Goal: Task Accomplishment & Management: Use online tool/utility

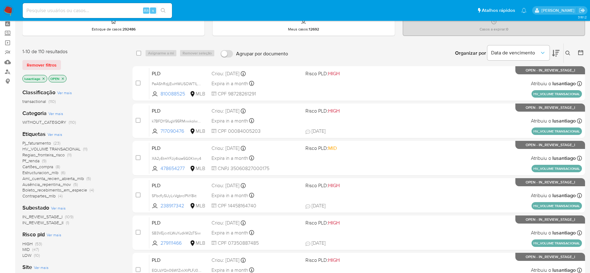
scroll to position [47, 0]
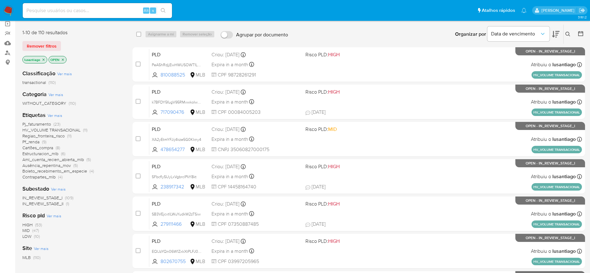
click at [81, 170] on span "Boleto_recebimento_em_especie" at bounding box center [54, 171] width 65 height 6
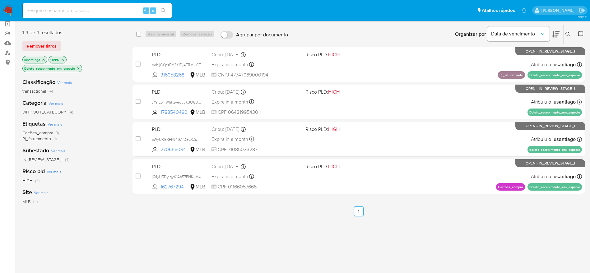
click at [80, 68] on icon "close-filter" at bounding box center [79, 69] width 4 height 4
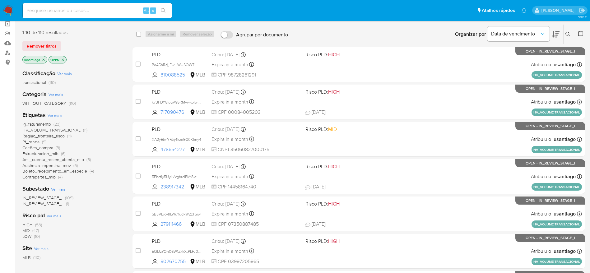
click at [32, 123] on span "Pj_faturamento" at bounding box center [36, 124] width 29 height 6
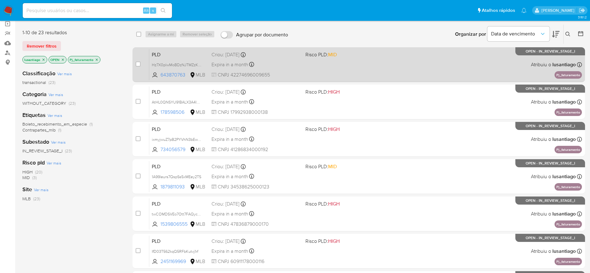
click at [284, 62] on div "Expira in a month Expira em 27/10/2025 00:28:26" at bounding box center [255, 64] width 89 height 8
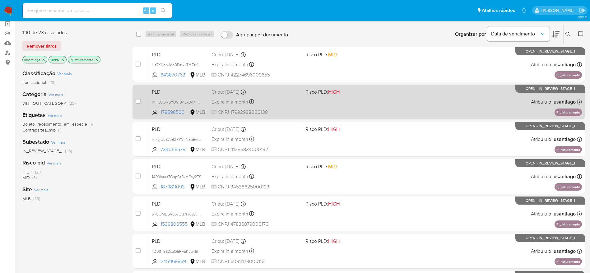
click at [288, 101] on div "Expira in a month Expira em 27/10/2025 00:28:20" at bounding box center [255, 102] width 89 height 8
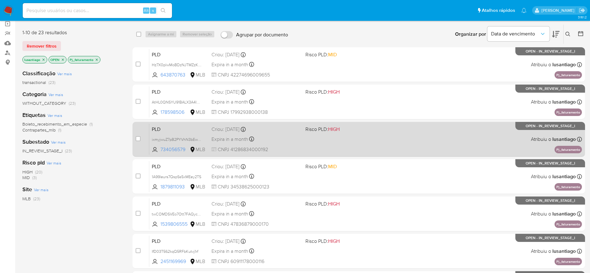
click at [290, 137] on div "Expira in a month Expira em 27/10/2025 00:28:16" at bounding box center [255, 139] width 89 height 8
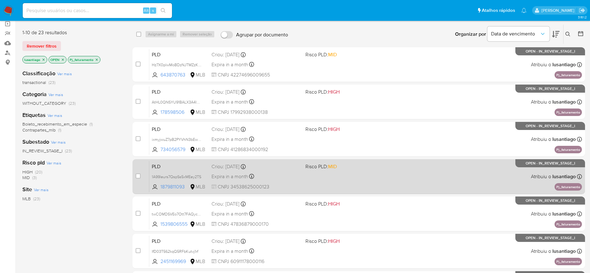
click at [274, 175] on div "Expira in a month Expira em 27/10/2025 00:28:14" at bounding box center [255, 176] width 89 height 8
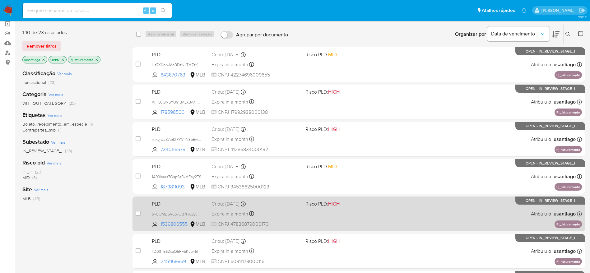
click at [284, 213] on div "Expira in a month Expira em 27/10/2025 00:28:12" at bounding box center [255, 214] width 89 height 8
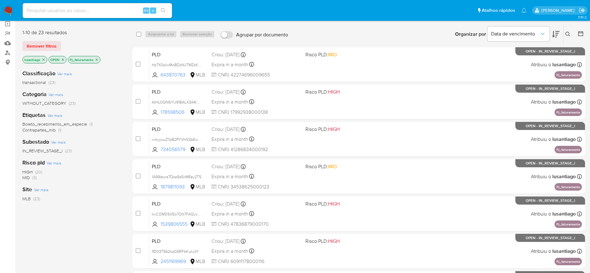
click at [91, 10] on input at bounding box center [97, 11] width 149 height 8
paste input "34031176"
type input "34031176"
click at [161, 8] on icon "search-icon" at bounding box center [163, 10] width 5 height 5
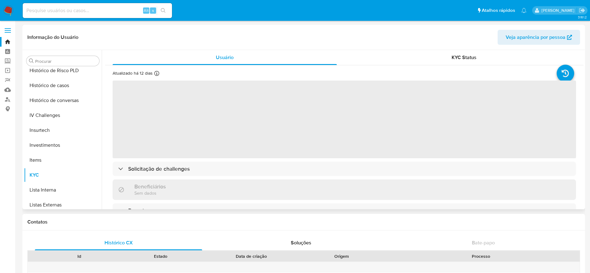
select select "10"
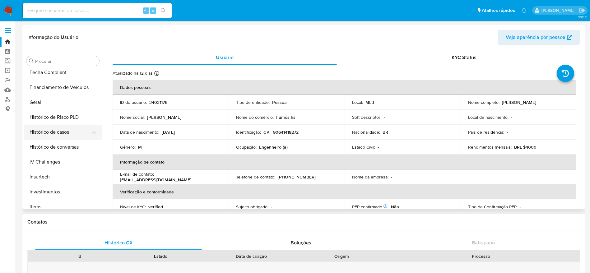
click at [60, 131] on button "Histórico de casos" at bounding box center [60, 132] width 73 height 15
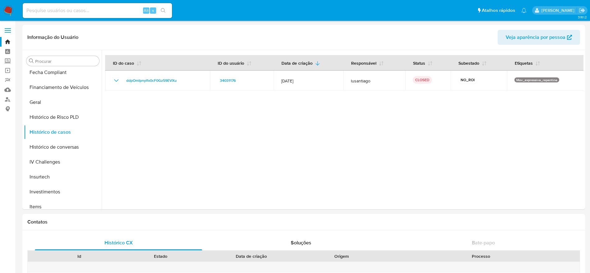
drag, startPoint x: 87, startPoint y: 16, endPoint x: 88, endPoint y: 12, distance: 4.1
click at [87, 16] on div "Alt s" at bounding box center [97, 10] width 149 height 15
click at [88, 12] on input at bounding box center [97, 11] width 149 height 8
paste input "540699570"
type input "540699570"
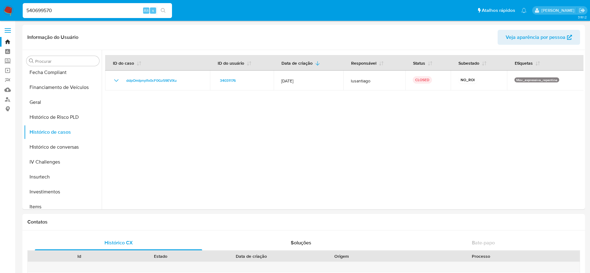
click at [165, 12] on icon "search-icon" at bounding box center [163, 10] width 5 height 5
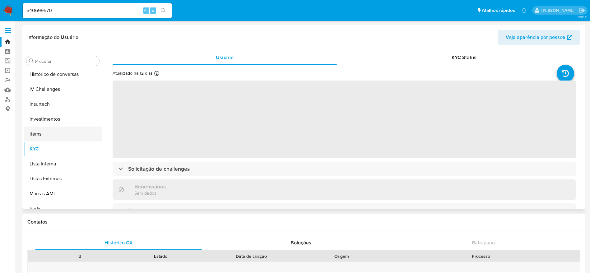
scroll to position [229, 0]
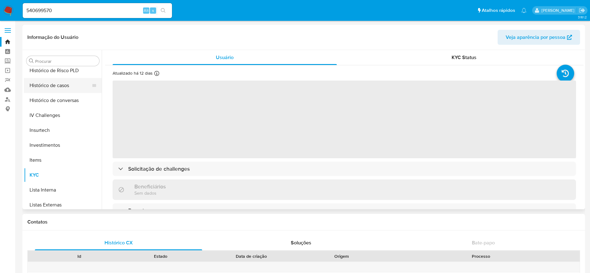
select select "10"
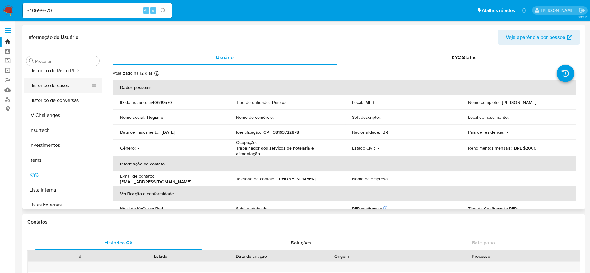
click at [48, 87] on button "Histórico de casos" at bounding box center [60, 85] width 73 height 15
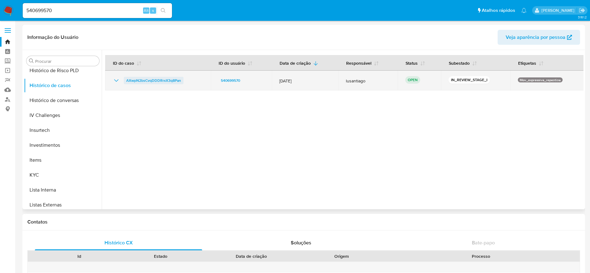
click at [158, 81] on span "AXwpN2bsCvqDDDRrxX3q8Pan" at bounding box center [153, 80] width 55 height 7
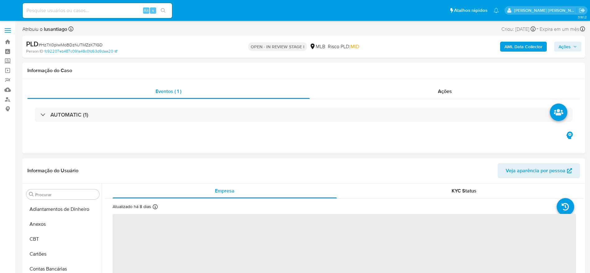
select select "10"
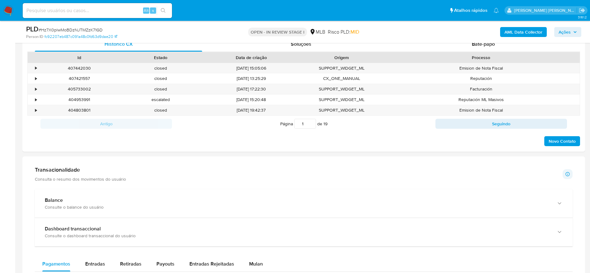
scroll to position [323, 0]
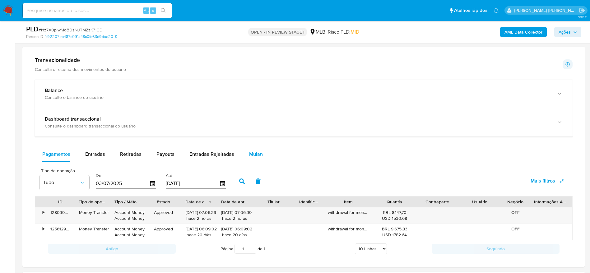
click at [253, 152] on span "Mulan" at bounding box center [256, 154] width 14 height 7
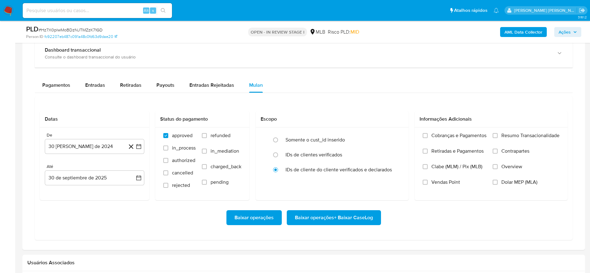
scroll to position [560, 0]
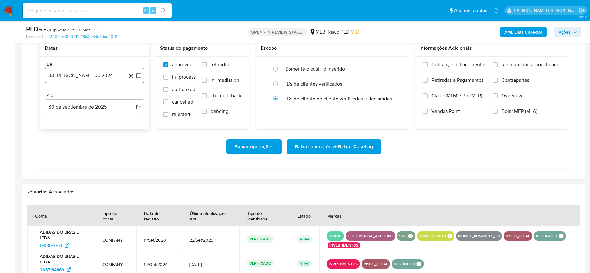
click at [81, 68] on button "30 [PERSON_NAME] de 2024" at bounding box center [95, 75] width 100 height 15
click at [86, 99] on span "agosto 2024" at bounding box center [91, 98] width 28 height 6
click at [136, 98] on div "2024 2024 ene feb mar abr may jun jul ago sep oct nov dic" at bounding box center [94, 137] width 98 height 105
click at [130, 100] on icon "Año siguiente" at bounding box center [131, 97] width 7 height 7
click at [93, 151] on button "ago" at bounding box center [93, 156] width 17 height 10
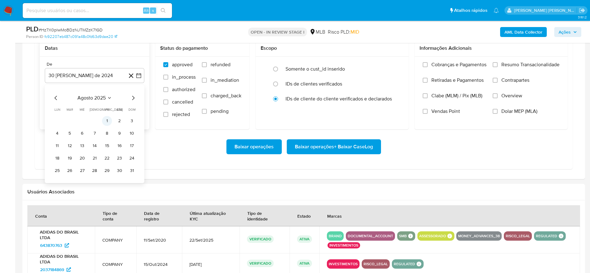
click at [108, 119] on button "1" at bounding box center [107, 121] width 10 height 10
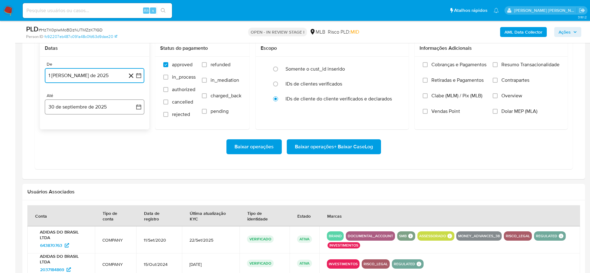
click at [90, 110] on button "30 de septiembre de 2025" at bounding box center [95, 107] width 100 height 15
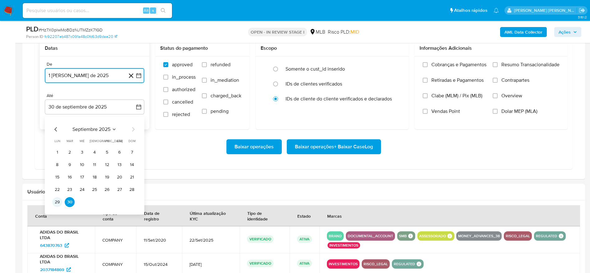
click at [56, 202] on button "29" at bounding box center [57, 202] width 10 height 10
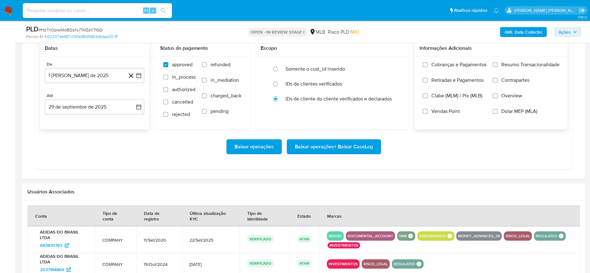
click at [534, 66] on span "Resumo Transacionalidade" at bounding box center [530, 65] width 58 height 6
click at [498, 66] on input "Resumo Transacionalidade" at bounding box center [495, 64] width 5 height 5
click at [351, 149] on span "Baixar operações + Baixar CaseLog" at bounding box center [334, 147] width 78 height 14
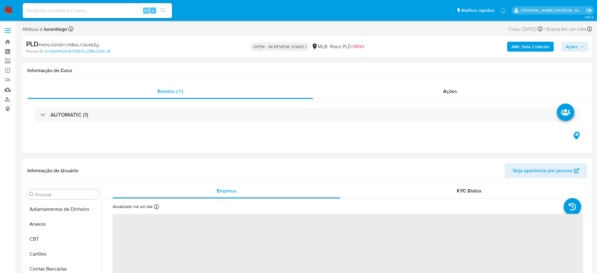
select select "10"
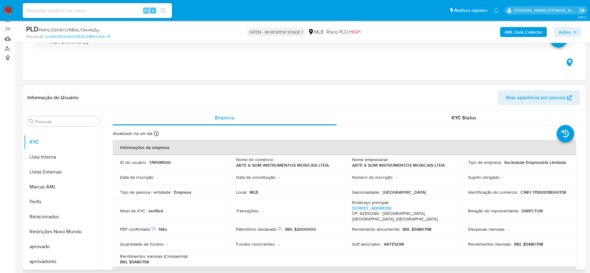
scroll to position [47, 0]
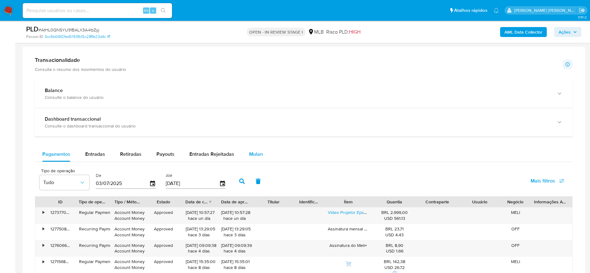
click at [255, 151] on span "Mulan" at bounding box center [256, 154] width 14 height 7
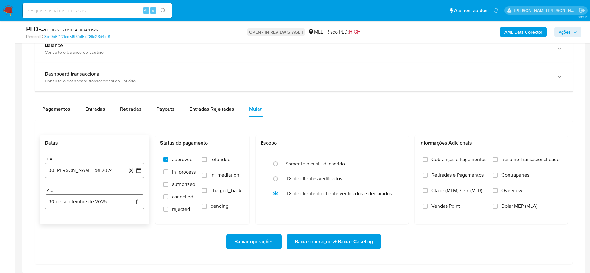
scroll to position [513, 0]
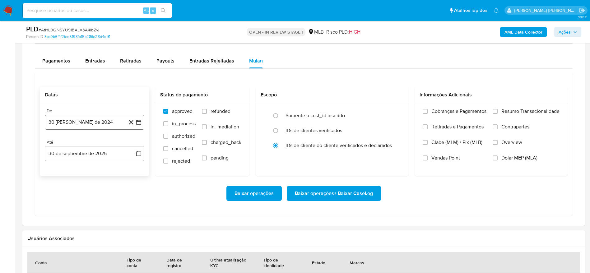
click at [105, 119] on button "30 [PERSON_NAME] de 2024" at bounding box center [95, 122] width 100 height 15
click at [103, 145] on span "agosto 2024" at bounding box center [91, 145] width 28 height 6
drag, startPoint x: 131, startPoint y: 143, endPoint x: 123, endPoint y: 154, distance: 13.3
click at [131, 144] on icon "Año siguiente" at bounding box center [131, 144] width 7 height 7
click at [95, 199] on button "ago" at bounding box center [93, 202] width 17 height 10
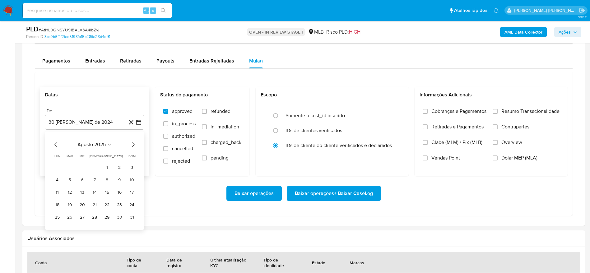
click at [111, 164] on td "1" at bounding box center [107, 168] width 10 height 10
click at [109, 167] on button "1" at bounding box center [107, 168] width 10 height 10
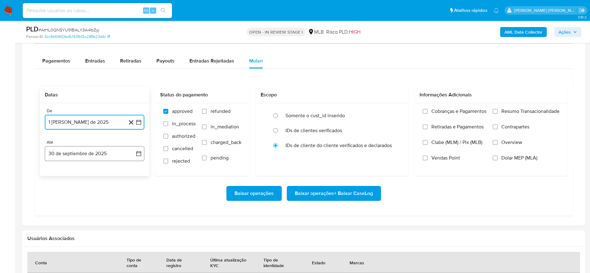
click at [83, 152] on button "30 de septiembre de 2025" at bounding box center [95, 153] width 100 height 15
click at [56, 249] on button "29" at bounding box center [57, 249] width 10 height 10
click at [527, 112] on span "Resumo Transacionalidade" at bounding box center [530, 111] width 58 height 6
click at [498, 112] on input "Resumo Transacionalidade" at bounding box center [495, 111] width 5 height 5
click at [339, 196] on span "Baixar operações + Baixar CaseLog" at bounding box center [334, 194] width 78 height 14
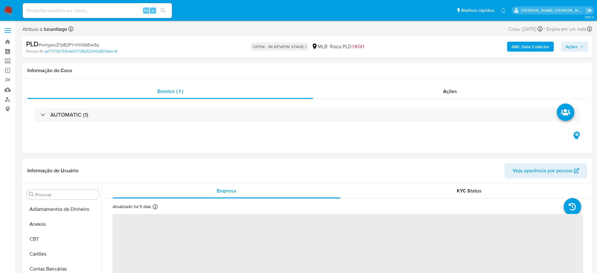
select select "10"
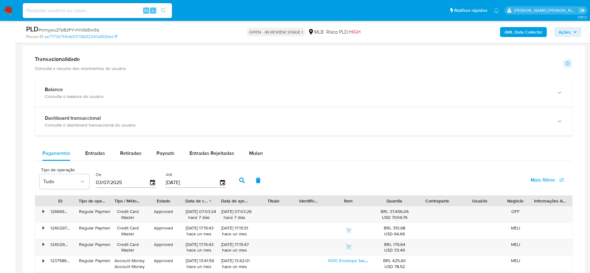
scroll to position [467, 0]
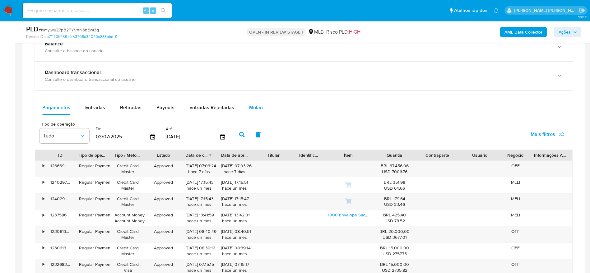
click at [259, 108] on span "Mulan" at bounding box center [256, 107] width 14 height 7
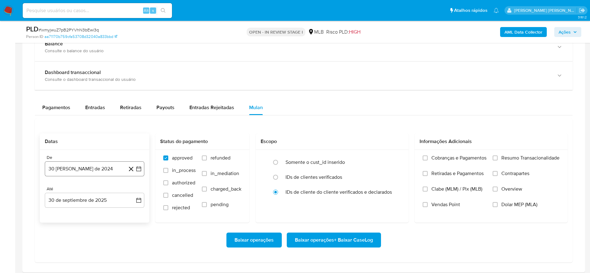
click at [59, 172] on button "30 [PERSON_NAME] de 2024" at bounding box center [95, 168] width 100 height 15
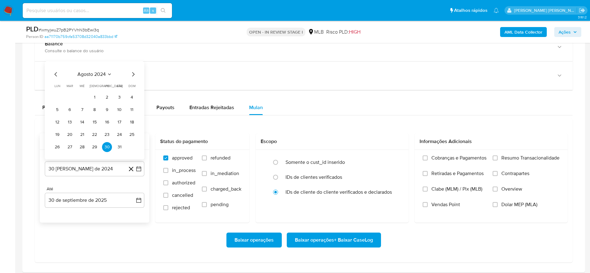
click at [90, 72] on span "agosto 2024" at bounding box center [91, 74] width 28 height 6
click at [134, 68] on icon "Año siguiente" at bounding box center [131, 66] width 7 height 7
click at [99, 122] on button "ago" at bounding box center [93, 125] width 17 height 10
click at [105, 99] on button "1" at bounding box center [107, 97] width 10 height 10
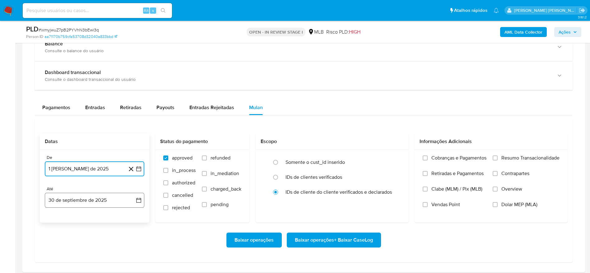
click at [84, 203] on button "30 de septiembre de 2025" at bounding box center [95, 200] width 100 height 15
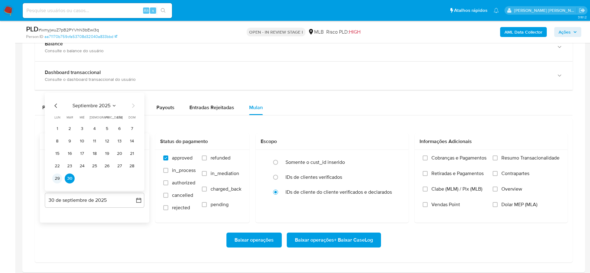
click at [54, 175] on button "29" at bounding box center [57, 179] width 10 height 10
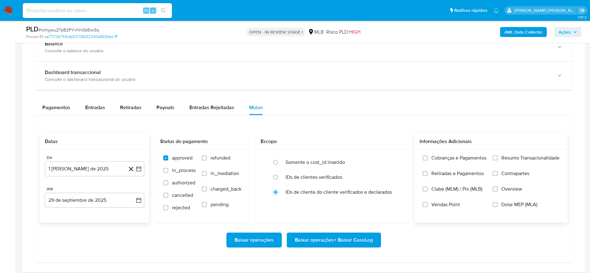
click at [523, 158] on span "Resumo Transacionalidade" at bounding box center [530, 158] width 58 height 6
click at [498, 158] on input "Resumo Transacionalidade" at bounding box center [495, 158] width 5 height 5
click at [356, 240] on span "Baixar operações + Baixar CaseLog" at bounding box center [334, 240] width 78 height 14
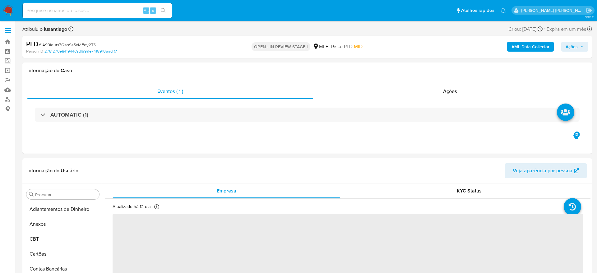
select select "10"
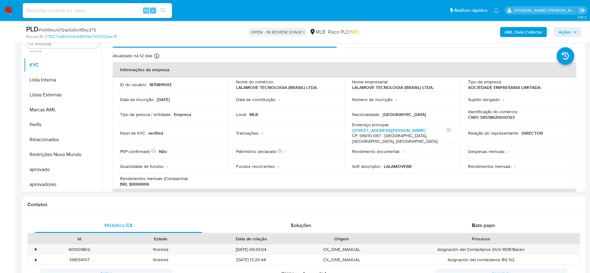
scroll to position [323, 0]
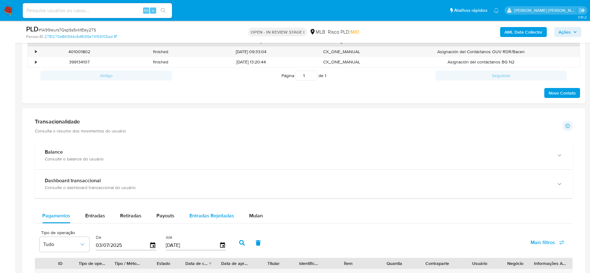
click at [253, 213] on span "Mulan" at bounding box center [256, 215] width 14 height 7
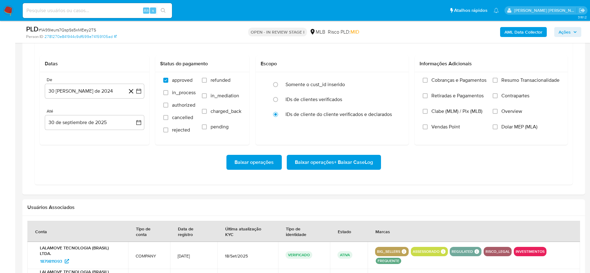
scroll to position [513, 0]
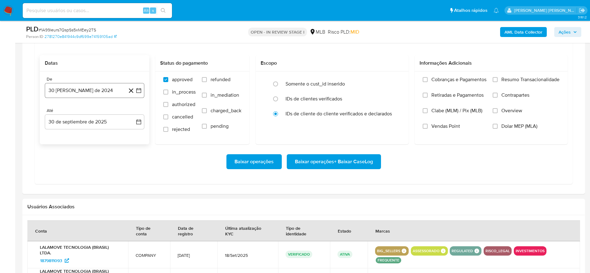
click at [86, 93] on button "30 de agosto de 2024" at bounding box center [95, 90] width 100 height 15
click at [85, 110] on span "agosto 2024" at bounding box center [91, 113] width 28 height 6
click at [132, 111] on icon "Año siguiente" at bounding box center [132, 113] width 2 height 4
click at [94, 171] on span "ago" at bounding box center [94, 170] width 8 height 5
click at [107, 136] on button "1" at bounding box center [107, 136] width 10 height 10
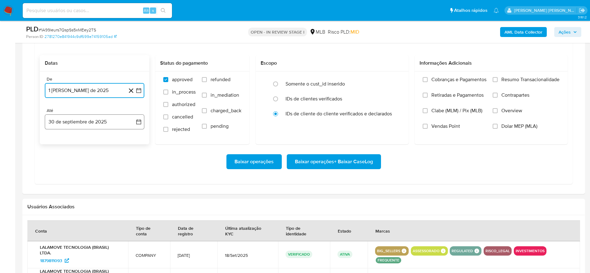
click at [81, 123] on button "30 de septiembre de 2025" at bounding box center [95, 121] width 100 height 15
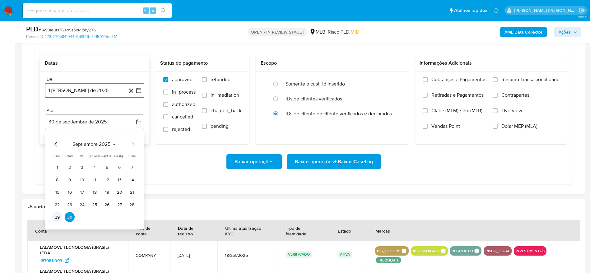
click at [58, 216] on button "29" at bounding box center [57, 217] width 10 height 10
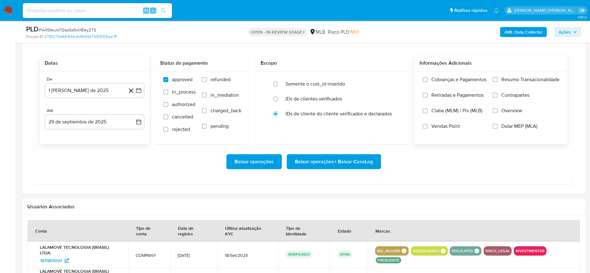
click at [504, 77] on span "Resumo Transacionalidade" at bounding box center [530, 80] width 58 height 6
click at [498, 77] on input "Resumo Transacionalidade" at bounding box center [495, 79] width 5 height 5
click at [339, 162] on span "Baixar operações + Baixar CaseLog" at bounding box center [334, 162] width 78 height 14
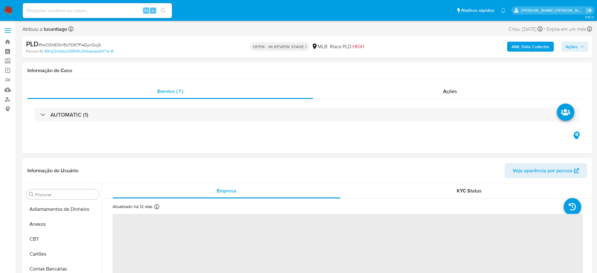
select select "10"
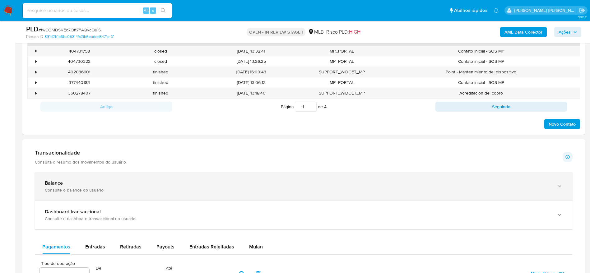
scroll to position [373, 0]
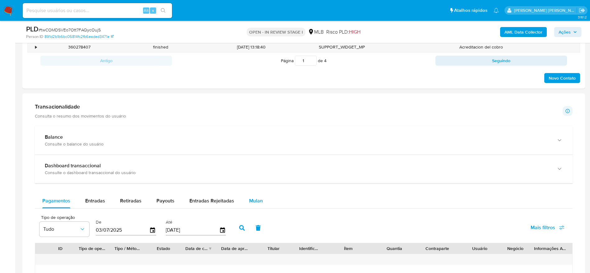
click at [251, 196] on div "Mulan" at bounding box center [256, 200] width 14 height 15
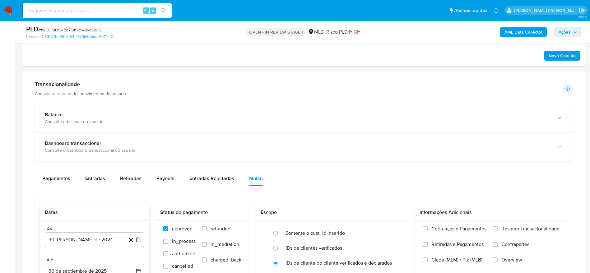
scroll to position [467, 0]
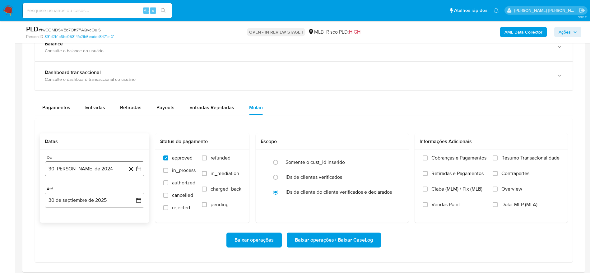
drag, startPoint x: 78, startPoint y: 168, endPoint x: 82, endPoint y: 171, distance: 5.1
click at [78, 169] on button "30 de agosto de 2024" at bounding box center [95, 168] width 100 height 15
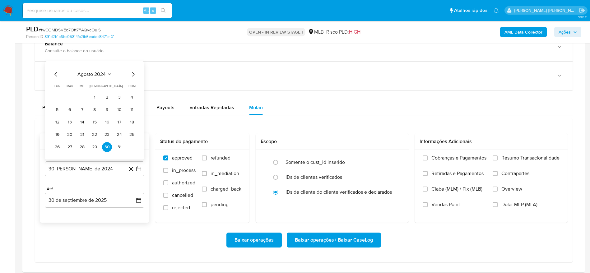
click at [96, 72] on span "agosto 2024" at bounding box center [91, 74] width 28 height 6
click at [132, 67] on icon "Año siguiente" at bounding box center [131, 66] width 7 height 7
click at [91, 120] on button "ago" at bounding box center [93, 125] width 17 height 10
click at [104, 99] on button "1" at bounding box center [107, 97] width 10 height 10
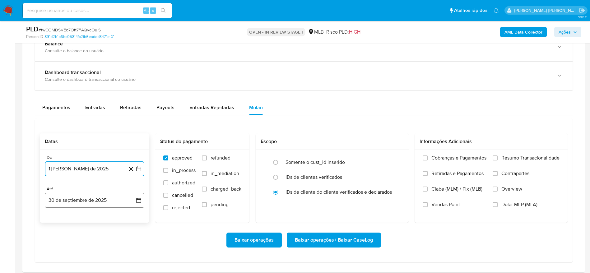
click at [75, 197] on button "30 de septiembre de 2025" at bounding box center [95, 200] width 100 height 15
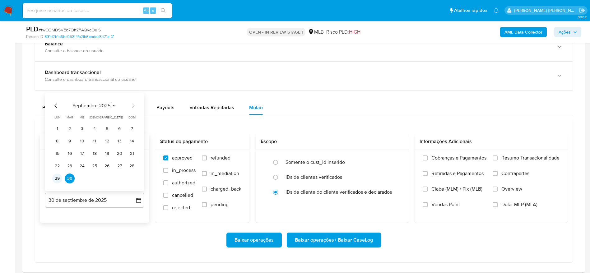
click at [55, 177] on button "29" at bounding box center [57, 179] width 10 height 10
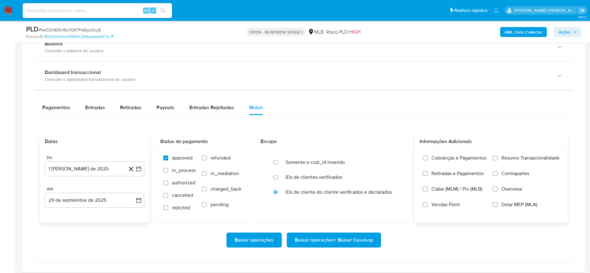
click at [510, 160] on span "Resumo Transacionalidade" at bounding box center [530, 158] width 58 height 6
click at [498, 160] on input "Resumo Transacionalidade" at bounding box center [495, 158] width 5 height 5
click at [358, 240] on span "Baixar operações + Baixar CaseLog" at bounding box center [334, 240] width 78 height 14
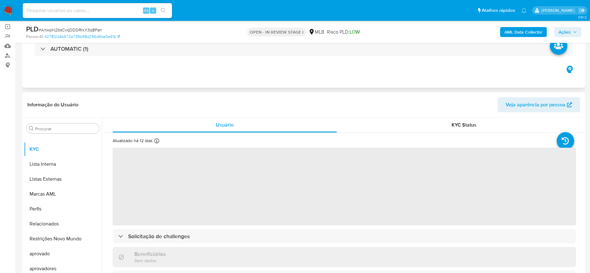
scroll to position [93, 0]
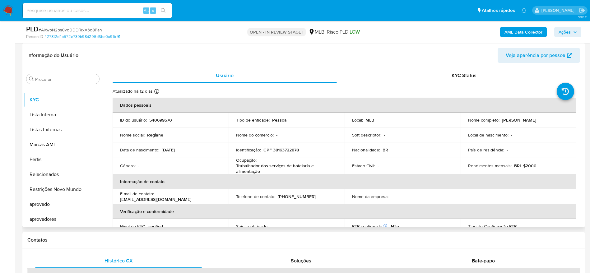
select select "10"
click at [278, 148] on p "CPF 38163722878" at bounding box center [280, 150] width 35 height 6
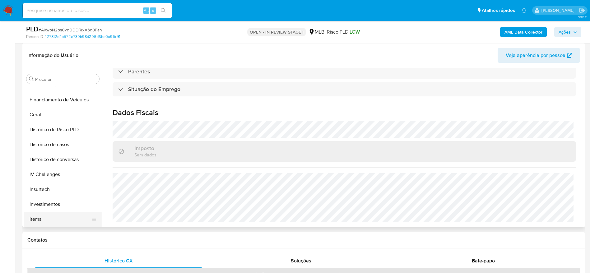
scroll to position [136, 0]
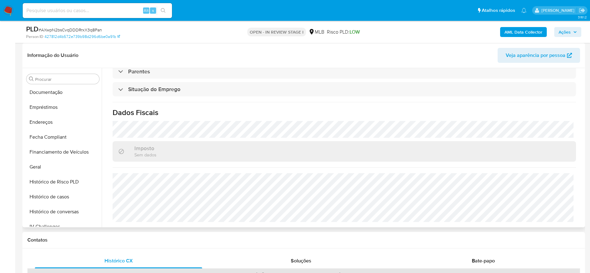
drag, startPoint x: 46, startPoint y: 169, endPoint x: 268, endPoint y: 173, distance: 222.7
click at [45, 170] on button "Geral" at bounding box center [63, 167] width 78 height 15
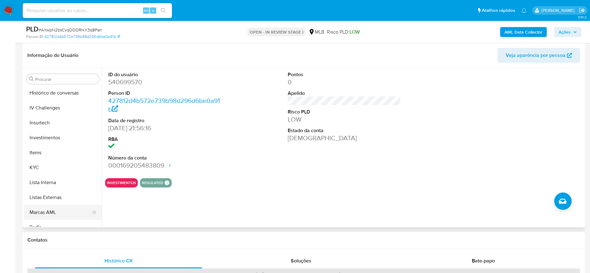
scroll to position [276, 0]
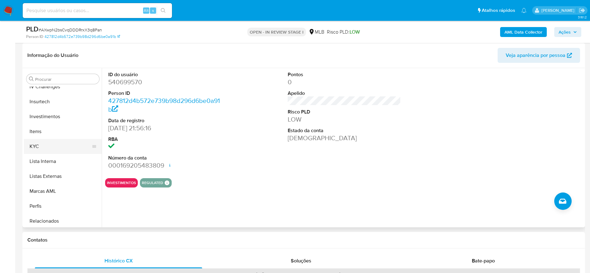
click at [48, 144] on button "KYC" at bounding box center [60, 146] width 73 height 15
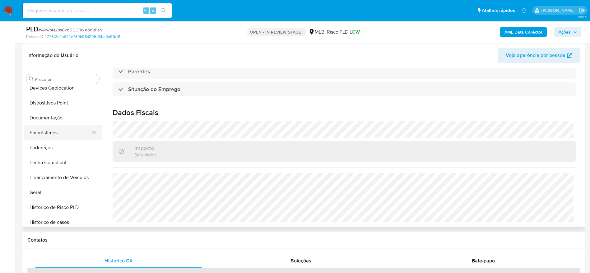
scroll to position [89, 0]
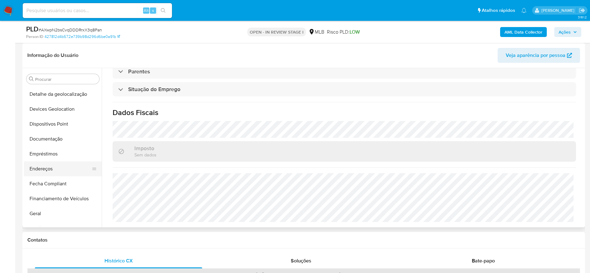
click at [42, 166] on button "Endereços" at bounding box center [60, 168] width 73 height 15
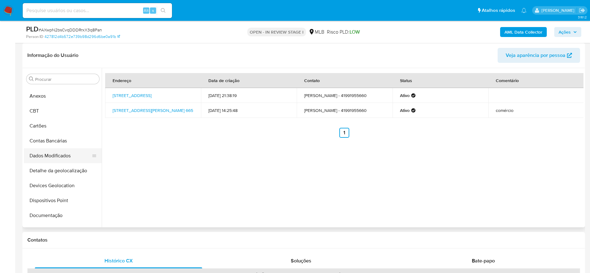
scroll to position [0, 0]
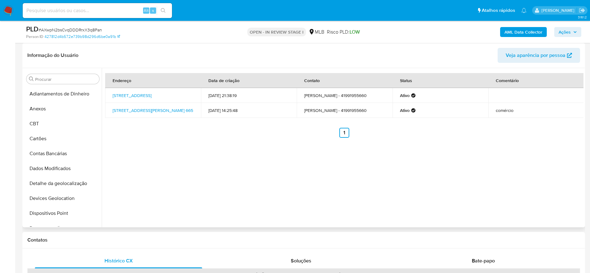
drag, startPoint x: 49, startPoint y: 179, endPoint x: 215, endPoint y: 180, distance: 165.8
click at [49, 180] on button "Detalhe da geolocalização" at bounding box center [63, 183] width 78 height 15
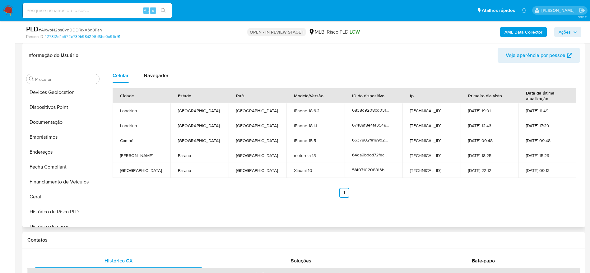
scroll to position [323, 0]
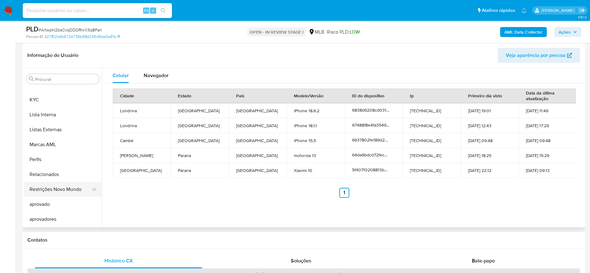
click at [54, 187] on button "Restrições Novo Mundo" at bounding box center [60, 189] width 73 height 15
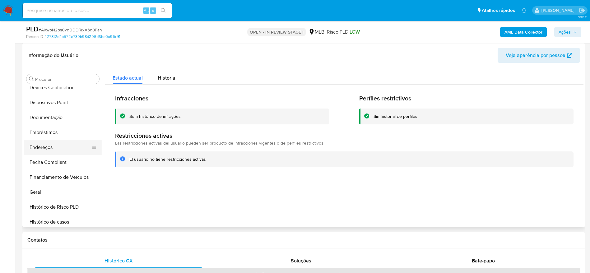
scroll to position [89, 0]
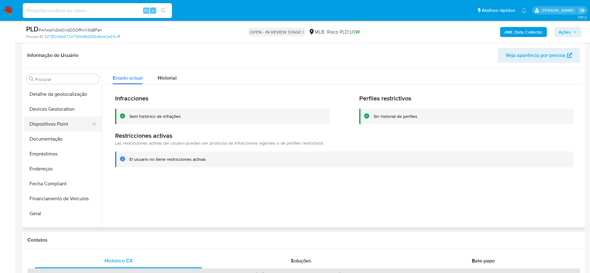
click at [56, 128] on button "Dispositivos Point" at bounding box center [60, 124] width 73 height 15
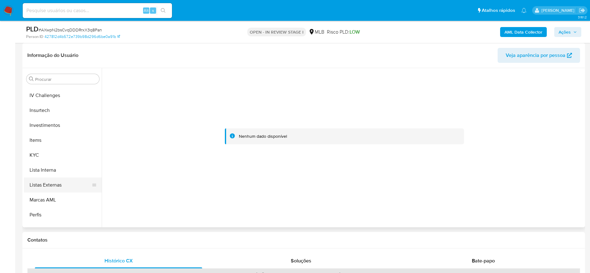
scroll to position [276, 0]
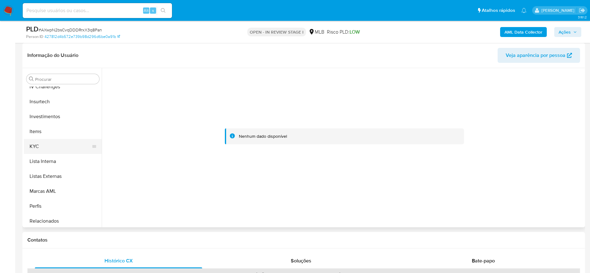
click at [54, 139] on button "KYC" at bounding box center [60, 146] width 73 height 15
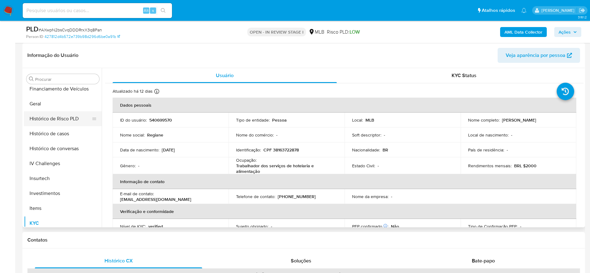
scroll to position [183, 0]
click at [31, 120] on button "Geral" at bounding box center [60, 120] width 73 height 15
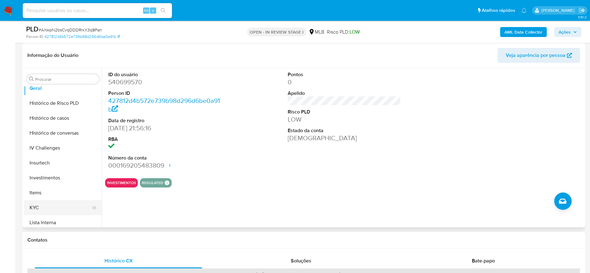
scroll to position [229, 0]
click at [58, 194] on button "KYC" at bounding box center [60, 193] width 73 height 15
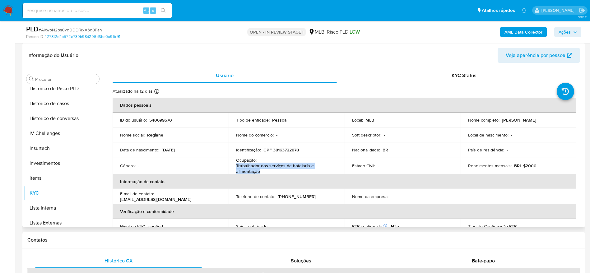
drag, startPoint x: 264, startPoint y: 172, endPoint x: 232, endPoint y: 169, distance: 32.2
click at [232, 169] on td "Ocupação : Trabalhador dos serviços de hotelaria e alimentação" at bounding box center [287, 165] width 116 height 17
copy p "Trabalhador dos serviços de hotelaria e alimentação"
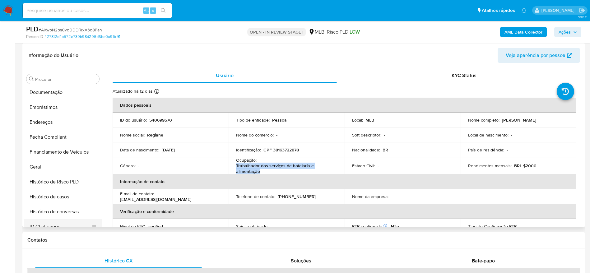
scroll to position [89, 0]
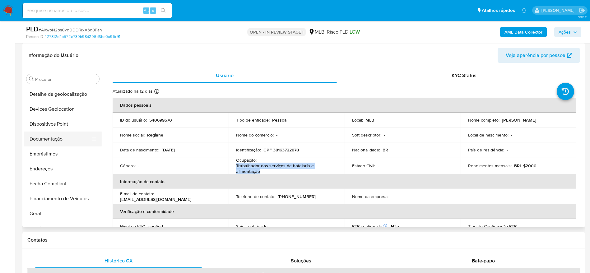
click at [49, 132] on button "Documentação" at bounding box center [60, 139] width 73 height 15
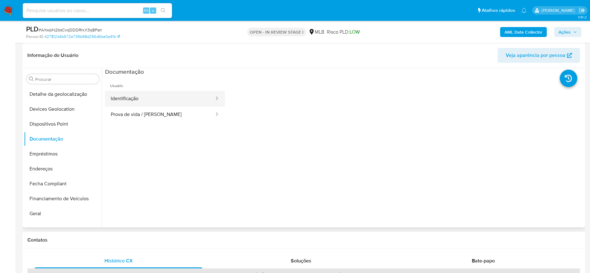
click at [142, 101] on button "Identificação" at bounding box center [160, 99] width 110 height 16
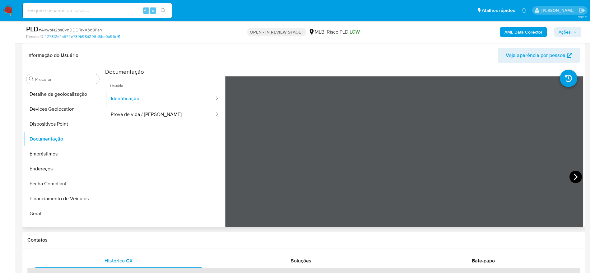
click at [572, 175] on icon at bounding box center [575, 177] width 12 height 12
click at [140, 109] on button "Prova de vida / Selfie" at bounding box center [160, 115] width 110 height 16
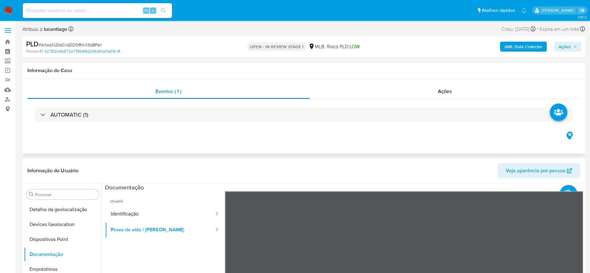
scroll to position [93, 0]
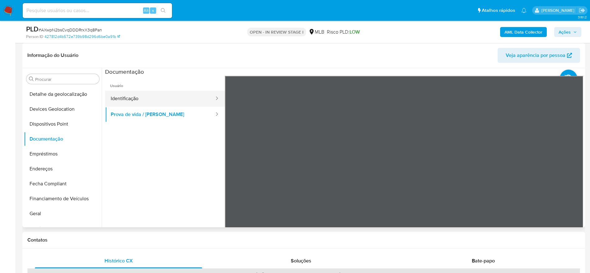
click at [117, 94] on button "Identificação" at bounding box center [160, 99] width 110 height 16
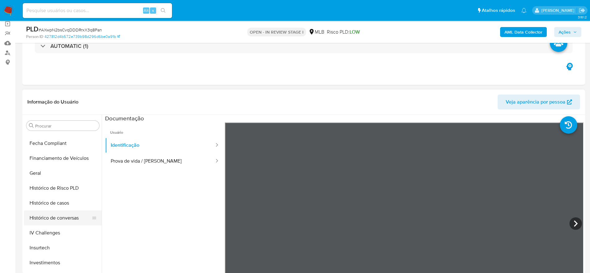
scroll to position [187, 0]
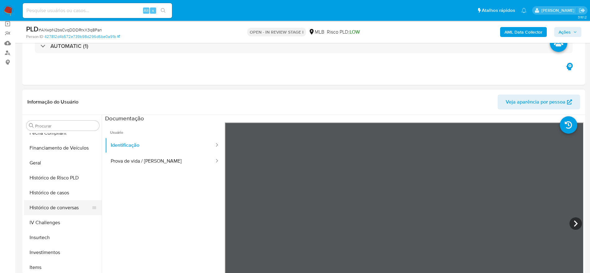
click at [54, 201] on button "Histórico de conversas" at bounding box center [60, 207] width 73 height 15
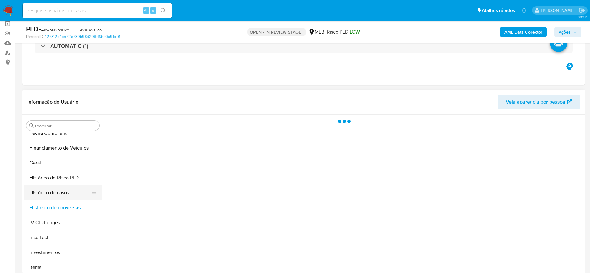
click at [54, 194] on button "Histórico de casos" at bounding box center [60, 192] width 73 height 15
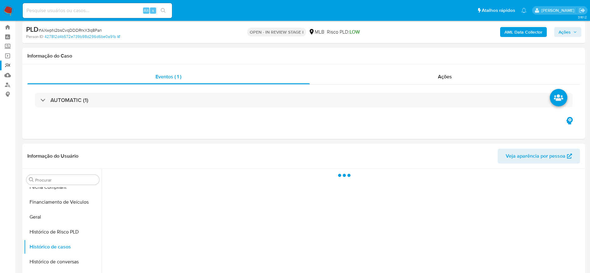
scroll to position [0, 0]
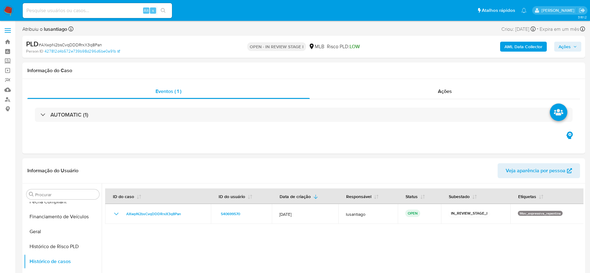
drag, startPoint x: 569, startPoint y: 49, endPoint x: 557, endPoint y: 49, distance: 11.8
click at [568, 49] on span "Ações" at bounding box center [565, 47] width 12 height 10
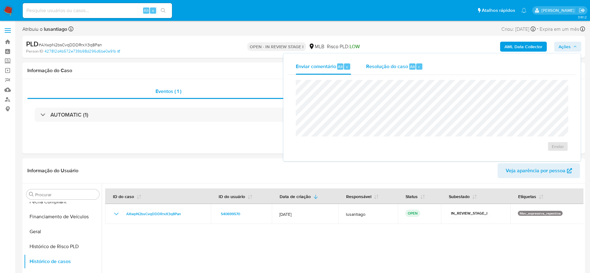
click at [381, 66] on span "Resolução do caso" at bounding box center [387, 66] width 42 height 7
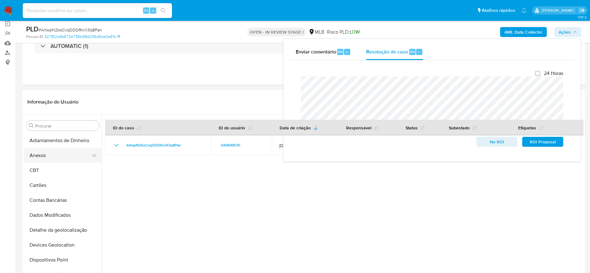
click at [47, 151] on button "Anexos" at bounding box center [60, 155] width 73 height 15
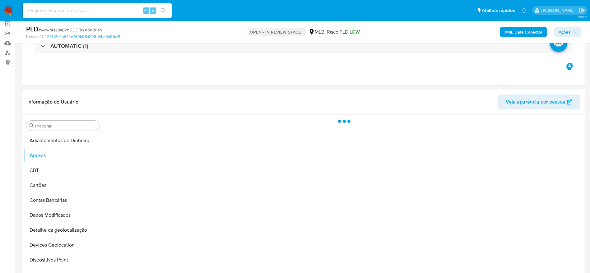
click at [530, 30] on b "AML Data Collector" at bounding box center [523, 32] width 38 height 10
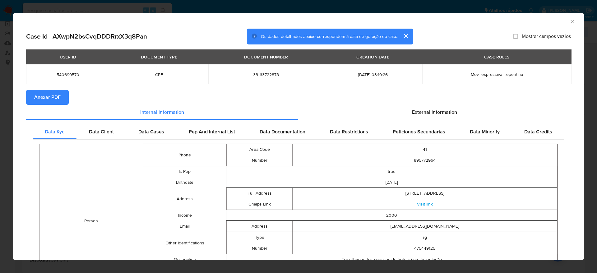
click at [46, 97] on span "Anexar PDF" at bounding box center [47, 98] width 26 height 14
click at [569, 21] on icon "Fechar a janela" at bounding box center [572, 22] width 6 height 6
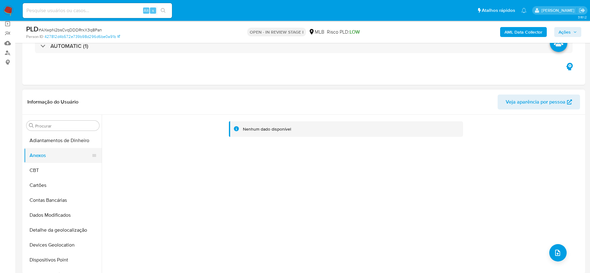
drag, startPoint x: 48, startPoint y: 168, endPoint x: 48, endPoint y: 161, distance: 7.2
click at [47, 168] on button "CBT" at bounding box center [63, 170] width 78 height 15
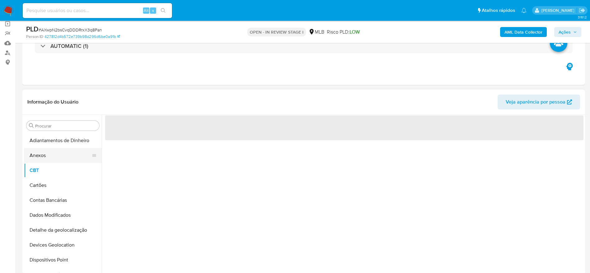
click at [49, 157] on button "Anexos" at bounding box center [60, 155] width 73 height 15
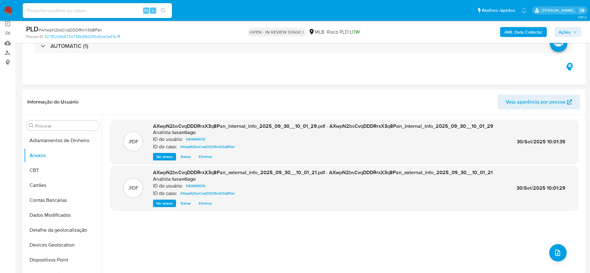
click at [562, 34] on span "Ações" at bounding box center [565, 32] width 12 height 10
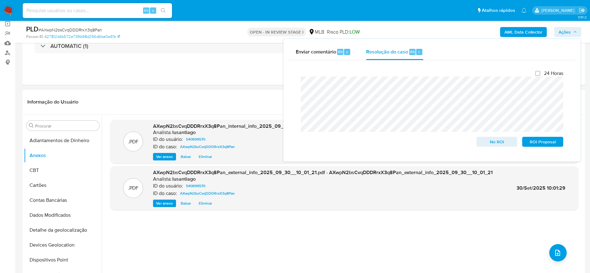
click at [224, 109] on header "Informação do Usuário Veja aparência por pessoa" at bounding box center [303, 102] width 553 height 15
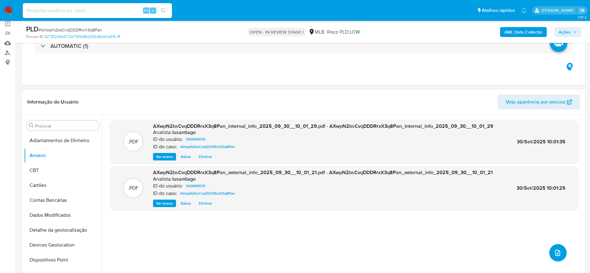
click at [557, 254] on icon "upload-file" at bounding box center [557, 252] width 7 height 7
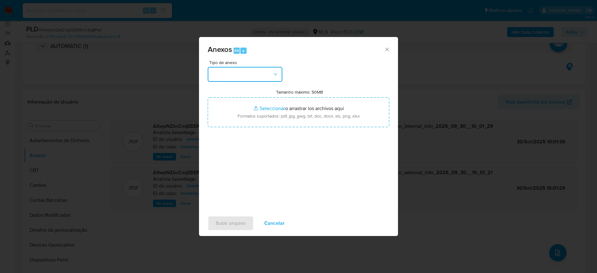
click at [255, 78] on button "button" at bounding box center [245, 74] width 75 height 15
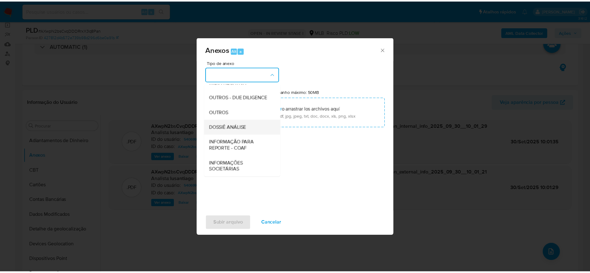
scroll to position [96, 0]
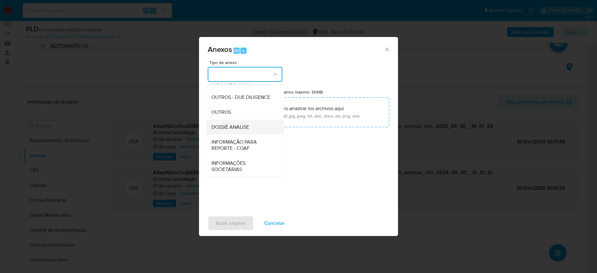
click at [244, 126] on span "DOSSIÊ ANÁLISE" at bounding box center [230, 127] width 38 height 6
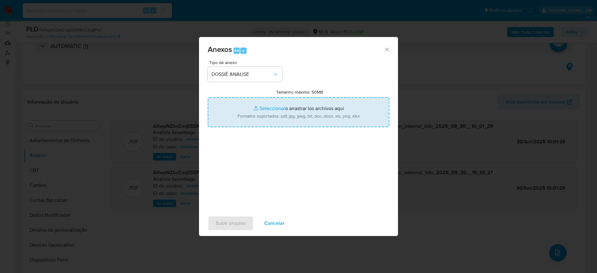
type input "C:\fakepath\Caselog AXwpN2bsCvqDDDRrxX3q8Pan_2025_09_29_07_00_42.pdf"
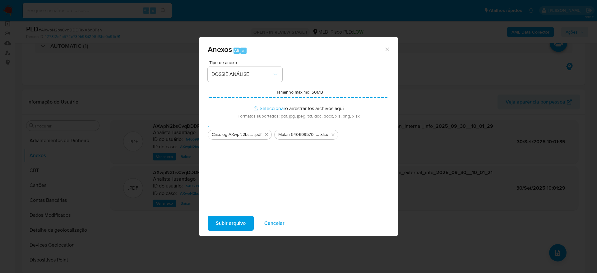
click at [230, 225] on span "Subir arquivo" at bounding box center [231, 223] width 30 height 14
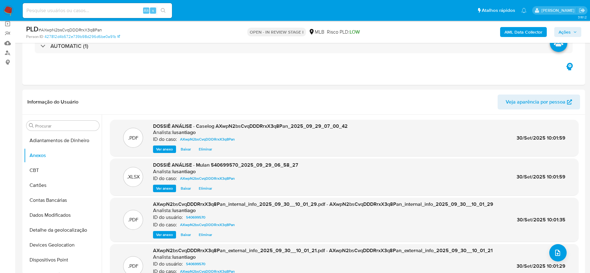
click at [568, 33] on span "Ações" at bounding box center [565, 32] width 12 height 10
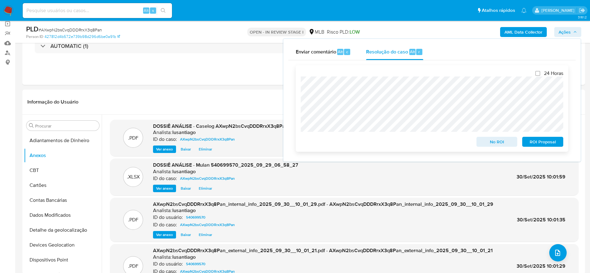
click at [492, 144] on span "No ROI" at bounding box center [497, 141] width 32 height 9
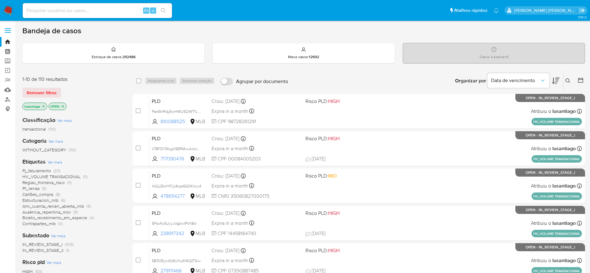
click at [120, 8] on input at bounding box center [97, 11] width 149 height 8
paste input "165813530"
type input "165813530"
click at [164, 9] on icon "search-icon" at bounding box center [163, 10] width 5 height 5
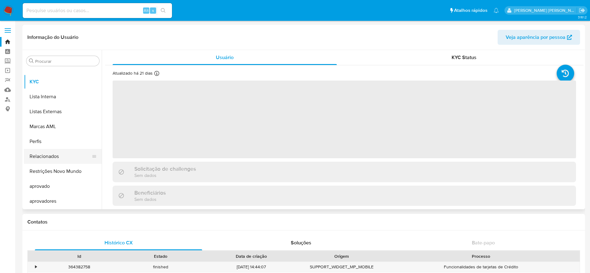
select select "10"
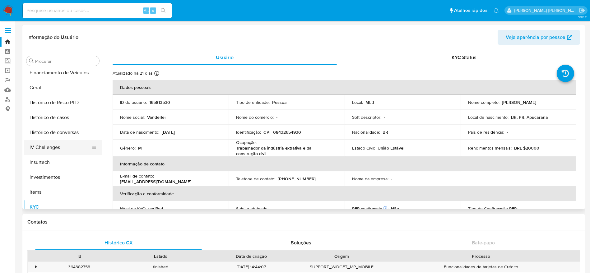
scroll to position [183, 0]
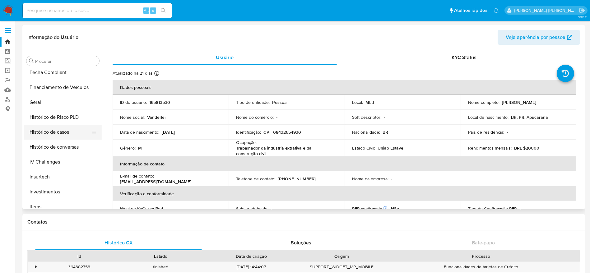
click at [63, 129] on button "Histórico de casos" at bounding box center [60, 132] width 73 height 15
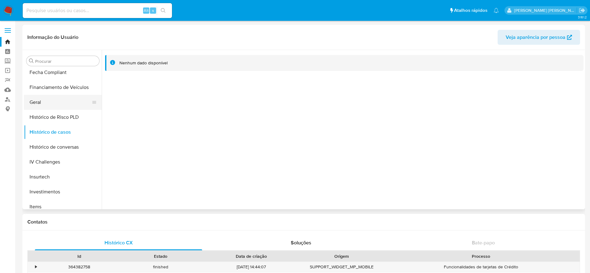
click at [58, 103] on button "Geral" at bounding box center [60, 102] width 73 height 15
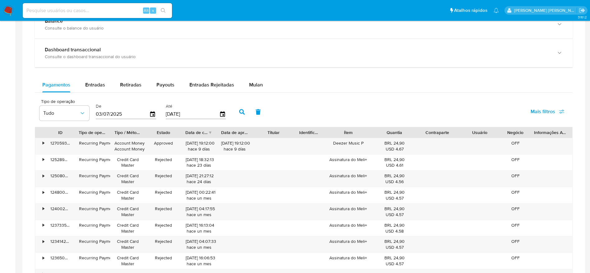
scroll to position [373, 0]
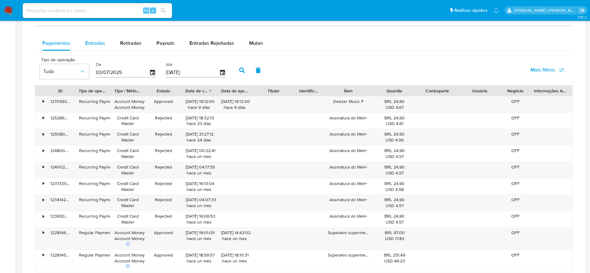
click at [94, 42] on span "Entradas" at bounding box center [95, 42] width 20 height 7
select select "10"
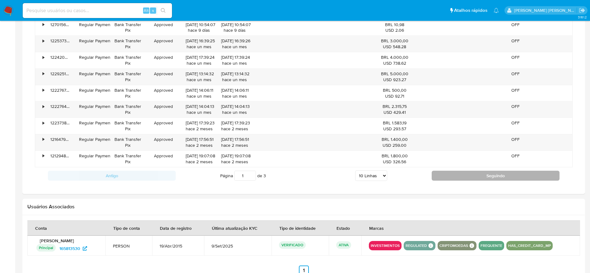
click at [467, 176] on button "Seguindo" at bounding box center [496, 176] width 128 height 10
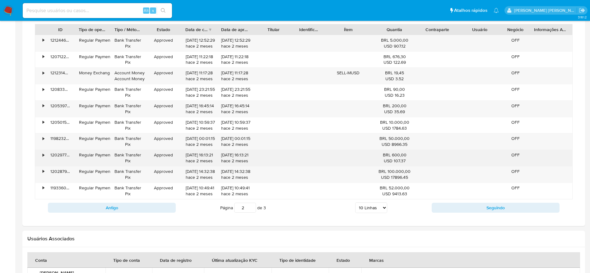
scroll to position [420, 0]
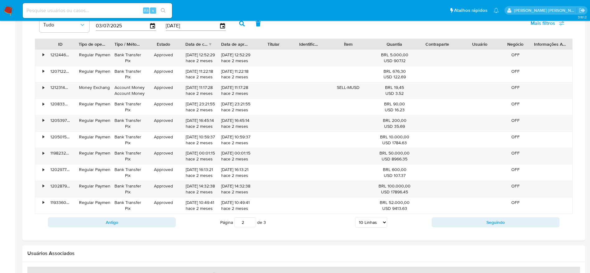
click at [490, 227] on div "Antigo Página 2 de 3 5 Linhas 10 Linhas 20 Linhas 25 Linhas 50 Linhas 100 Linha…" at bounding box center [304, 222] width 538 height 17
click at [480, 222] on button "Seguindo" at bounding box center [496, 222] width 128 height 10
type input "3"
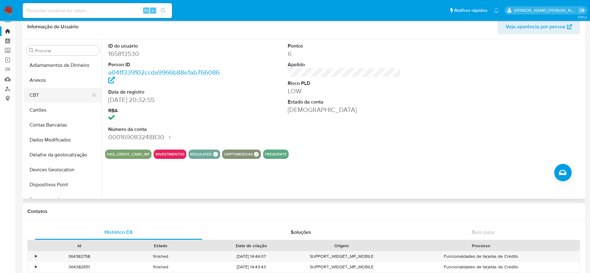
scroll to position [0, 0]
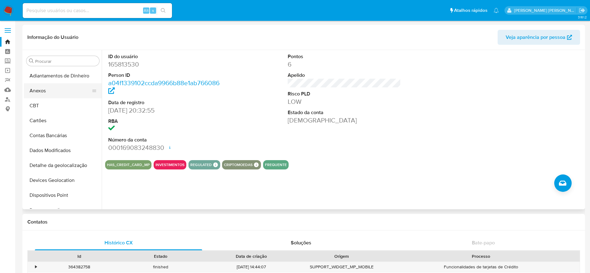
click at [57, 92] on button "Anexos" at bounding box center [60, 90] width 73 height 15
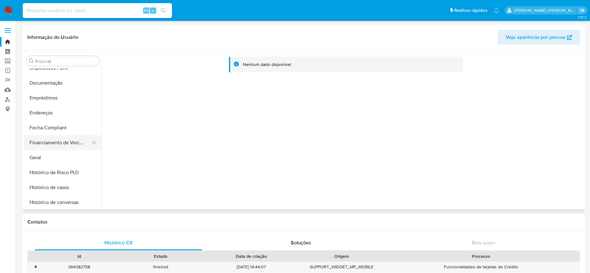
scroll to position [140, 0]
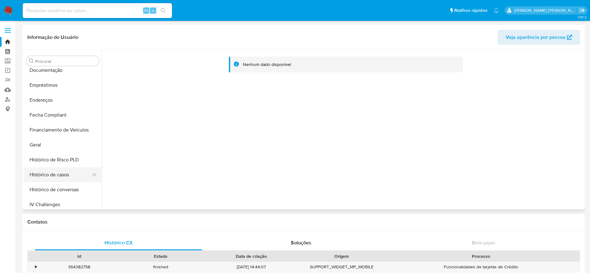
click at [61, 175] on button "Histórico de casos" at bounding box center [60, 174] width 73 height 15
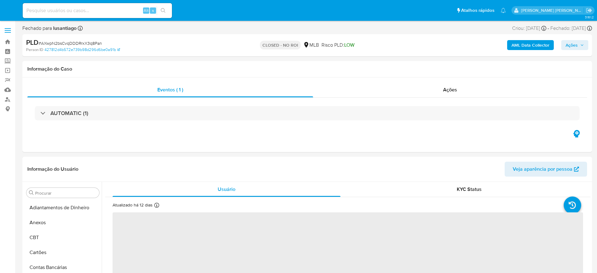
select select "10"
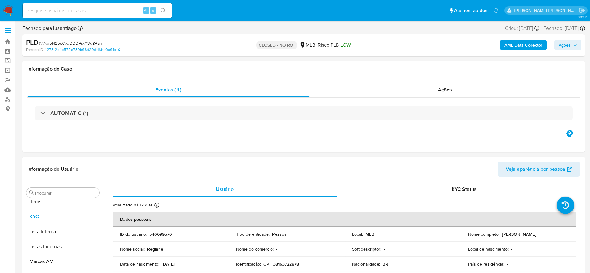
scroll to position [323, 0]
click at [105, 7] on input at bounding box center [97, 11] width 149 height 8
paste input "360672175"
type input "360672175"
click at [165, 11] on icon "search-icon" at bounding box center [163, 10] width 5 height 5
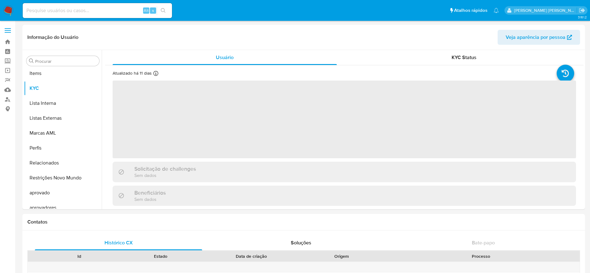
scroll to position [323, 0]
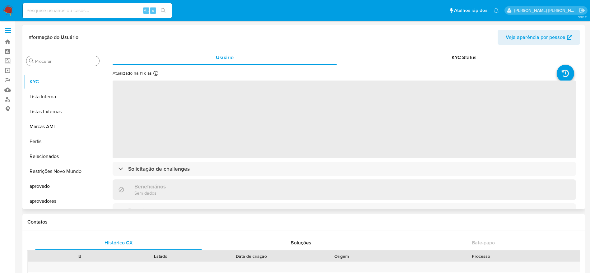
select select "10"
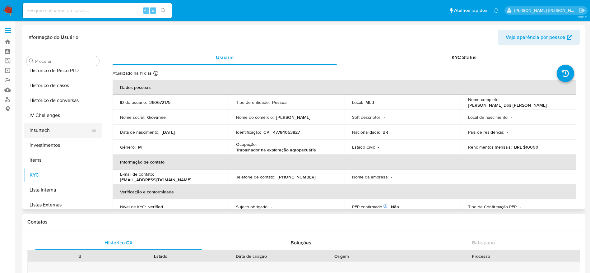
scroll to position [183, 0]
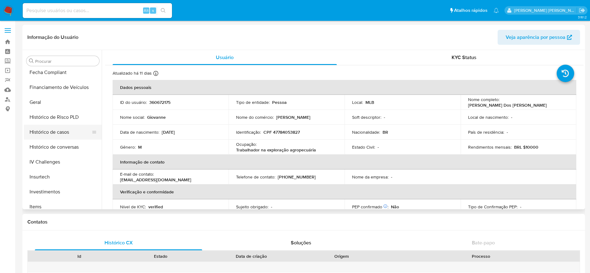
click at [59, 132] on button "Histórico de casos" at bounding box center [60, 132] width 73 height 15
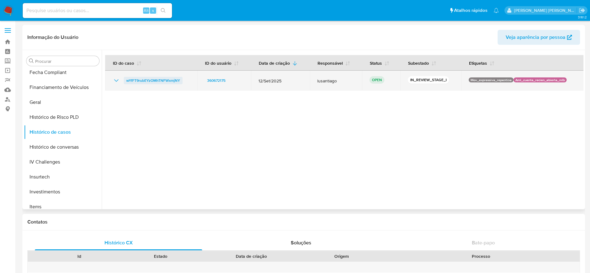
click at [146, 81] on span "wYfFT9rubEYzOMhTNFWxmjNY" at bounding box center [153, 80] width 54 height 7
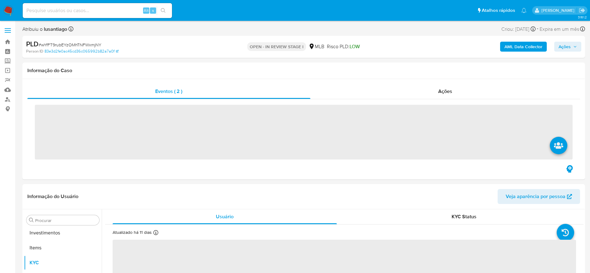
scroll to position [323, 0]
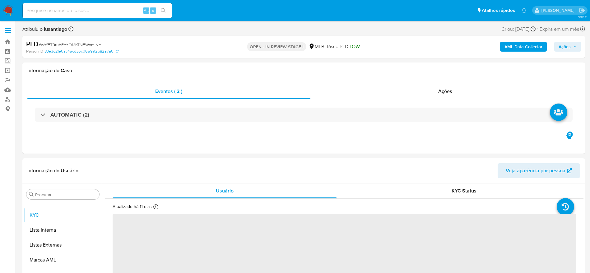
select select "10"
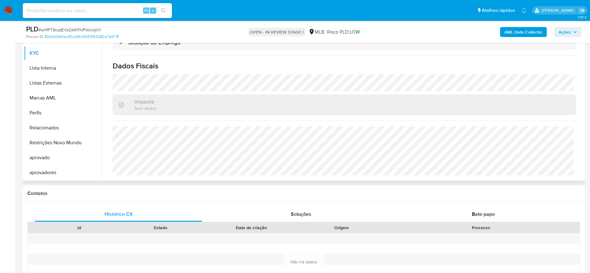
scroll to position [187, 0]
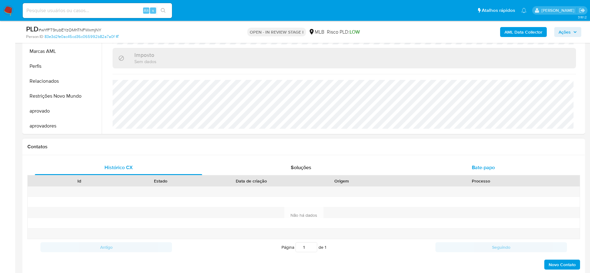
click at [502, 166] on div "Bate-papo" at bounding box center [483, 167] width 167 height 15
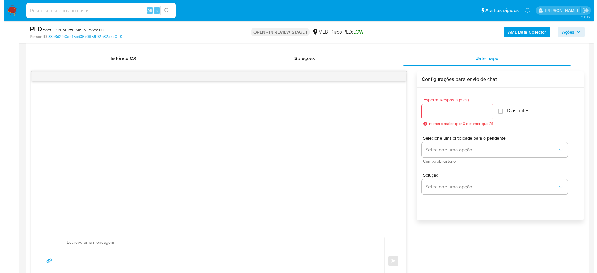
scroll to position [327, 0]
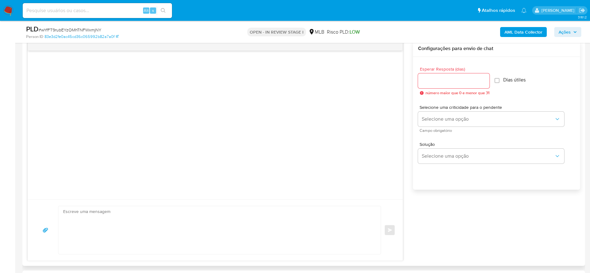
click at [465, 83] on input "Esperar Resposta (dias)" at bounding box center [454, 81] width 72 height 8
type input "3"
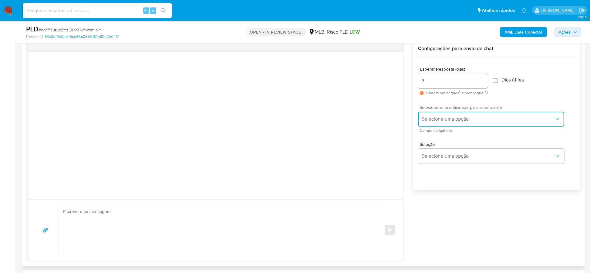
click at [476, 119] on span "Selecione uma opção" at bounding box center [488, 119] width 132 height 6
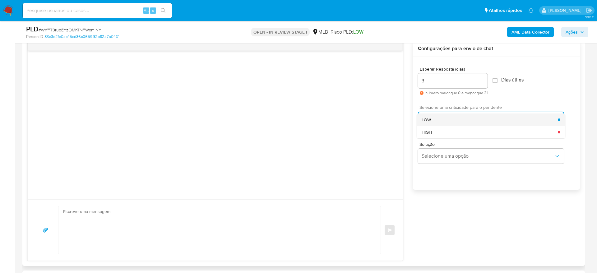
click at [451, 122] on div "LOW" at bounding box center [490, 120] width 136 height 12
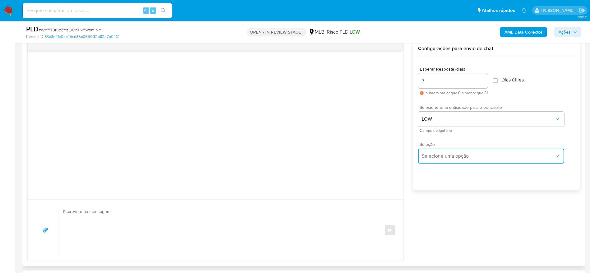
click at [453, 163] on button "Selecione uma opção" at bounding box center [491, 156] width 146 height 15
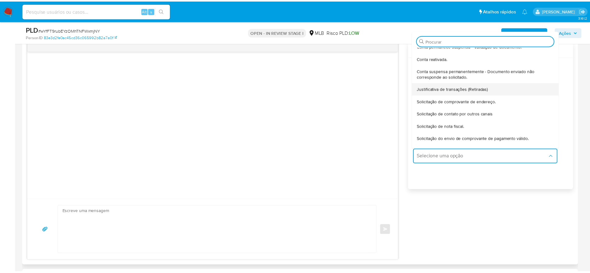
scroll to position [52, 0]
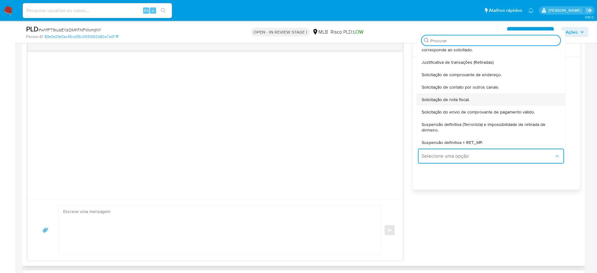
click at [457, 103] on div "Solicitação de nota fiscal." at bounding box center [491, 99] width 139 height 12
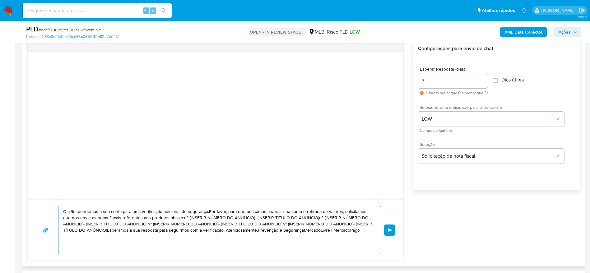
click at [222, 222] on textarea "Olá,Suspendemos a sua conta para uma verificação adicional de segurança.Por fav…" at bounding box center [218, 230] width 310 height 48
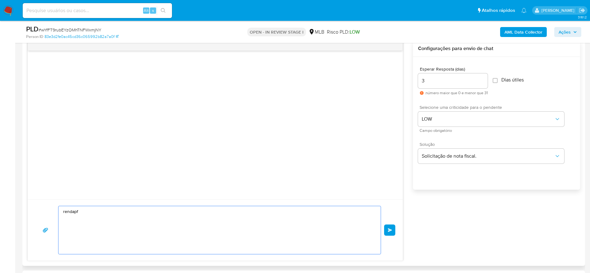
drag, startPoint x: 220, startPoint y: 222, endPoint x: 61, endPoint y: 211, distance: 159.1
click at [61, 211] on div "rendapf" at bounding box center [217, 230] width 319 height 48
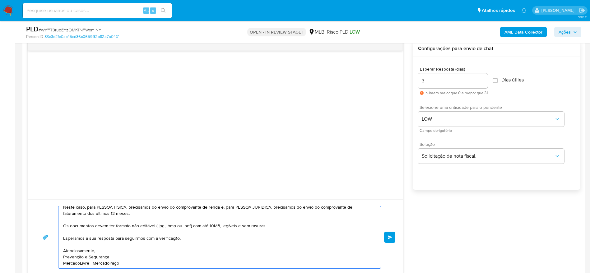
scroll to position [45, 0]
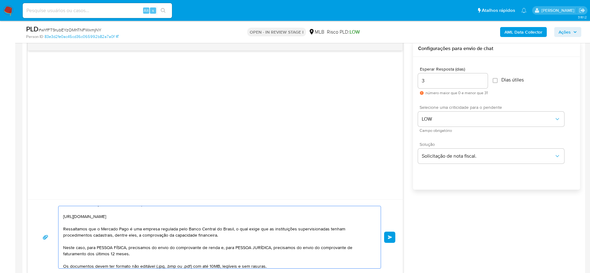
drag, startPoint x: 86, startPoint y: 247, endPoint x: 128, endPoint y: 249, distance: 41.4
click at [128, 249] on textarea "Olá! Estamos realizando uma verificação adicional de segurança em contas de usu…" at bounding box center [218, 237] width 310 height 62
drag, startPoint x: 178, startPoint y: 249, endPoint x: 184, endPoint y: 253, distance: 7.0
click at [184, 253] on textarea "Olá! Estamos realizando uma verificação adicional de segurança em contas de usu…" at bounding box center [218, 237] width 310 height 62
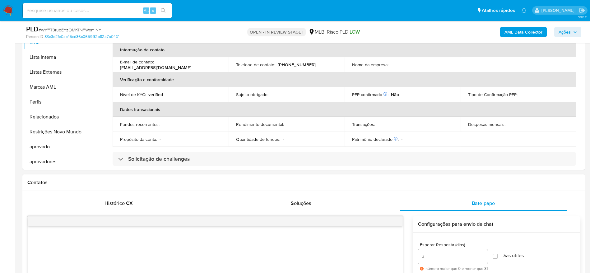
scroll to position [373, 0]
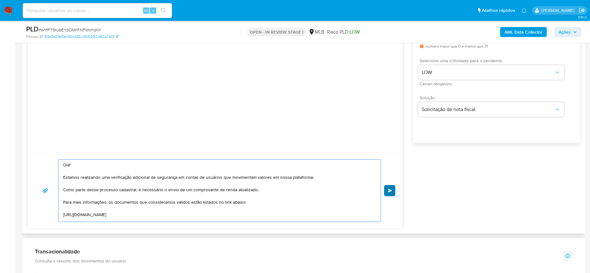
type textarea "Olá! Estamos realizando uma verificação adicional de segurança em contas de usu…"
click at [395, 189] on button "common.send" at bounding box center [389, 190] width 11 height 11
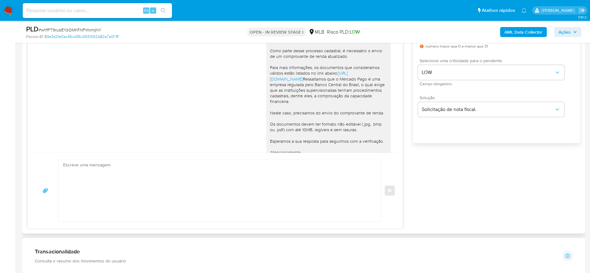
scroll to position [40, 0]
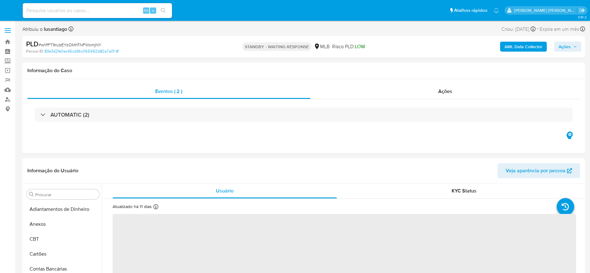
select select "10"
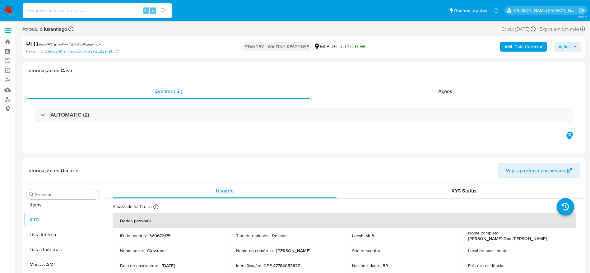
click at [90, 10] on input at bounding box center [97, 11] width 149 height 8
paste input "734056579"
type input "734056579"
click at [165, 11] on icon "search-icon" at bounding box center [163, 10] width 5 height 5
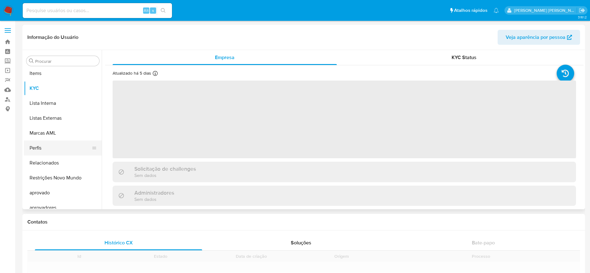
scroll to position [323, 0]
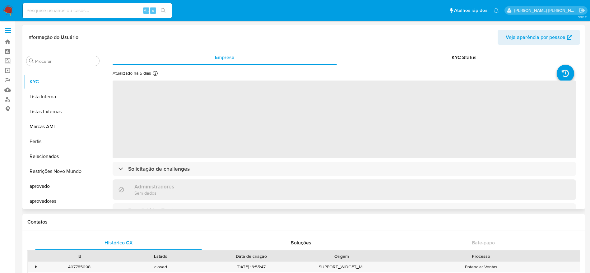
select select "10"
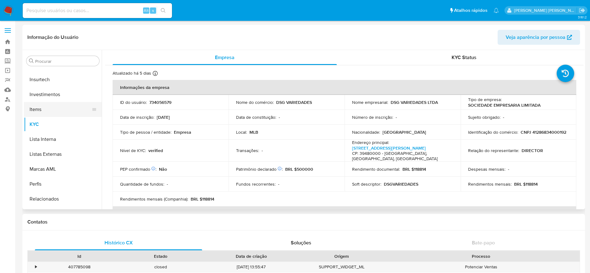
scroll to position [229, 0]
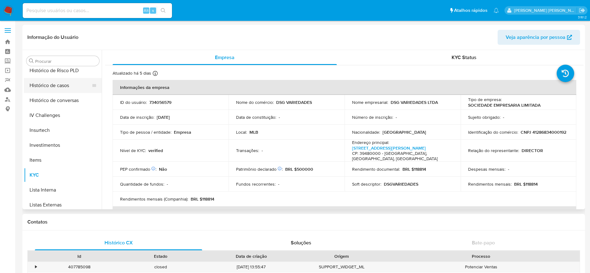
click at [50, 84] on button "Histórico de casos" at bounding box center [60, 85] width 73 height 15
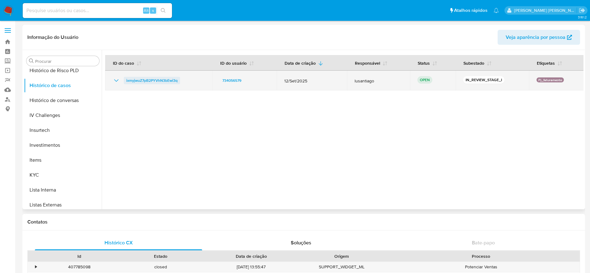
click at [161, 79] on span "ixmyjwuZ7pB2PYVhN3bEwi3q" at bounding box center [151, 80] width 51 height 7
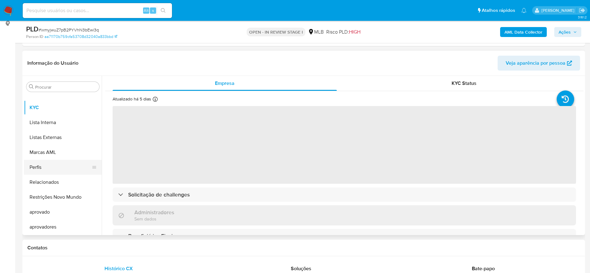
scroll to position [93, 0]
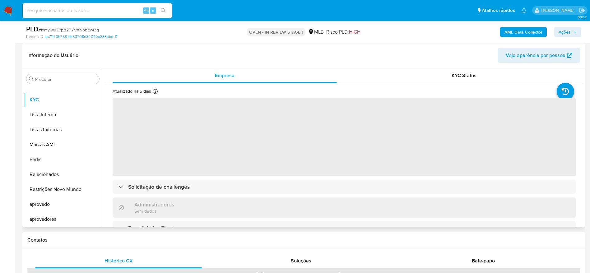
select select "10"
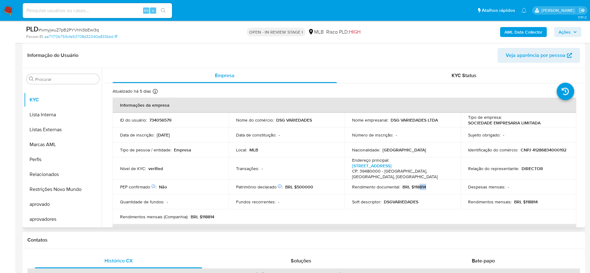
drag, startPoint x: 427, startPoint y: 183, endPoint x: 418, endPoint y: 183, distance: 9.0
click at [418, 184] on div "Rendimento documental : BRL $118814" at bounding box center [402, 187] width 101 height 6
click at [570, 28] on span "Ações" at bounding box center [565, 32] width 12 height 10
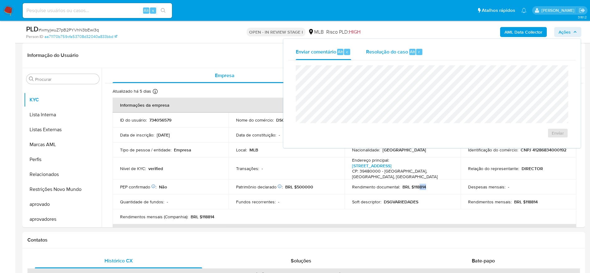
click at [388, 49] on span "Resolução do caso" at bounding box center [387, 51] width 42 height 7
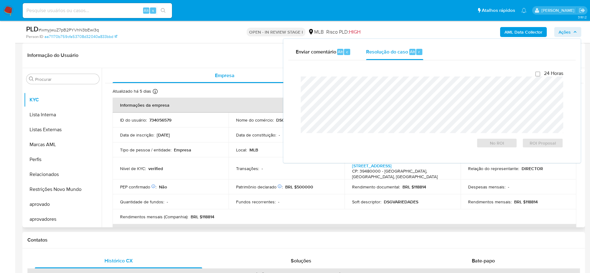
click at [227, 44] on div "Informação do Usuário Veja aparência por pessoa" at bounding box center [303, 55] width 563 height 25
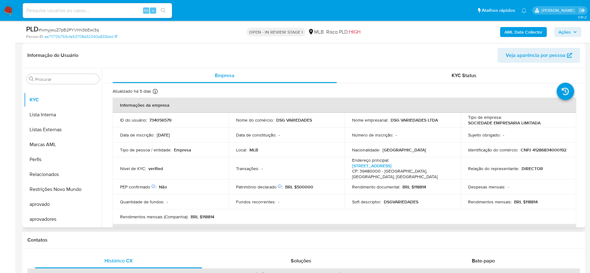
click at [521, 152] on p "CNPJ 41286834000192" at bounding box center [544, 150] width 46 height 6
copy p "41286834000192"
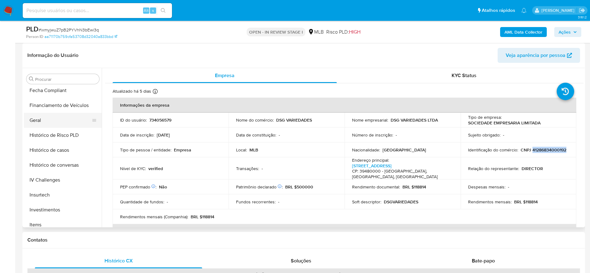
click at [58, 118] on button "Geral" at bounding box center [60, 120] width 73 height 15
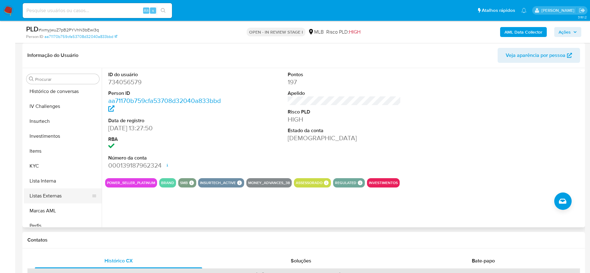
scroll to position [276, 0]
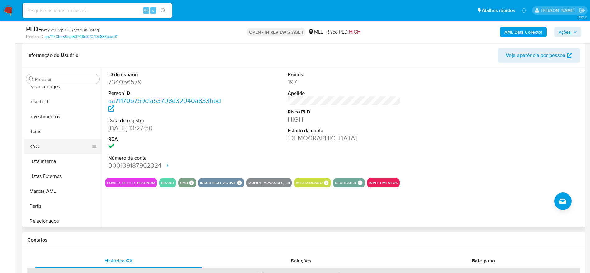
click at [53, 146] on button "KYC" at bounding box center [60, 146] width 73 height 15
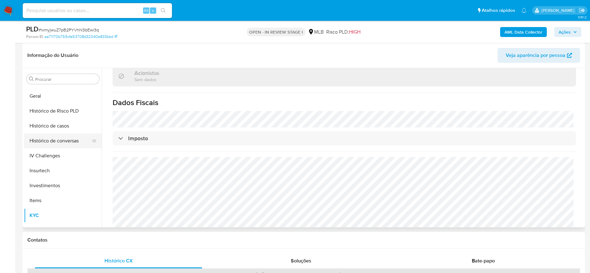
scroll to position [136, 0]
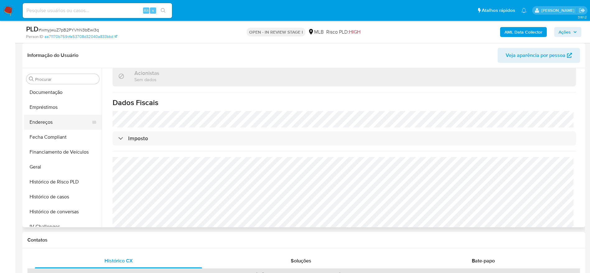
drag, startPoint x: 50, startPoint y: 120, endPoint x: 67, endPoint y: 121, distance: 17.4
click at [50, 120] on button "Endereços" at bounding box center [60, 122] width 73 height 15
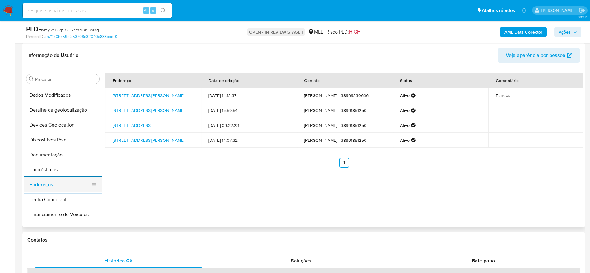
scroll to position [43, 0]
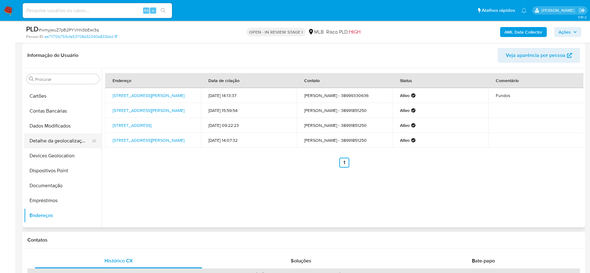
drag, startPoint x: 65, startPoint y: 141, endPoint x: 84, endPoint y: 139, distance: 18.7
click at [65, 140] on button "Detalhe da geolocalização" at bounding box center [60, 140] width 73 height 15
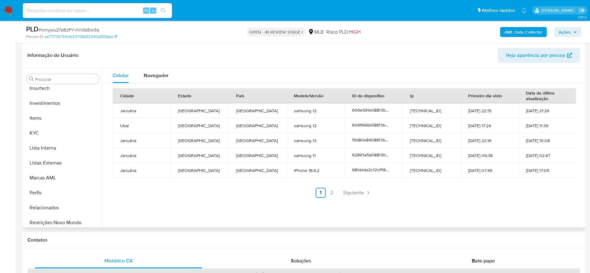
scroll to position [323, 0]
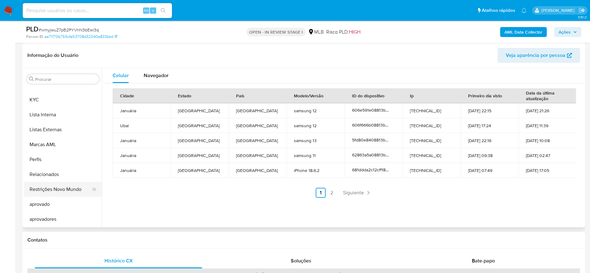
click at [59, 186] on button "Restrições Novo Mundo" at bounding box center [60, 189] width 73 height 15
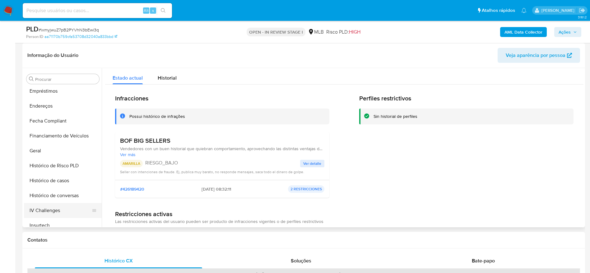
scroll to position [89, 0]
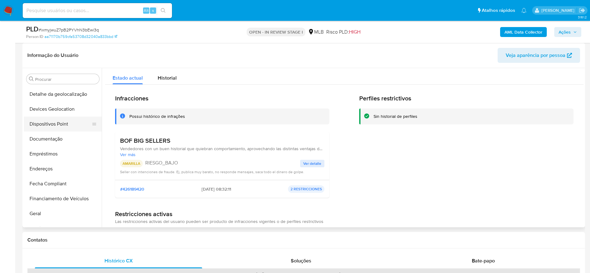
click at [59, 123] on button "Dispositivos Point" at bounding box center [60, 124] width 73 height 15
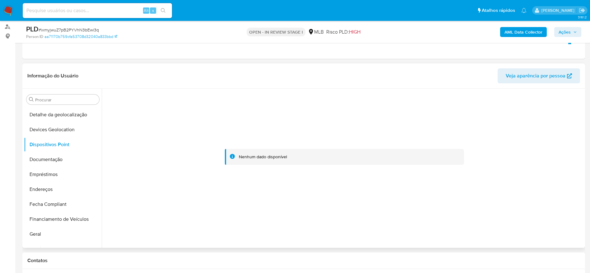
scroll to position [93, 0]
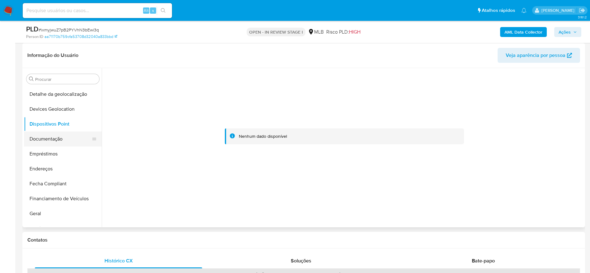
click at [64, 144] on button "Documentação" at bounding box center [60, 139] width 73 height 15
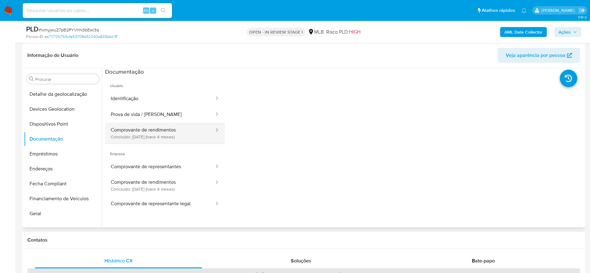
click at [134, 132] on button "Comprovante de rendimentos Concluído: 26/05/2025 (hace 4 meses)" at bounding box center [160, 133] width 110 height 21
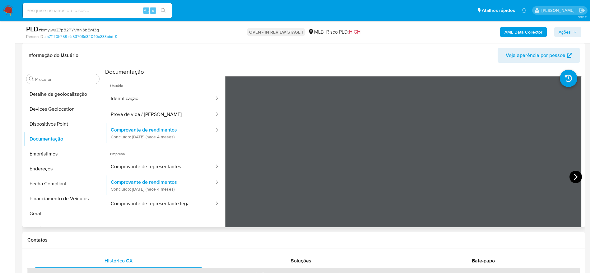
click at [574, 175] on icon at bounding box center [575, 177] width 12 height 12
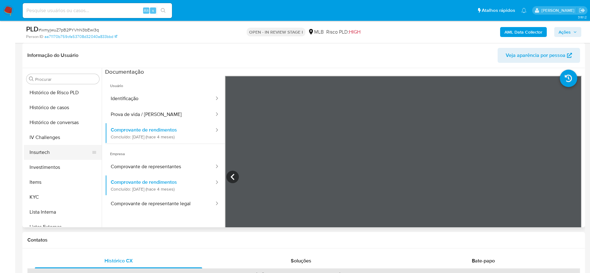
scroll to position [229, 0]
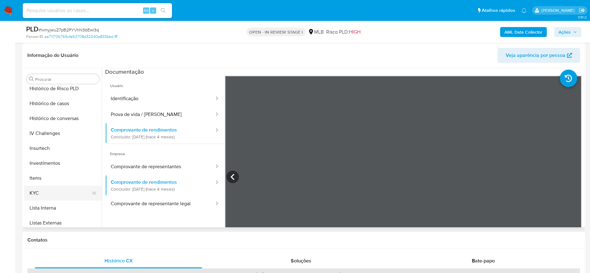
click at [55, 194] on button "KYC" at bounding box center [60, 193] width 73 height 15
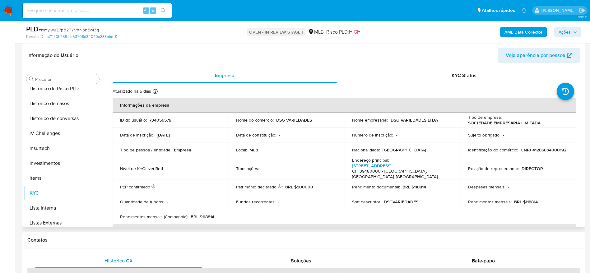
scroll to position [136, 0]
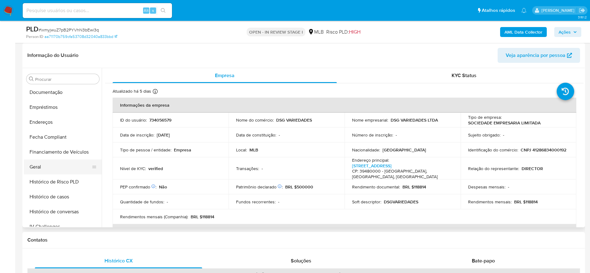
click at [45, 165] on button "Geral" at bounding box center [60, 167] width 73 height 15
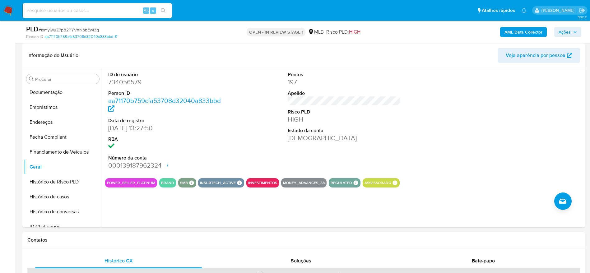
click at [137, 205] on div "ID do usuário 734056579 Person ID aa71170b759cfa53708d32040a833bbd Data de regi…" at bounding box center [343, 147] width 482 height 159
click at [91, 7] on input at bounding box center [97, 11] width 149 height 8
paste input "734056579"
type input "734056579"
click at [168, 11] on button "search-icon" at bounding box center [163, 10] width 13 height 9
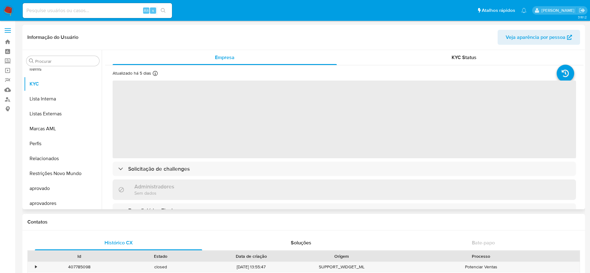
scroll to position [323, 0]
select select "10"
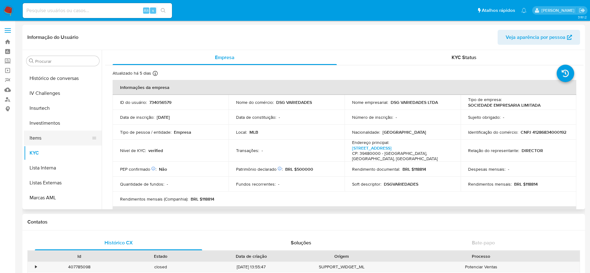
scroll to position [229, 0]
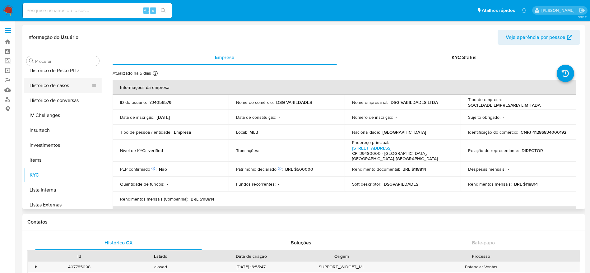
click at [63, 90] on button "Histórico de casos" at bounding box center [60, 85] width 73 height 15
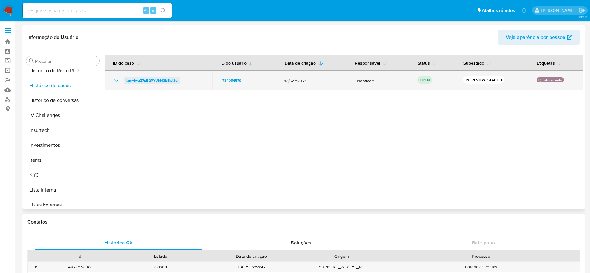
click at [169, 79] on span "ixmyjwuZ7pB2PYVhN3bEwi3q" at bounding box center [151, 80] width 51 height 7
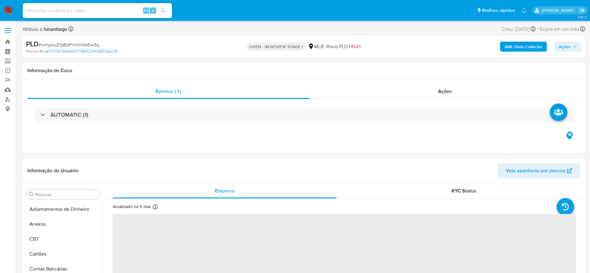
scroll to position [323, 0]
select select "10"
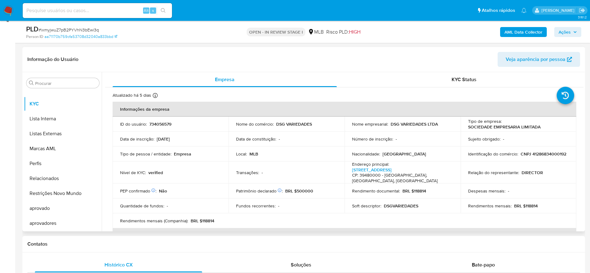
scroll to position [93, 0]
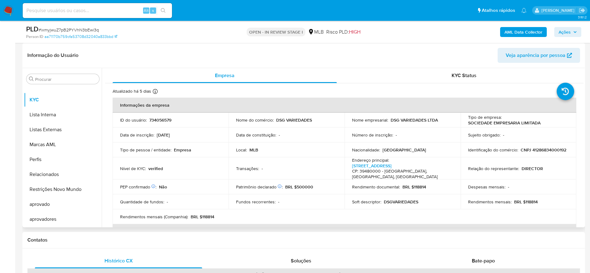
click at [521, 153] on p "CNPJ 41286834000192" at bounding box center [544, 150] width 46 height 6
copy p "41286834000192"
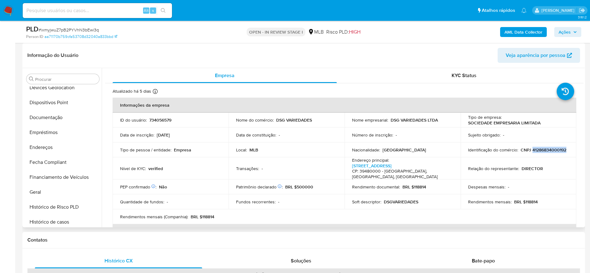
scroll to position [89, 0]
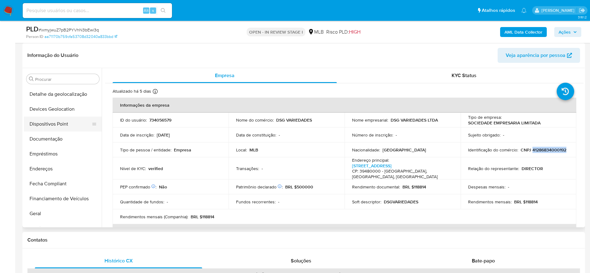
click at [54, 122] on button "Dispositivos Point" at bounding box center [60, 124] width 73 height 15
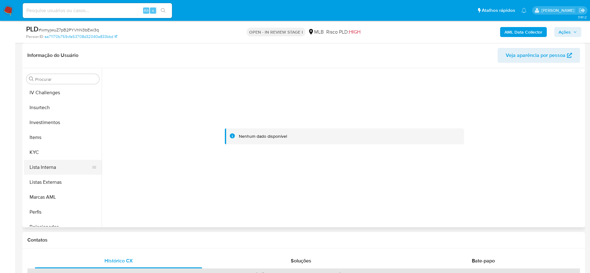
scroll to position [276, 0]
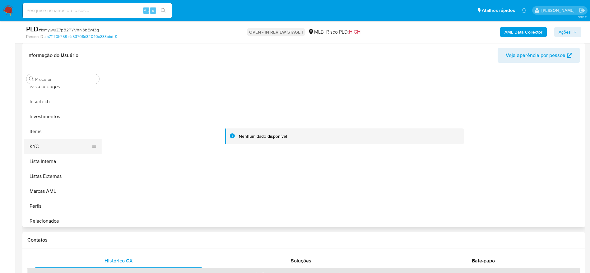
click at [48, 142] on button "KYC" at bounding box center [60, 146] width 73 height 15
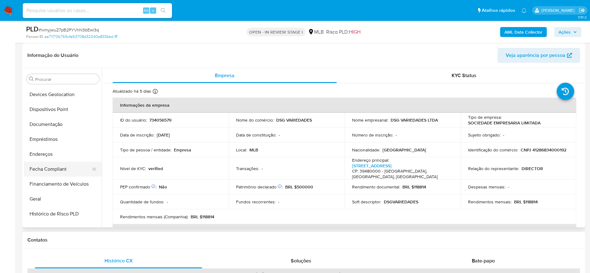
scroll to position [89, 0]
click at [50, 137] on button "Documentação" at bounding box center [60, 139] width 73 height 15
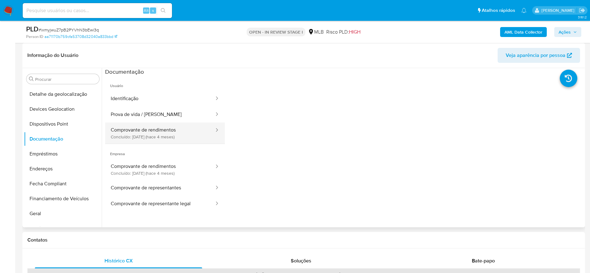
click at [142, 134] on button "Comprovante de rendimentos Concluído: 26/05/2025 (hace 4 meses)" at bounding box center [160, 133] width 110 height 21
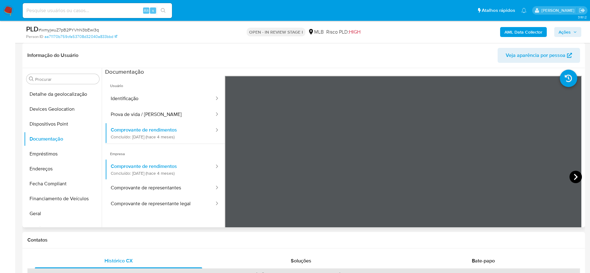
click at [573, 173] on icon at bounding box center [575, 177] width 12 height 12
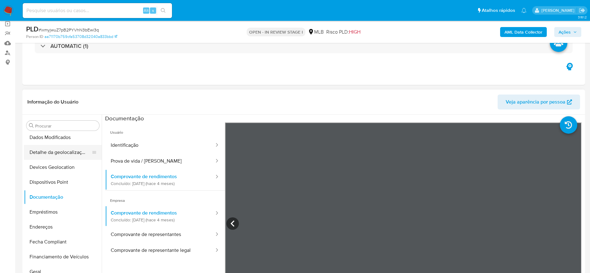
scroll to position [93, 0]
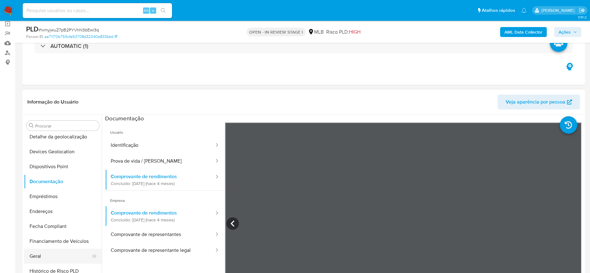
click at [40, 258] on button "Geral" at bounding box center [60, 256] width 73 height 15
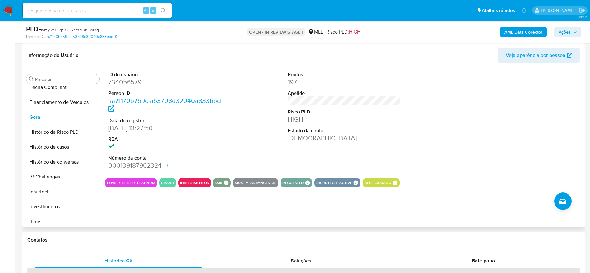
scroll to position [233, 0]
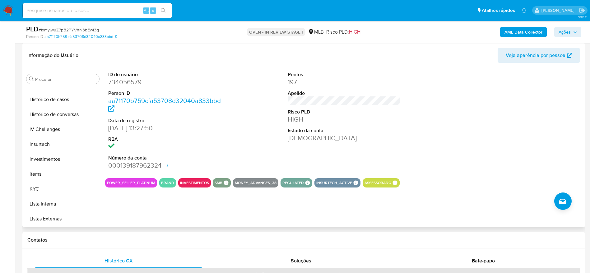
click at [118, 85] on dd "734056579" at bounding box center [165, 82] width 114 height 9
copy dd "734056579"
click at [53, 184] on button "KYC" at bounding box center [60, 189] width 73 height 15
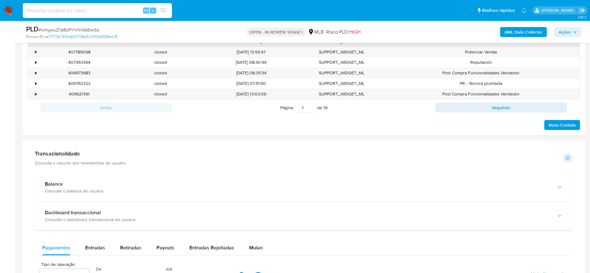
scroll to position [373, 0]
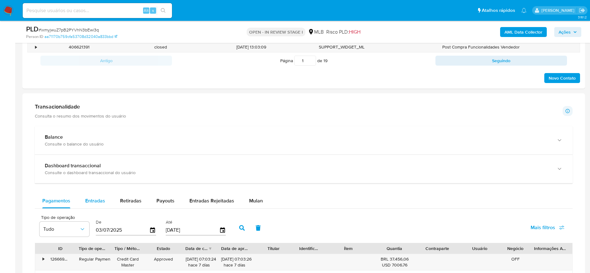
click at [102, 204] on div "Entradas" at bounding box center [95, 200] width 20 height 15
select select "10"
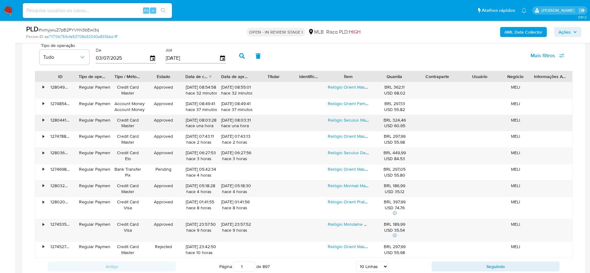
scroll to position [560, 0]
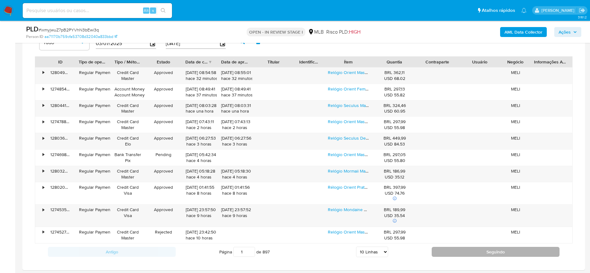
click at [471, 255] on button "Seguindo" at bounding box center [496, 252] width 128 height 10
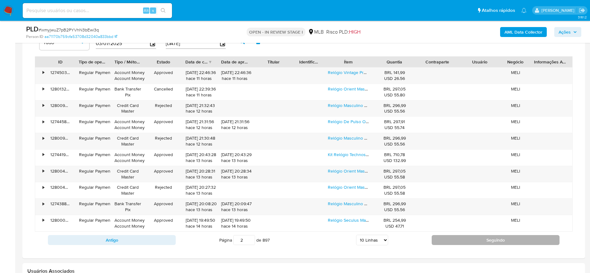
click at [458, 238] on button "Seguindo" at bounding box center [496, 240] width 128 height 10
type input "3"
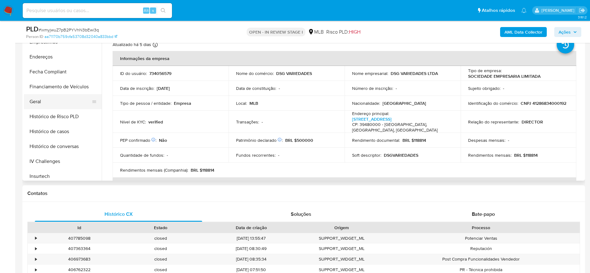
scroll to position [140, 0]
click at [55, 148] on button "Histórico de casos" at bounding box center [60, 146] width 73 height 15
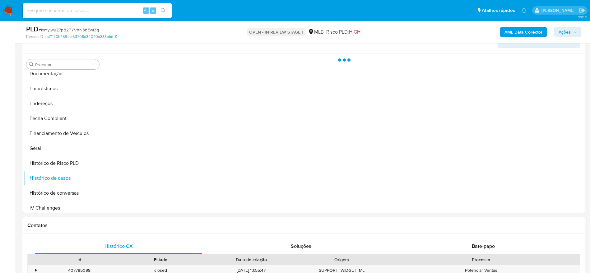
scroll to position [93, 0]
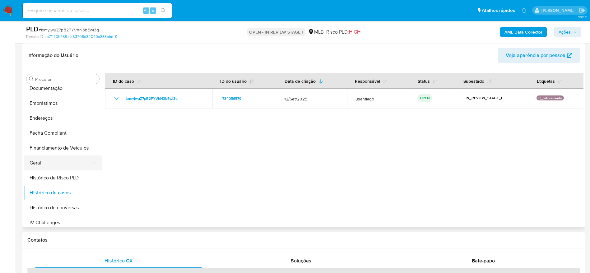
click at [55, 164] on button "Geral" at bounding box center [60, 163] width 73 height 15
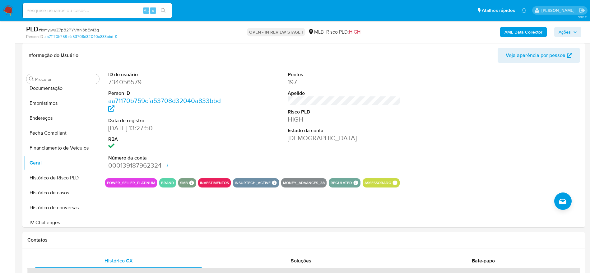
drag, startPoint x: 567, startPoint y: 31, endPoint x: 548, endPoint y: 36, distance: 18.9
click at [565, 31] on span "Ações" at bounding box center [565, 32] width 12 height 10
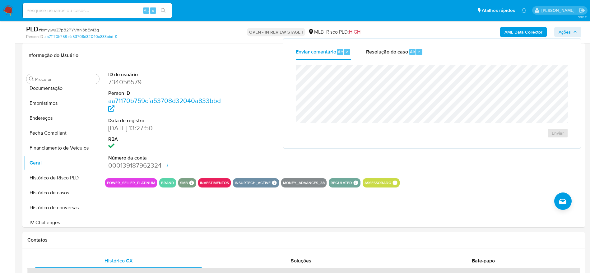
drag, startPoint x: 383, startPoint y: 55, endPoint x: 383, endPoint y: 65, distance: 9.4
click at [383, 57] on div "Resolução do caso Alt r" at bounding box center [394, 52] width 57 height 16
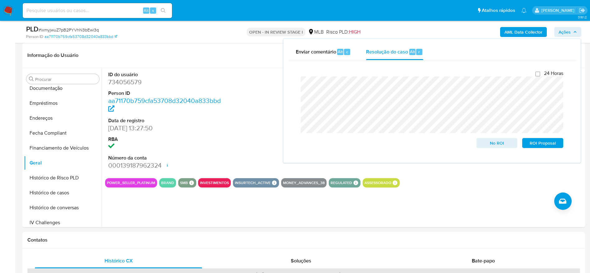
click at [516, 31] on b "AML Data Collector" at bounding box center [523, 32] width 38 height 10
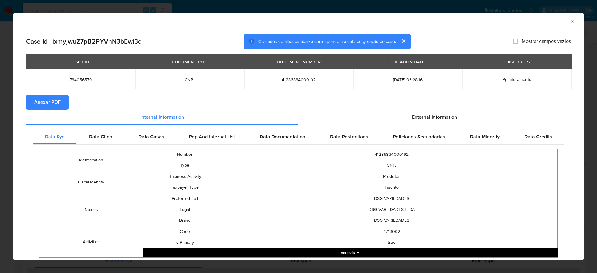
click at [61, 108] on button "Anexar PDF" at bounding box center [47, 102] width 43 height 15
click at [571, 22] on icon "Fechar a janela" at bounding box center [572, 21] width 3 height 3
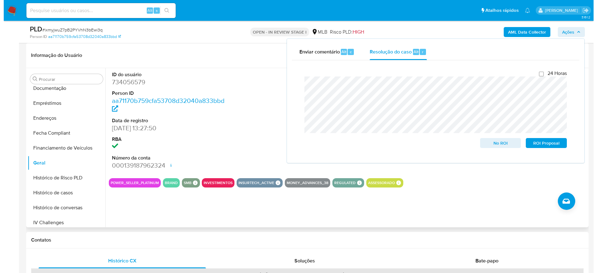
scroll to position [0, 0]
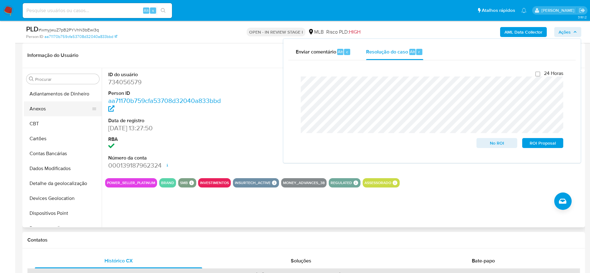
click at [60, 107] on button "Anexos" at bounding box center [60, 108] width 73 height 15
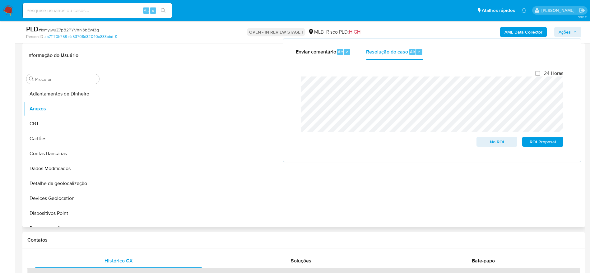
click at [184, 155] on div at bounding box center [343, 147] width 482 height 159
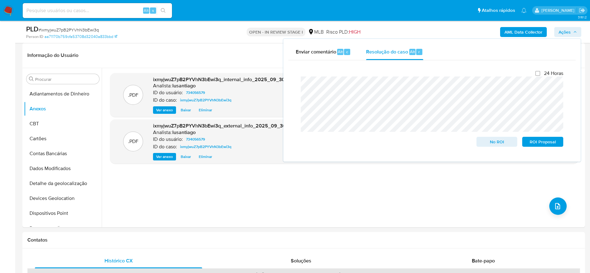
click at [573, 33] on span "Ações" at bounding box center [568, 32] width 18 height 9
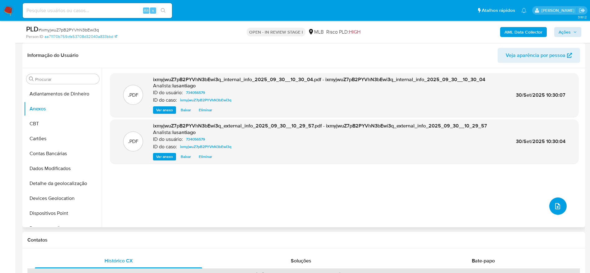
click at [554, 207] on icon "upload-file" at bounding box center [557, 205] width 7 height 7
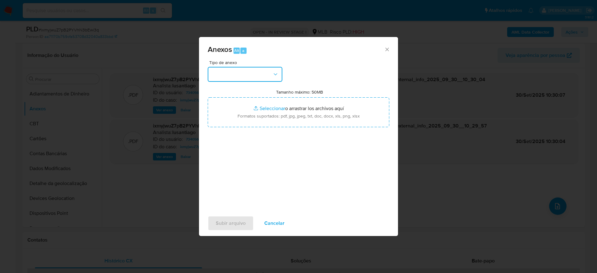
click at [245, 72] on button "button" at bounding box center [245, 74] width 75 height 15
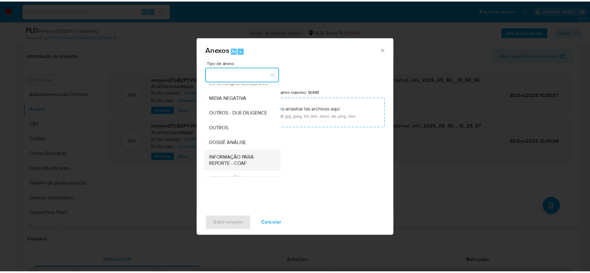
scroll to position [96, 0]
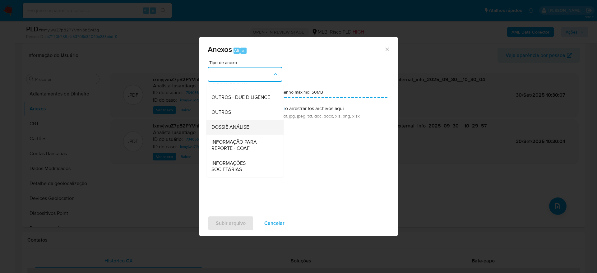
click at [232, 128] on span "DOSSIÊ ANÁLISE" at bounding box center [230, 127] width 38 height 6
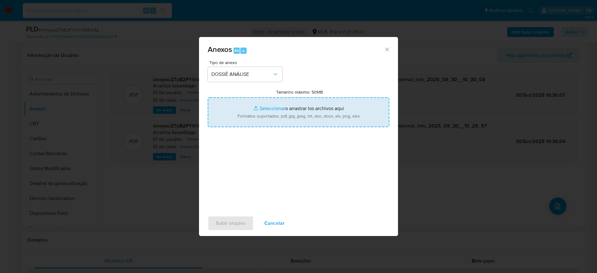
type input "C:\fakepath\Mulan 734056579_2025_09_30_09_01_43.xlsx"
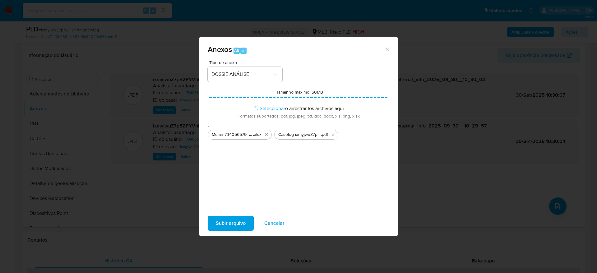
click at [230, 223] on span "Subir arquivo" at bounding box center [231, 223] width 30 height 14
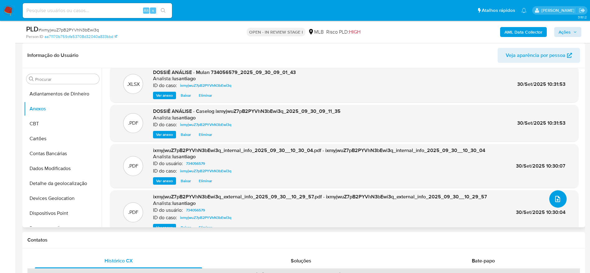
scroll to position [0, 0]
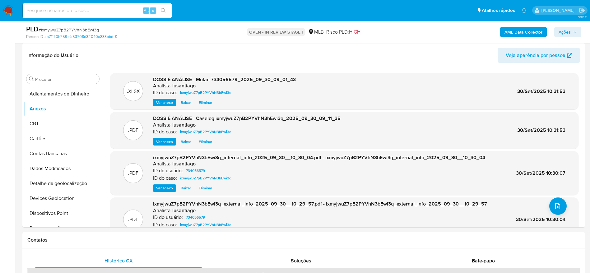
click at [572, 33] on span "Ações" at bounding box center [568, 32] width 18 height 9
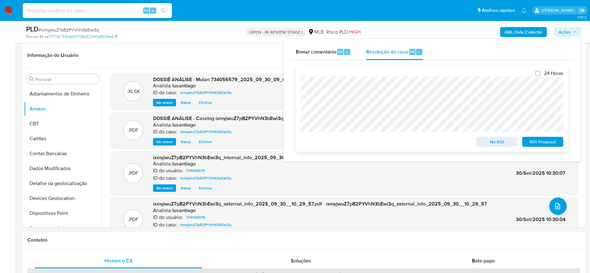
click at [490, 139] on span "No ROI" at bounding box center [497, 141] width 32 height 9
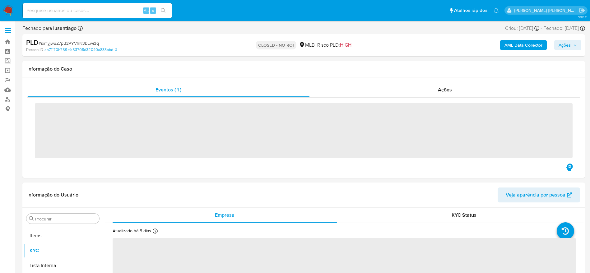
scroll to position [323, 0]
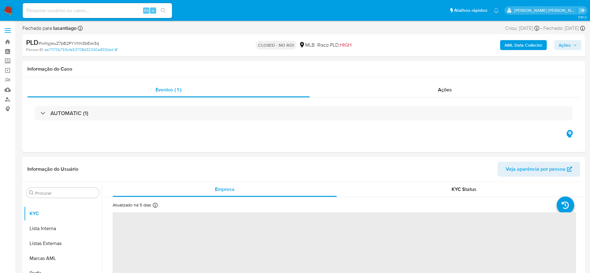
select select "10"
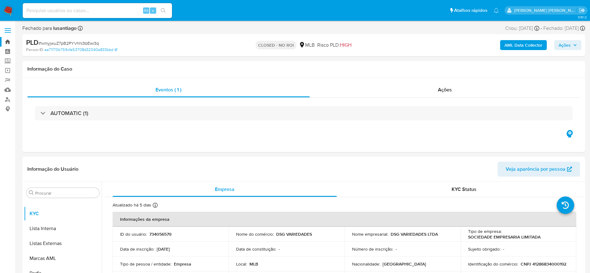
click at [8, 41] on link "Bandeja" at bounding box center [37, 42] width 74 height 10
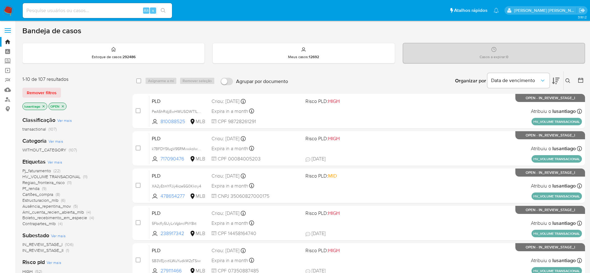
click at [103, 11] on input at bounding box center [97, 11] width 149 height 8
paste input "178598506"
type input "178598506"
click at [166, 11] on icon "search-icon" at bounding box center [163, 10] width 5 height 5
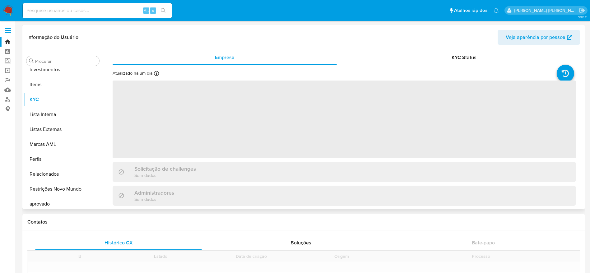
scroll to position [323, 0]
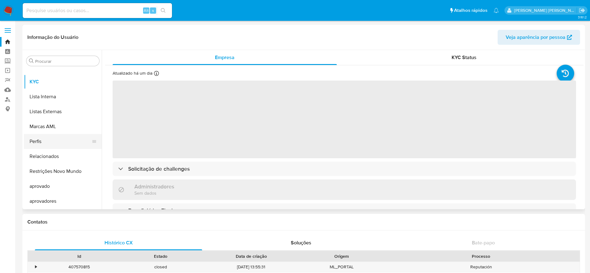
select select "10"
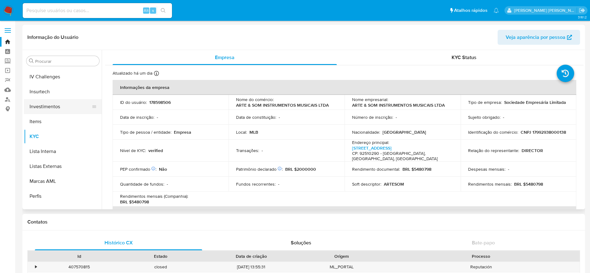
scroll to position [229, 0]
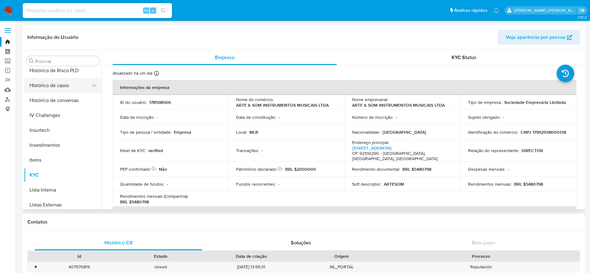
click at [54, 85] on button "Histórico de casos" at bounding box center [60, 85] width 73 height 15
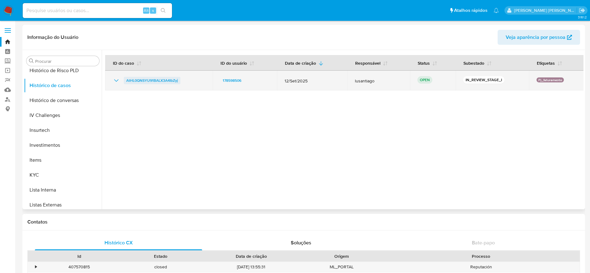
click at [163, 81] on span "AtHL0QNSYU91BALX3A4IbZyj" at bounding box center [152, 80] width 52 height 7
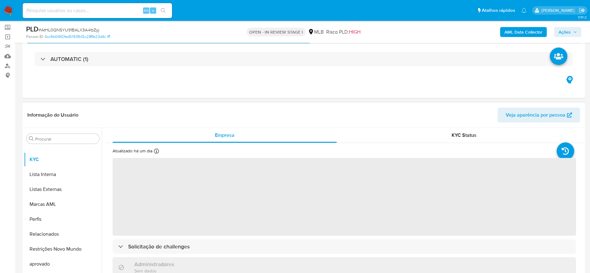
scroll to position [93, 0]
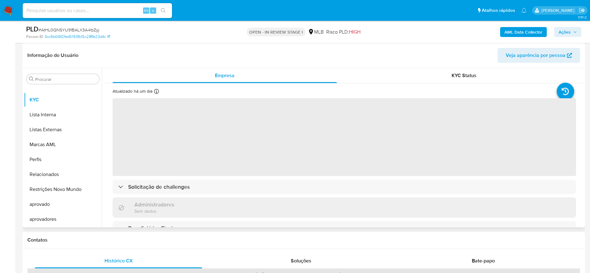
select select "10"
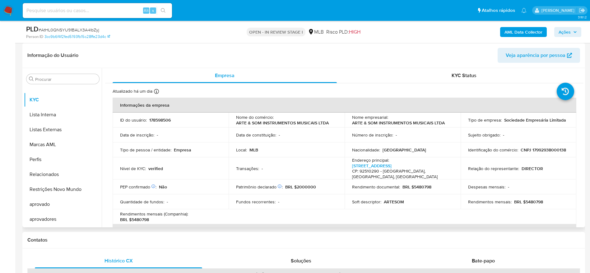
click at [521, 149] on p "CNPJ 17992938000138" at bounding box center [543, 150] width 45 height 6
click at [521, 153] on p "CNPJ 17992938000138" at bounding box center [543, 150] width 45 height 6
copy p "17992938000138"
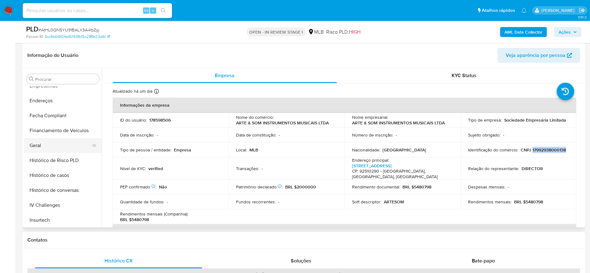
scroll to position [136, 0]
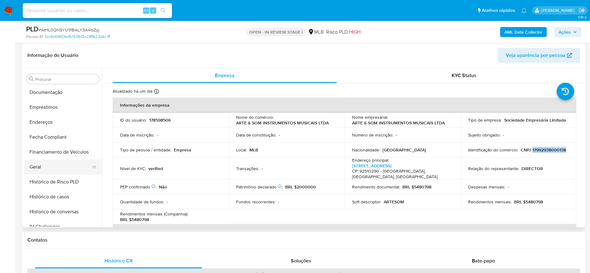
click at [47, 162] on button "Geral" at bounding box center [60, 167] width 73 height 15
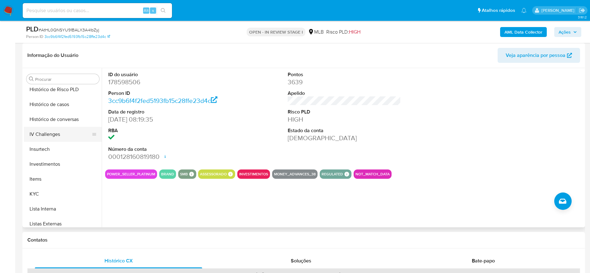
scroll to position [229, 0]
click at [46, 192] on button "KYC" at bounding box center [60, 193] width 73 height 15
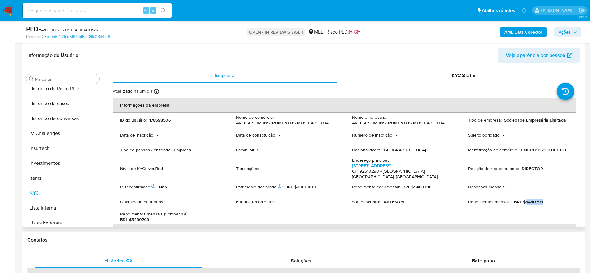
drag, startPoint x: 542, startPoint y: 204, endPoint x: 523, endPoint y: 204, distance: 19.0
click at [523, 204] on div "Rendimentos mensais : BRL $5480798" at bounding box center [518, 202] width 101 height 6
copy p "5480798"
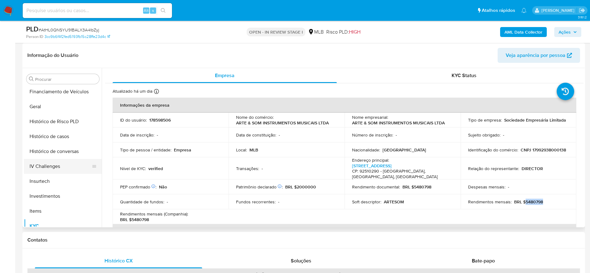
scroll to position [183, 0]
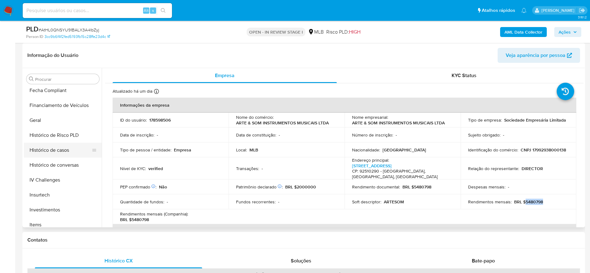
click at [54, 147] on button "Histórico de casos" at bounding box center [60, 150] width 73 height 15
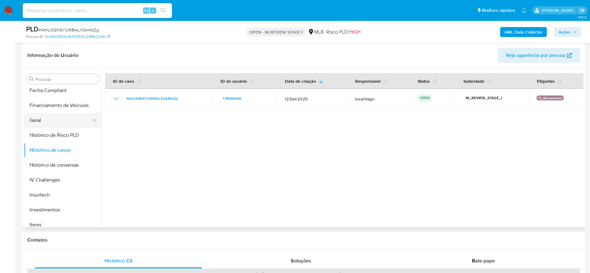
click at [45, 122] on button "Geral" at bounding box center [60, 120] width 73 height 15
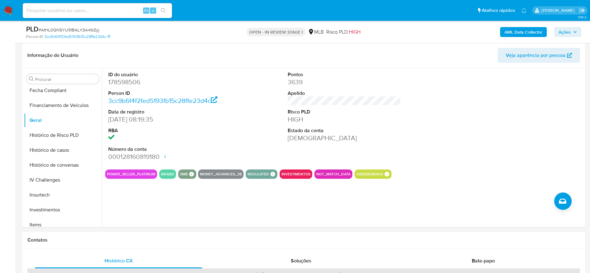
drag, startPoint x: 564, startPoint y: 31, endPoint x: 557, endPoint y: 34, distance: 8.3
click at [564, 31] on span "Ações" at bounding box center [565, 32] width 12 height 10
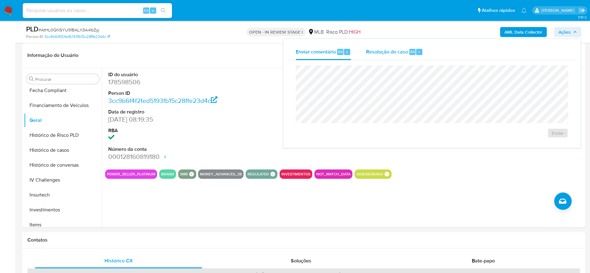
click at [388, 52] on span "Resolução do caso" at bounding box center [387, 51] width 42 height 7
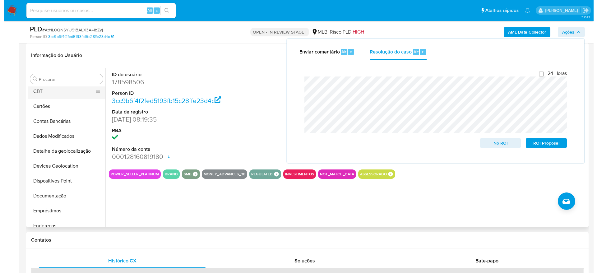
scroll to position [0, 0]
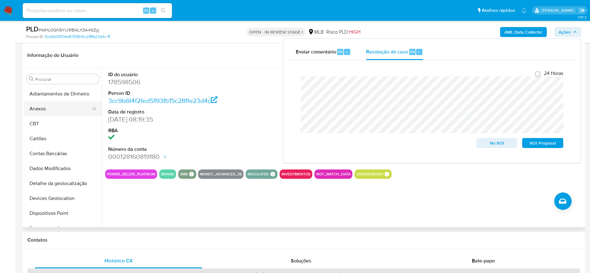
click at [53, 109] on button "Anexos" at bounding box center [60, 108] width 73 height 15
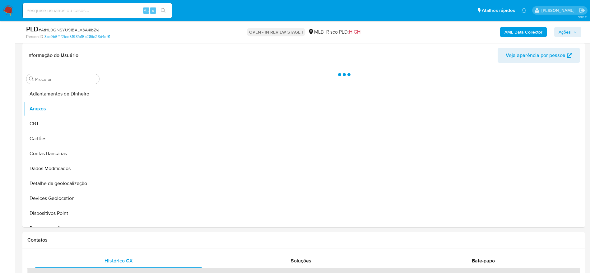
click at [523, 33] on b "AML Data Collector" at bounding box center [523, 32] width 38 height 10
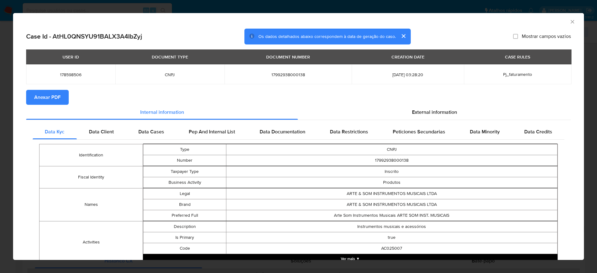
click at [52, 94] on span "Anexar PDF" at bounding box center [47, 98] width 26 height 14
click at [569, 20] on icon "Fechar a janela" at bounding box center [572, 22] width 6 height 6
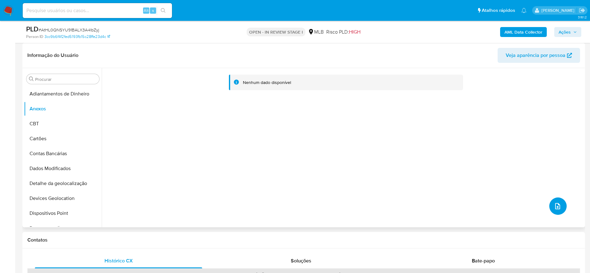
click at [555, 206] on icon "upload-file" at bounding box center [557, 206] width 5 height 6
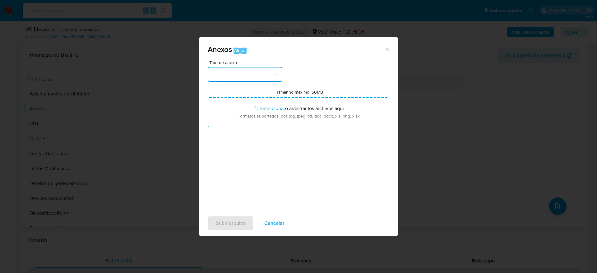
click at [244, 73] on button "button" at bounding box center [245, 74] width 75 height 15
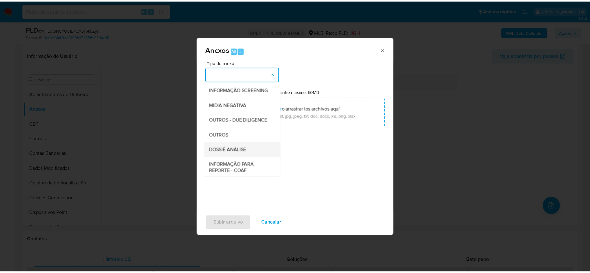
scroll to position [96, 0]
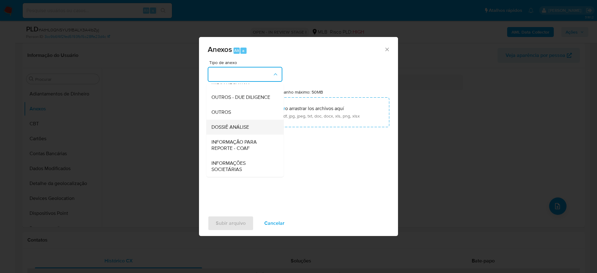
click at [239, 128] on span "DOSSIÊ ANÁLISE" at bounding box center [230, 127] width 38 height 6
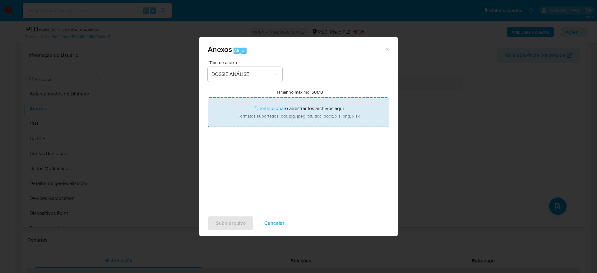
type input "C:\fakepath\Mulan 178598506_2025_09_30_09_01_02.xlsx"
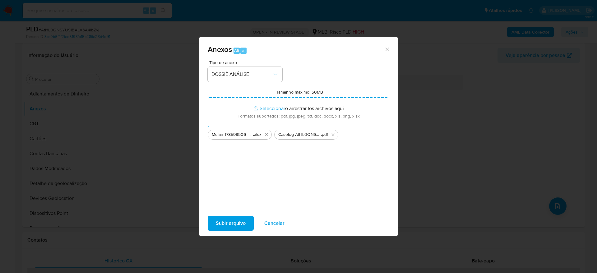
click at [218, 219] on span "Subir arquivo" at bounding box center [231, 223] width 30 height 14
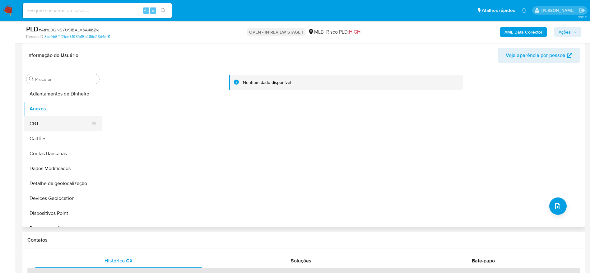
click at [61, 127] on button "CBT" at bounding box center [60, 123] width 73 height 15
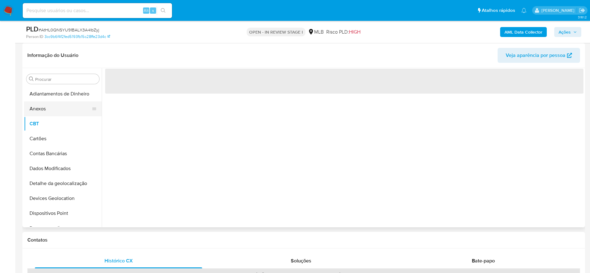
click at [56, 111] on button "Anexos" at bounding box center [60, 108] width 73 height 15
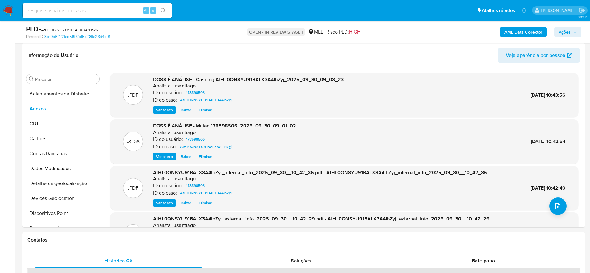
click at [564, 33] on span "Ações" at bounding box center [565, 32] width 12 height 10
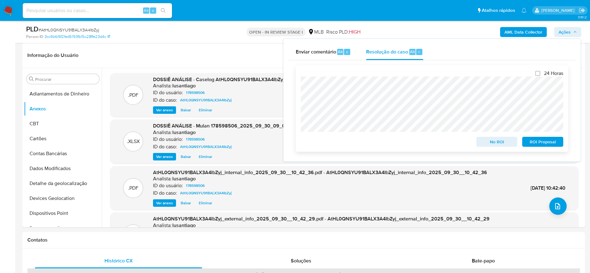
click at [491, 143] on span "No ROI" at bounding box center [497, 141] width 32 height 9
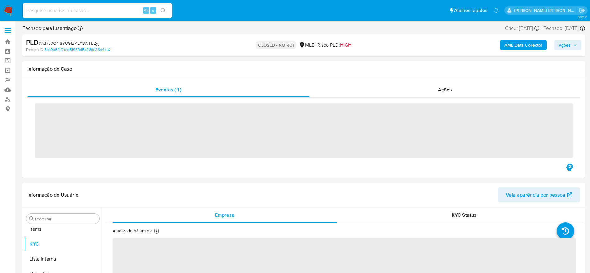
scroll to position [323, 0]
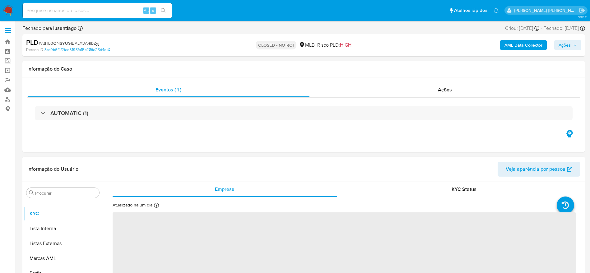
select select "10"
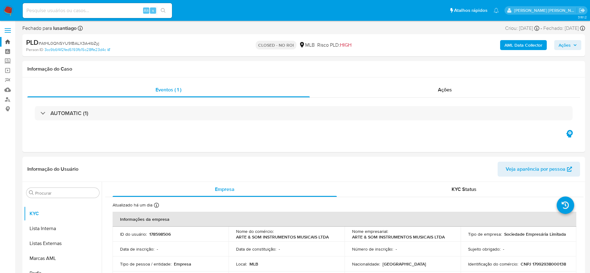
click at [5, 44] on link "Bandeja" at bounding box center [37, 42] width 74 height 10
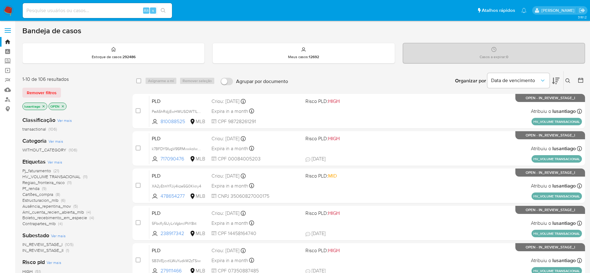
click at [104, 7] on input at bounding box center [97, 11] width 149 height 8
paste input "1539806555"
type input "1539806555"
click at [161, 8] on button "search-icon" at bounding box center [163, 10] width 13 height 9
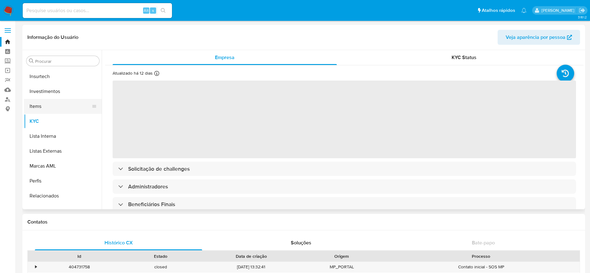
scroll to position [229, 0]
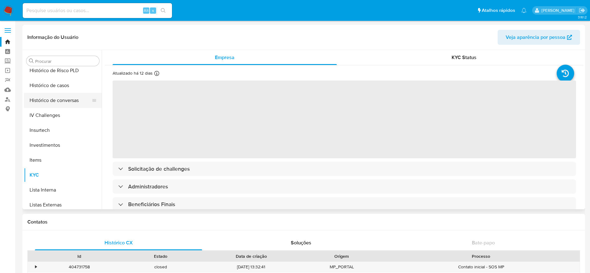
select select "10"
click at [51, 88] on button "Histórico de casos" at bounding box center [60, 85] width 73 height 15
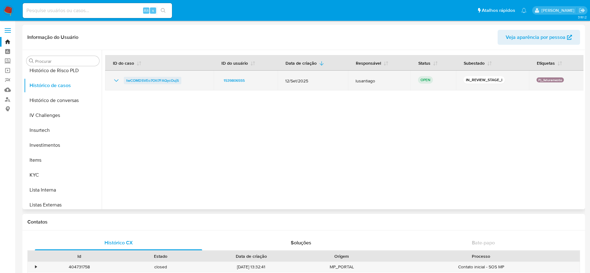
click at [163, 78] on span "twCOMDSVEo7Ott7FAQycOujS" at bounding box center [152, 80] width 53 height 7
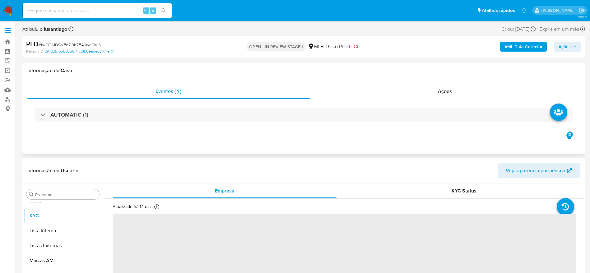
scroll to position [323, 0]
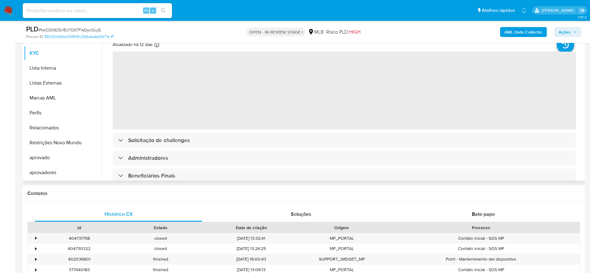
select select "10"
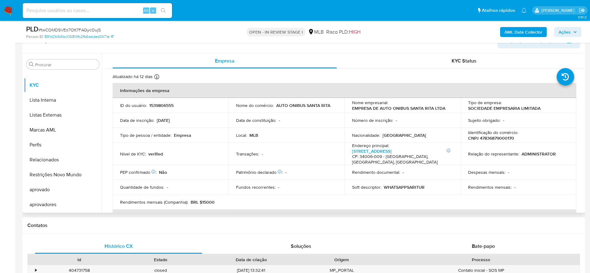
scroll to position [93, 0]
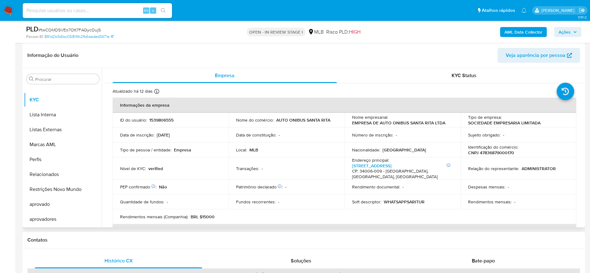
click at [491, 153] on p "CNPJ 47836879000170" at bounding box center [491, 153] width 46 height 6
copy p "47836879000170"
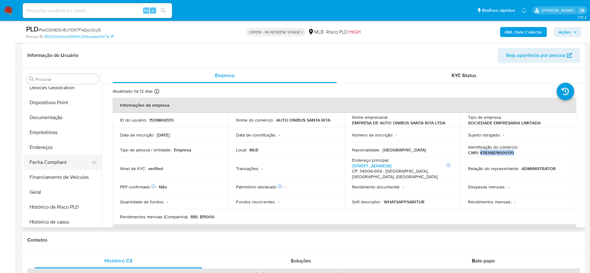
scroll to position [89, 0]
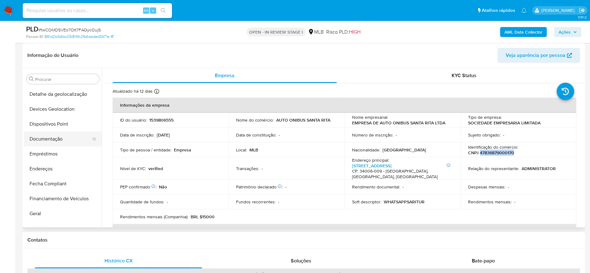
click at [49, 134] on button "Documentação" at bounding box center [60, 139] width 73 height 15
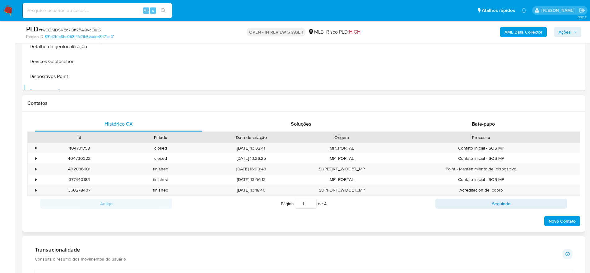
scroll to position [280, 0]
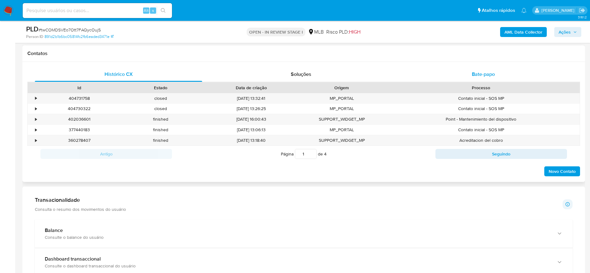
click at [468, 74] on div "Bate-papo" at bounding box center [483, 74] width 167 height 15
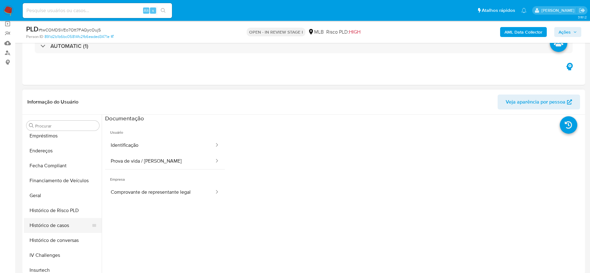
scroll to position [187, 0]
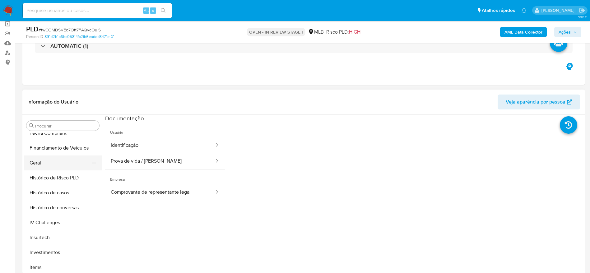
click at [50, 162] on button "Geral" at bounding box center [60, 163] width 73 height 15
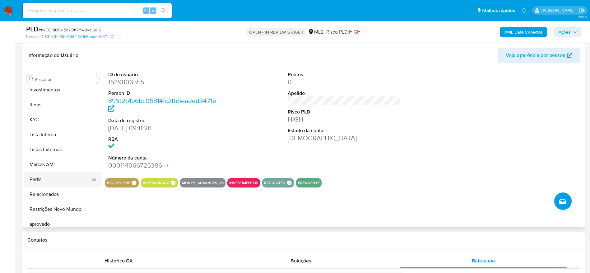
scroll to position [323, 0]
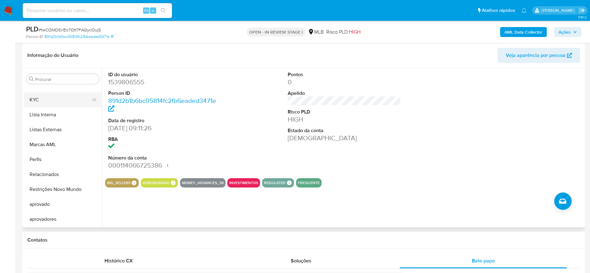
click at [45, 96] on button "KYC" at bounding box center [60, 99] width 73 height 15
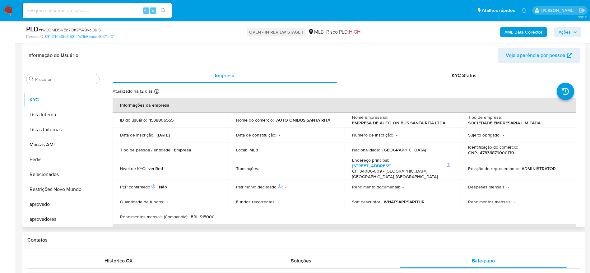
click at [502, 151] on p "CNPJ 47836879000170" at bounding box center [491, 153] width 46 height 6
copy p "47836879000170"
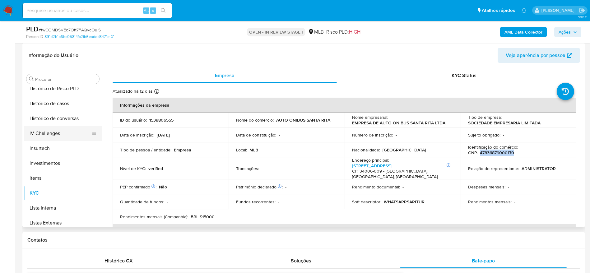
scroll to position [136, 0]
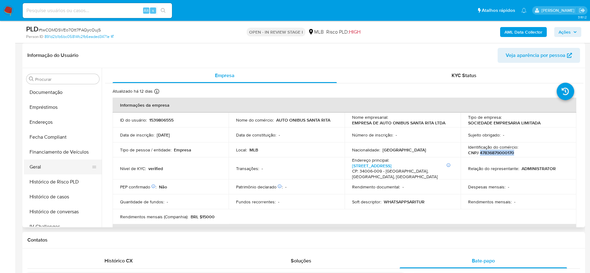
click at [44, 170] on button "Geral" at bounding box center [60, 167] width 73 height 15
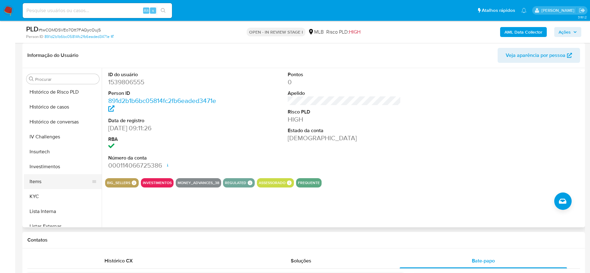
scroll to position [229, 0]
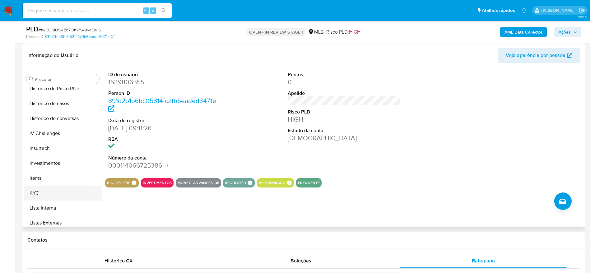
drag, startPoint x: 35, startPoint y: 191, endPoint x: 81, endPoint y: 200, distance: 46.9
click at [41, 192] on button "KYC" at bounding box center [60, 193] width 73 height 15
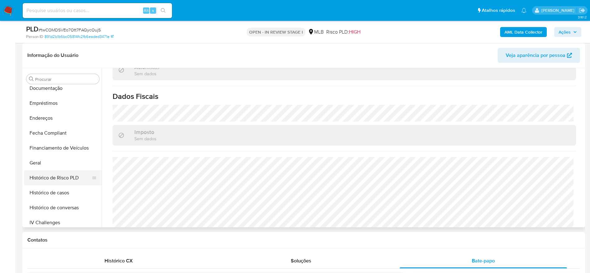
scroll to position [136, 0]
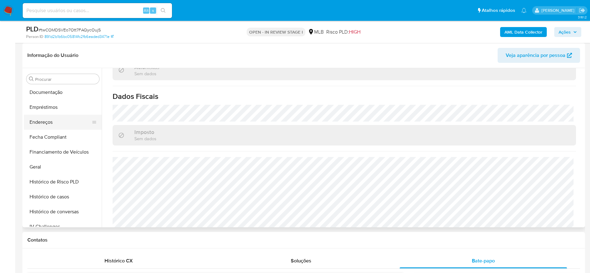
click at [53, 121] on button "Endereços" at bounding box center [60, 122] width 73 height 15
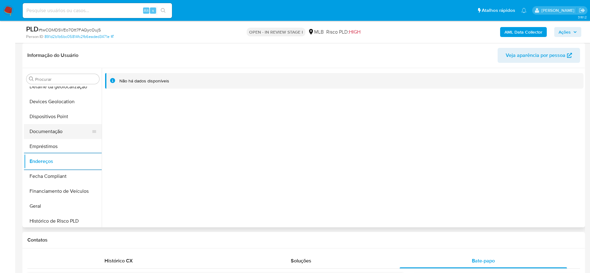
scroll to position [43, 0]
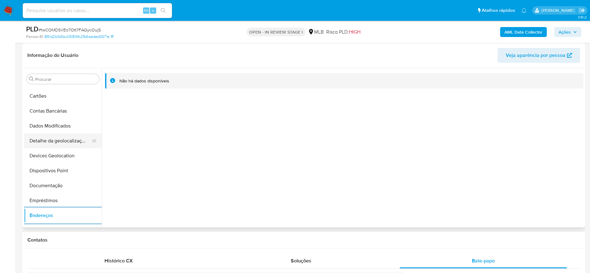
click at [61, 137] on button "Detalhe da geolocalização" at bounding box center [60, 140] width 73 height 15
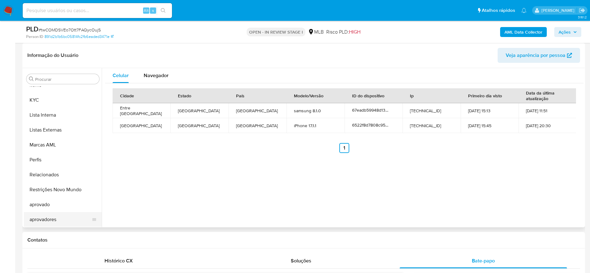
scroll to position [323, 0]
click at [64, 189] on button "Restrições Novo Mundo" at bounding box center [60, 189] width 73 height 15
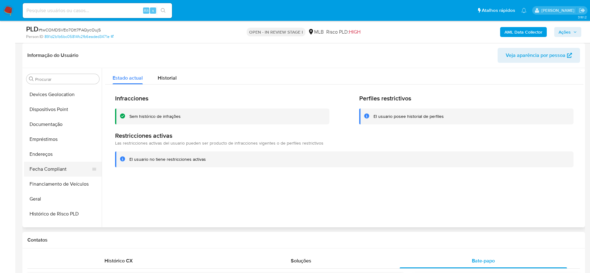
scroll to position [89, 0]
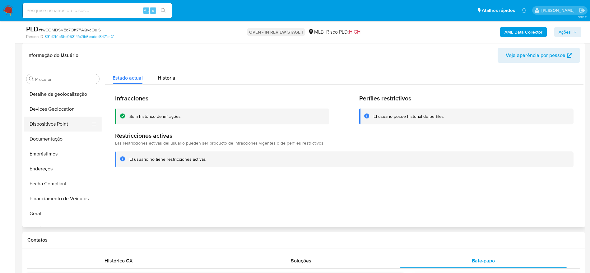
click at [64, 126] on button "Dispositivos Point" at bounding box center [60, 124] width 73 height 15
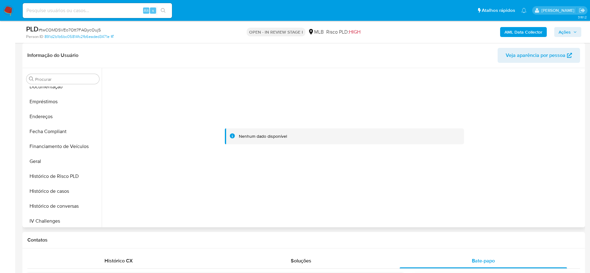
scroll to position [323, 0]
click at [43, 100] on button "KYC" at bounding box center [60, 99] width 73 height 15
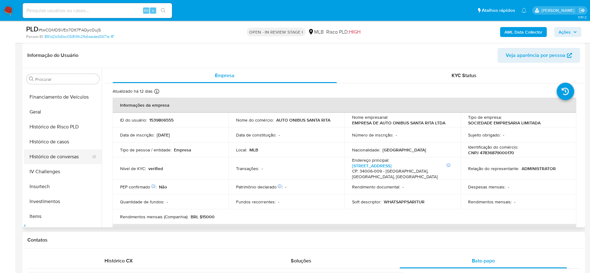
scroll to position [183, 0]
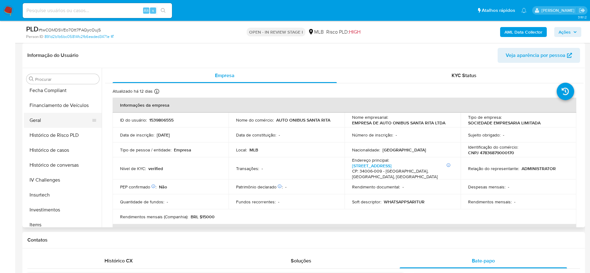
click at [42, 113] on button "Geral" at bounding box center [60, 120] width 73 height 15
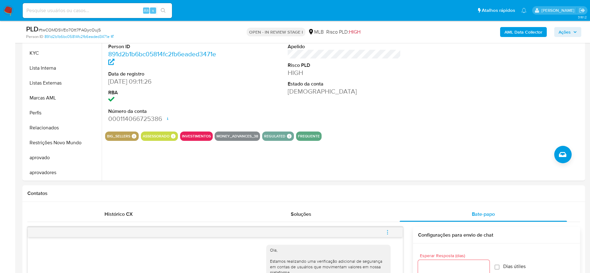
scroll to position [93, 0]
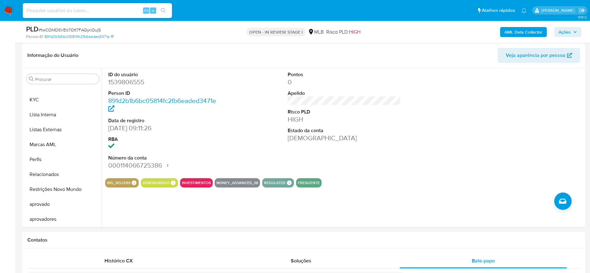
click at [563, 29] on span "Ações" at bounding box center [565, 32] width 12 height 10
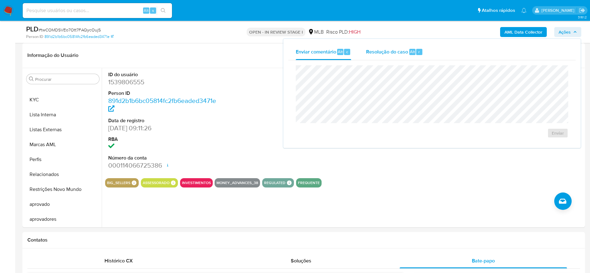
drag, startPoint x: 378, startPoint y: 54, endPoint x: 374, endPoint y: 58, distance: 5.3
click at [378, 54] on span "Resolução do caso" at bounding box center [387, 51] width 42 height 7
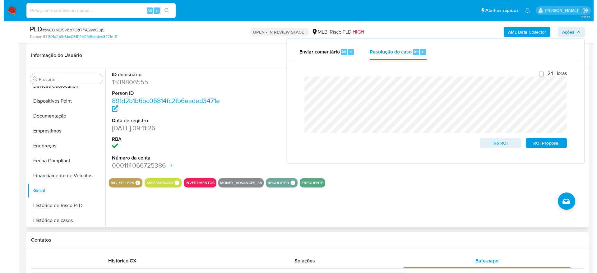
scroll to position [0, 0]
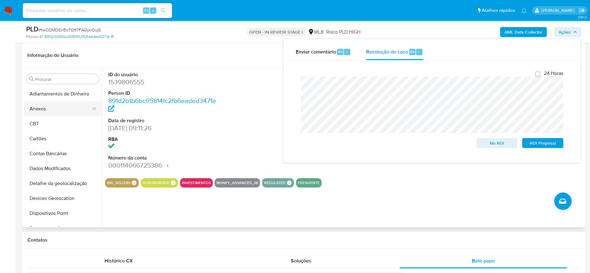
click at [52, 107] on button "Anexos" at bounding box center [60, 108] width 73 height 15
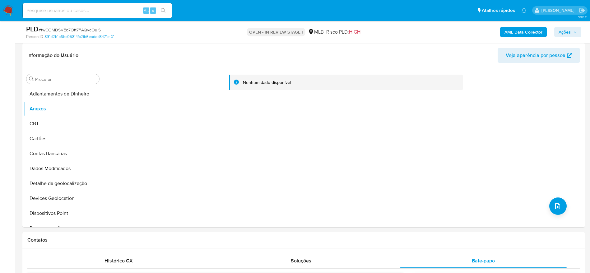
click at [572, 30] on span "Ações" at bounding box center [568, 32] width 18 height 9
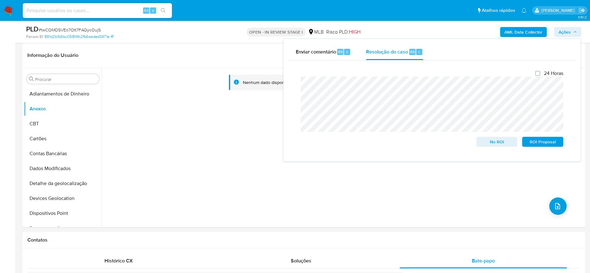
click at [567, 33] on span "Ações" at bounding box center [565, 32] width 12 height 10
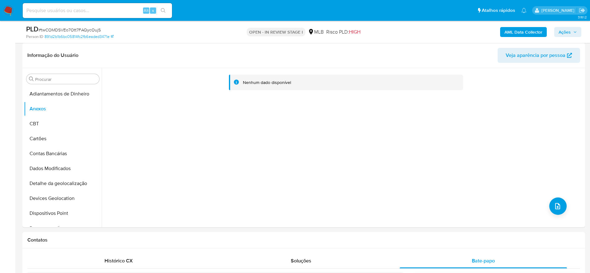
click at [522, 34] on b "AML Data Collector" at bounding box center [523, 32] width 38 height 10
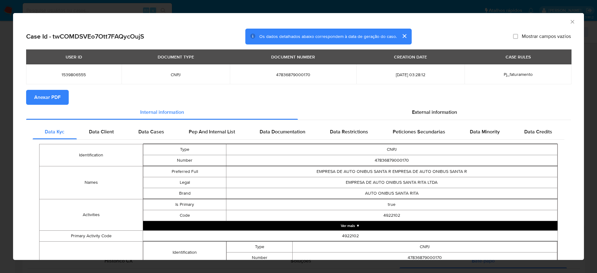
click at [53, 95] on span "Anexar PDF" at bounding box center [47, 98] width 26 height 14
click at [569, 22] on icon "Fechar a janela" at bounding box center [572, 22] width 6 height 6
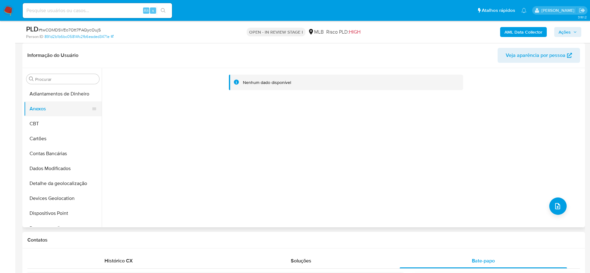
drag, startPoint x: 51, startPoint y: 121, endPoint x: 50, endPoint y: 108, distance: 13.4
click at [51, 121] on button "CBT" at bounding box center [63, 123] width 78 height 15
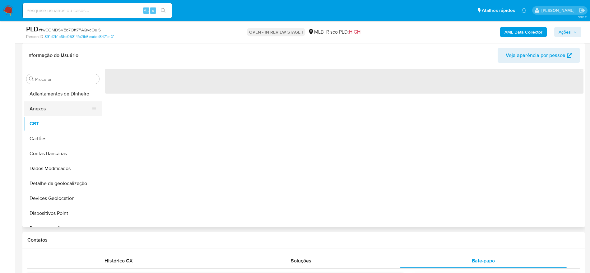
click at [50, 108] on button "Anexos" at bounding box center [60, 108] width 73 height 15
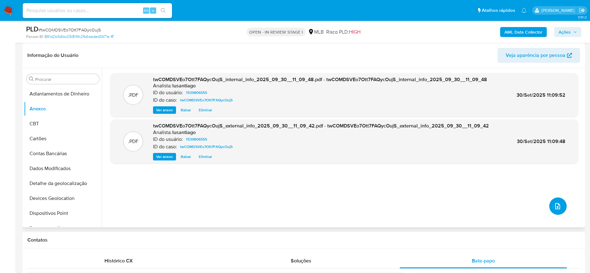
click at [554, 204] on icon "upload-file" at bounding box center [557, 205] width 7 height 7
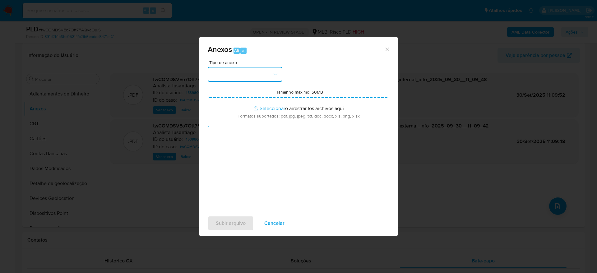
click at [248, 79] on button "button" at bounding box center [245, 74] width 75 height 15
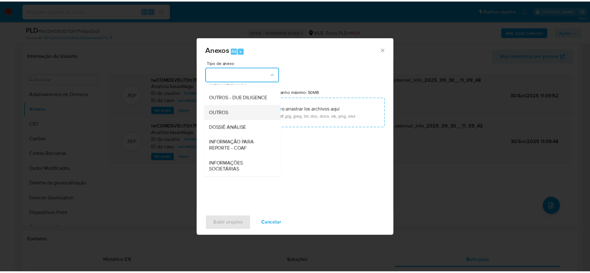
scroll to position [96, 0]
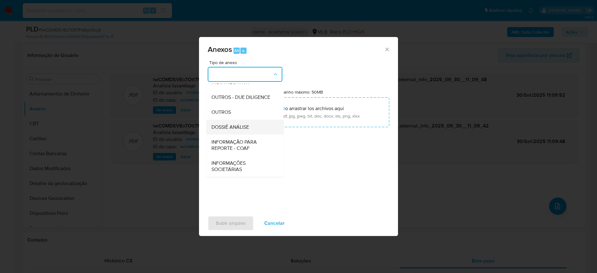
click at [227, 127] on span "DOSSIÊ ANÁLISE" at bounding box center [230, 127] width 38 height 6
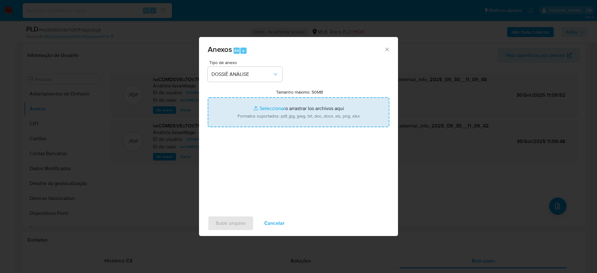
type input "C:\fakepath\SAR - (XXXXX) - CNPJ 47836879000170 - EMPRESA DE AUTO ONIBUS SANTA …"
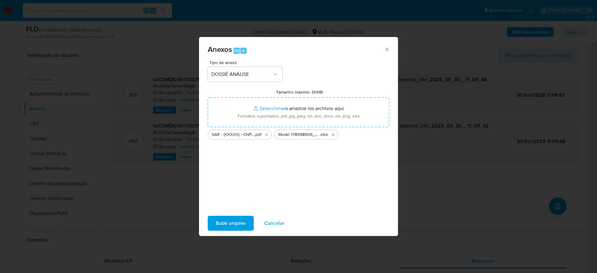
click at [230, 223] on span "Subir arquivo" at bounding box center [231, 223] width 30 height 14
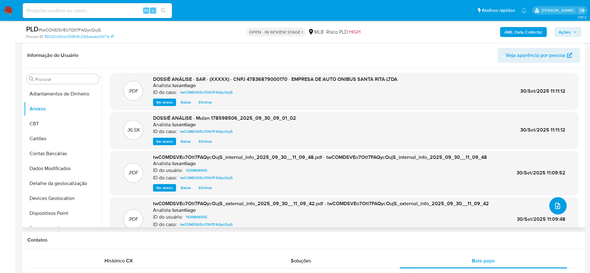
scroll to position [0, 0]
click at [569, 30] on span "Ações" at bounding box center [565, 32] width 12 height 10
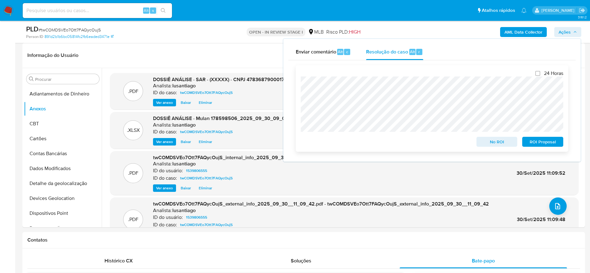
click at [530, 142] on span "ROI Proposal" at bounding box center [543, 141] width 32 height 9
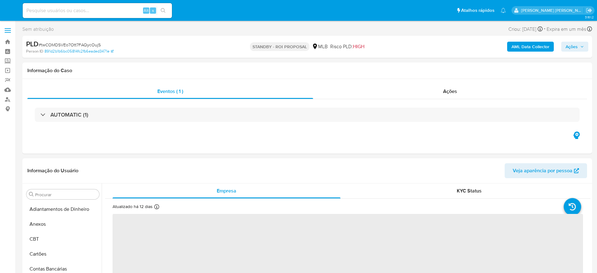
select select "10"
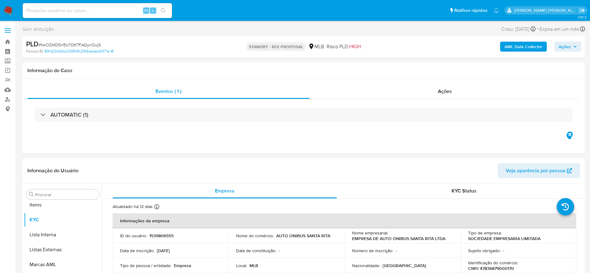
scroll to position [323, 0]
click at [9, 41] on link "Bandeja" at bounding box center [37, 42] width 74 height 10
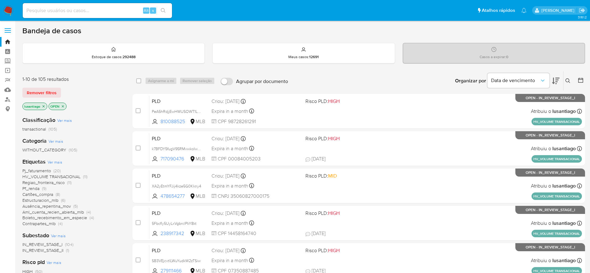
click at [104, 8] on input at bounding box center [97, 11] width 149 height 8
paste input "643870763"
type input "643870763"
click at [169, 11] on button "search-icon" at bounding box center [163, 10] width 13 height 9
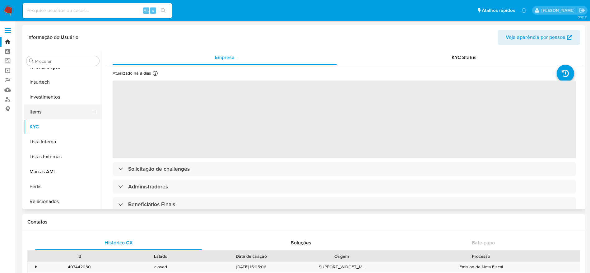
scroll to position [229, 0]
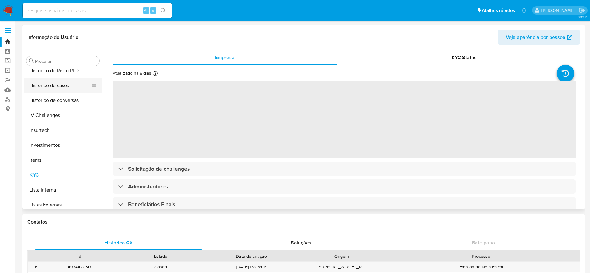
select select "10"
click at [56, 88] on button "Histórico de casos" at bounding box center [60, 85] width 73 height 15
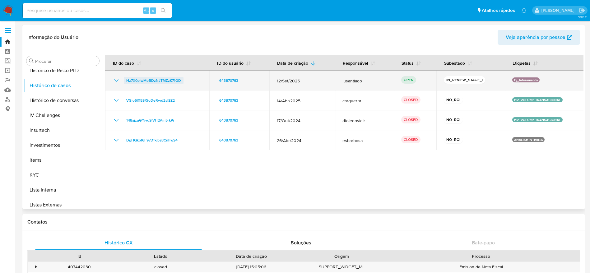
click at [157, 78] on span "Hz7X0plwMoBDzNJTMZzK71GD" at bounding box center [153, 80] width 55 height 7
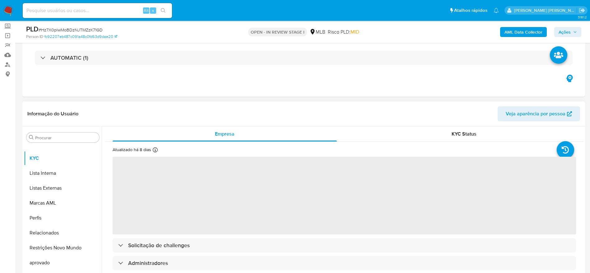
scroll to position [93, 0]
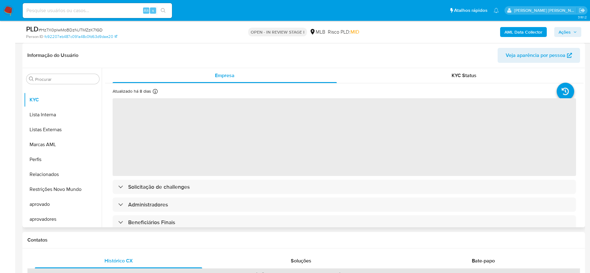
select select "10"
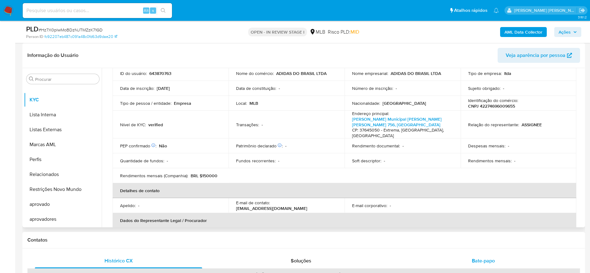
click at [488, 266] on div "Bate-papo" at bounding box center [483, 260] width 167 height 15
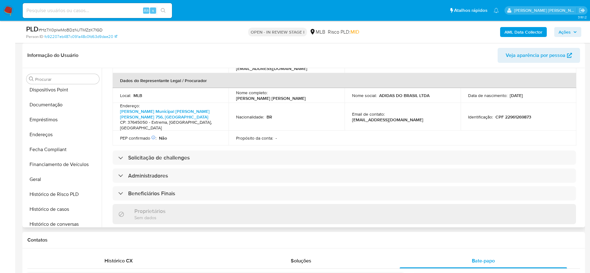
scroll to position [183, 0]
click at [58, 149] on button "Histórico de casos" at bounding box center [60, 150] width 73 height 15
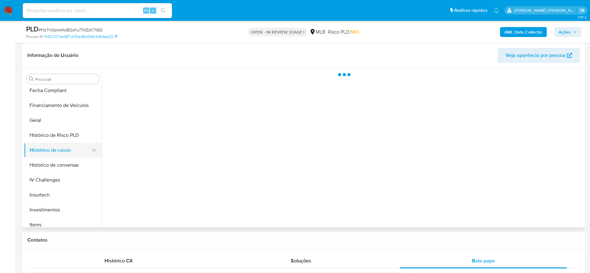
scroll to position [0, 0]
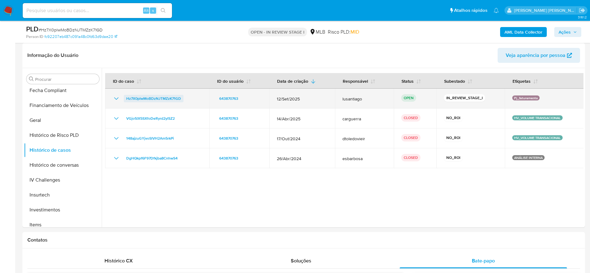
click at [161, 95] on span "Hz7X0plwMoBDzNJTMZzK71GD" at bounding box center [153, 98] width 55 height 7
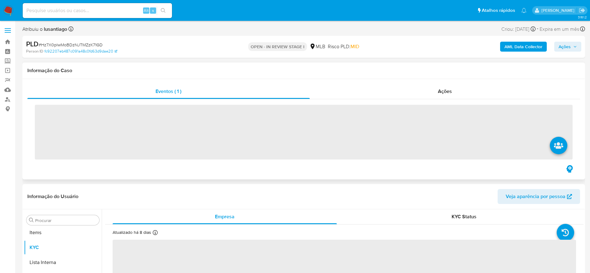
scroll to position [323, 0]
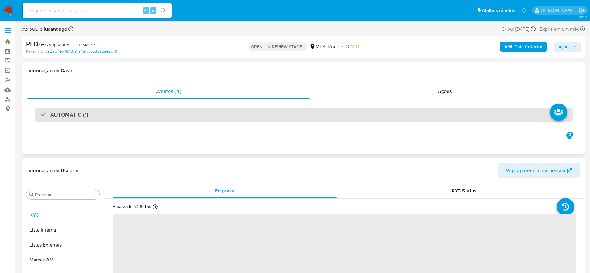
select select "10"
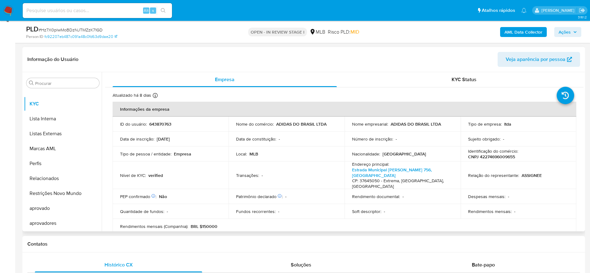
scroll to position [93, 0]
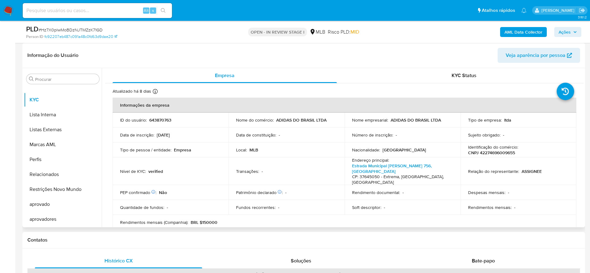
click at [490, 152] on p "CNPJ 42274696009655" at bounding box center [491, 153] width 47 height 6
copy p "42274696009655"
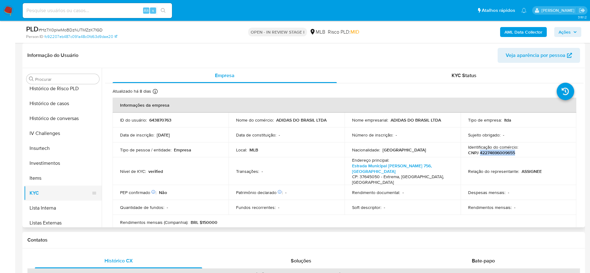
scroll to position [183, 0]
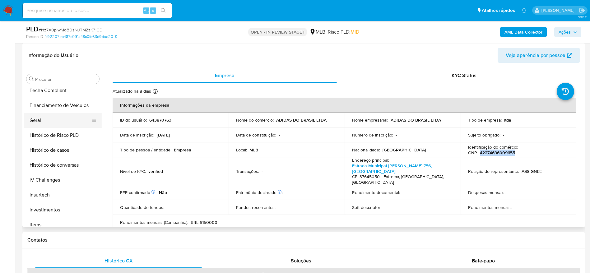
click at [47, 117] on button "Geral" at bounding box center [60, 120] width 73 height 15
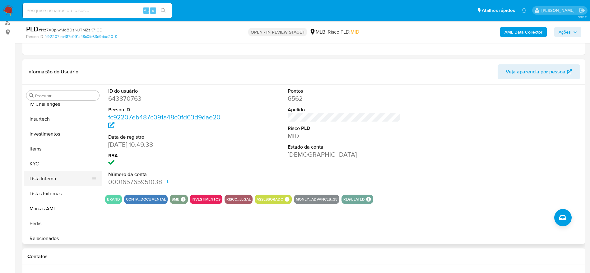
scroll to position [276, 0]
click at [40, 165] on button "KYC" at bounding box center [60, 163] width 73 height 15
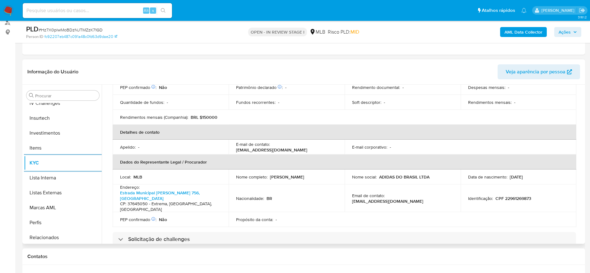
scroll to position [107, 0]
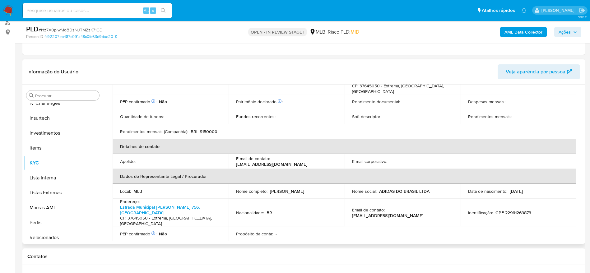
drag, startPoint x: 580, startPoint y: 130, endPoint x: 583, endPoint y: 137, distance: 7.8
click at [583, 137] on div "Empresa KYC Status Atualizado há 8 dias Criado: 11/09/2020 11:49:44 Atualizado:…" at bounding box center [343, 164] width 482 height 159
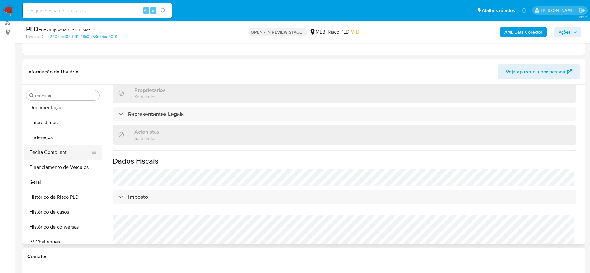
scroll to position [136, 0]
drag, startPoint x: 52, startPoint y: 138, endPoint x: 101, endPoint y: 141, distance: 49.2
click at [52, 138] on button "Endereços" at bounding box center [63, 138] width 78 height 15
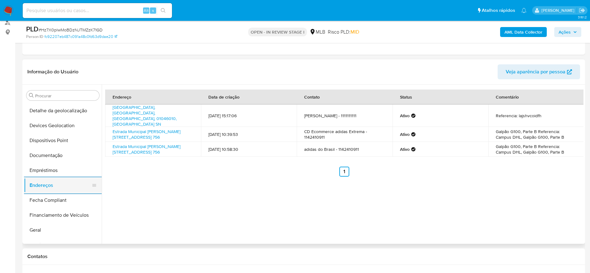
scroll to position [43, 0]
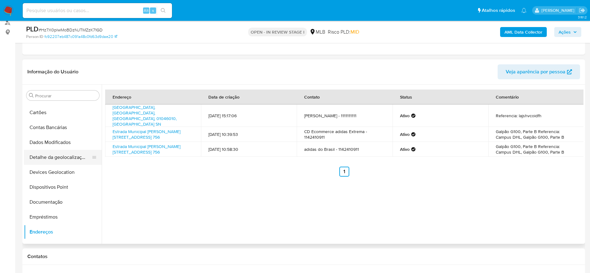
click at [58, 160] on button "Detalhe da geolocalização" at bounding box center [60, 157] width 73 height 15
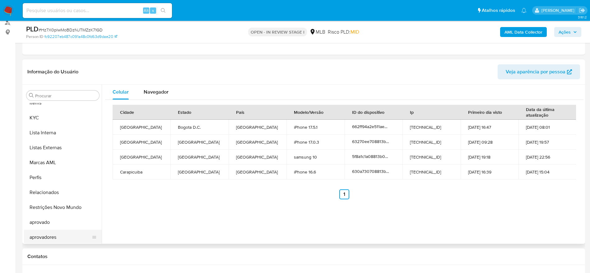
scroll to position [323, 0]
drag, startPoint x: 54, startPoint y: 201, endPoint x: 59, endPoint y: 200, distance: 5.6
click at [54, 201] on button "Restrições Novo Mundo" at bounding box center [60, 205] width 73 height 15
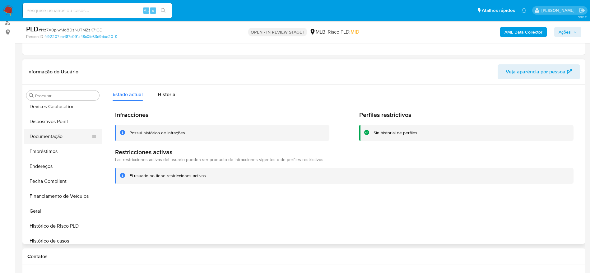
scroll to position [89, 0]
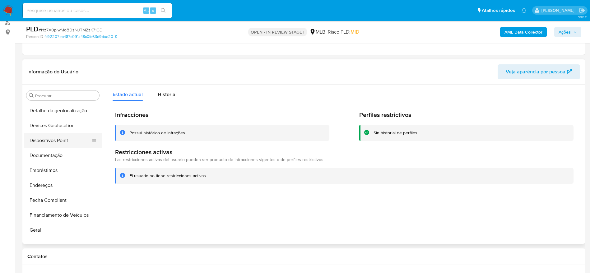
click at [59, 143] on button "Dispositivos Point" at bounding box center [60, 140] width 73 height 15
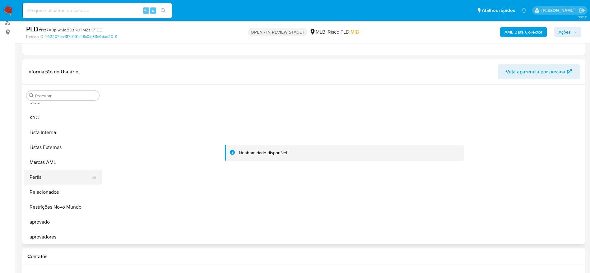
scroll to position [323, 0]
click at [46, 120] on button "KYC" at bounding box center [60, 116] width 73 height 15
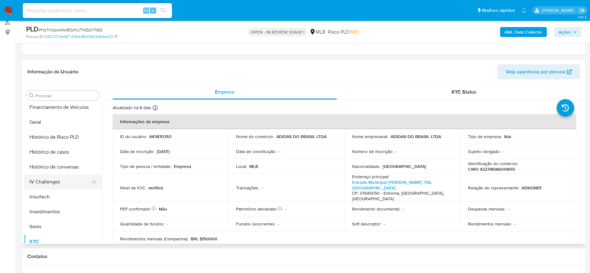
scroll to position [183, 0]
click at [40, 136] on button "Geral" at bounding box center [60, 136] width 73 height 15
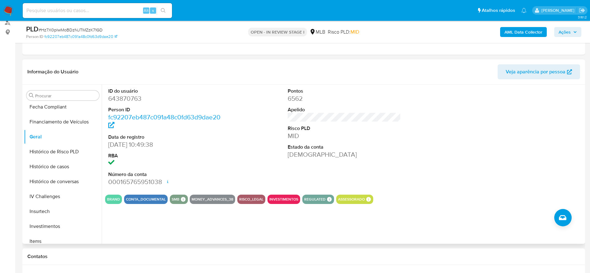
click at [136, 230] on div "ID do usuário 643870763 Person ID fc92207eb487c091a48c0fd63d9dae20 Data de regi…" at bounding box center [343, 164] width 482 height 159
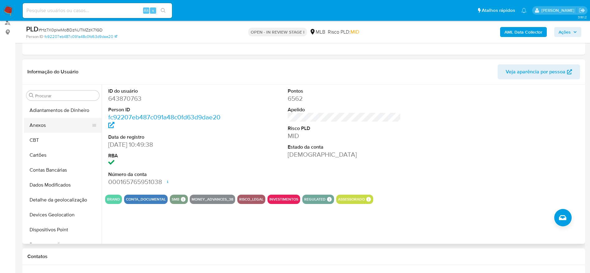
click at [51, 126] on button "Anexos" at bounding box center [60, 125] width 73 height 15
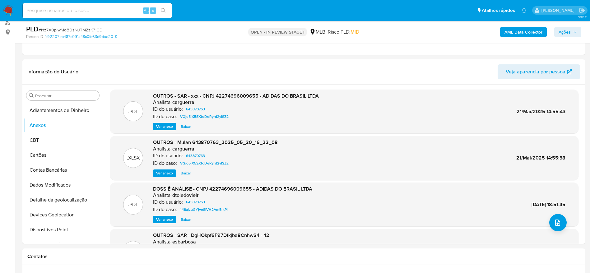
click at [520, 32] on b "AML Data Collector" at bounding box center [523, 32] width 38 height 10
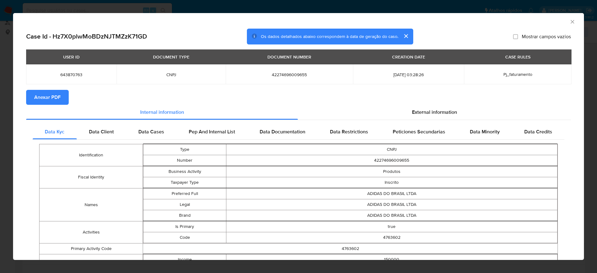
click at [43, 97] on span "Anexar PDF" at bounding box center [47, 98] width 26 height 14
click at [569, 20] on icon "Fechar a janela" at bounding box center [572, 22] width 6 height 6
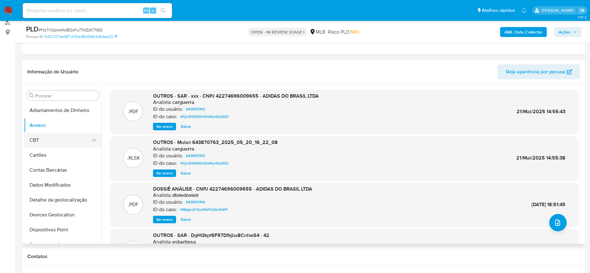
click at [59, 140] on button "CBT" at bounding box center [60, 140] width 73 height 15
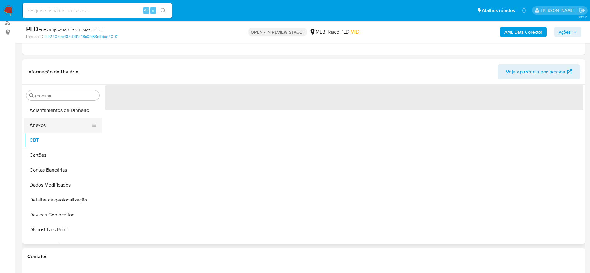
click at [59, 126] on button "Anexos" at bounding box center [60, 125] width 73 height 15
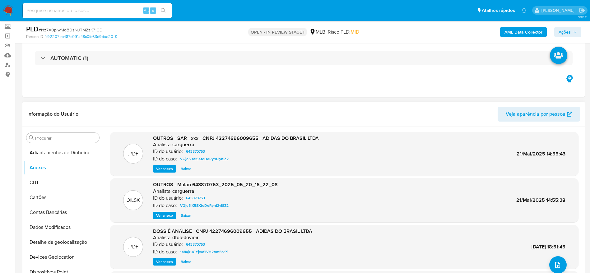
scroll to position [47, 0]
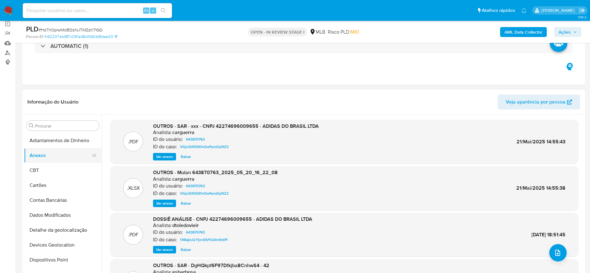
drag, startPoint x: 39, startPoint y: 172, endPoint x: 41, endPoint y: 156, distance: 15.9
click at [39, 172] on button "CBT" at bounding box center [63, 170] width 78 height 15
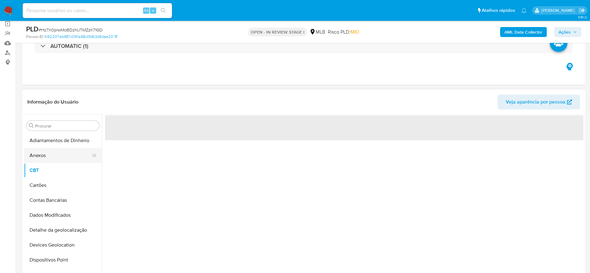
click at [41, 155] on button "Anexos" at bounding box center [60, 155] width 73 height 15
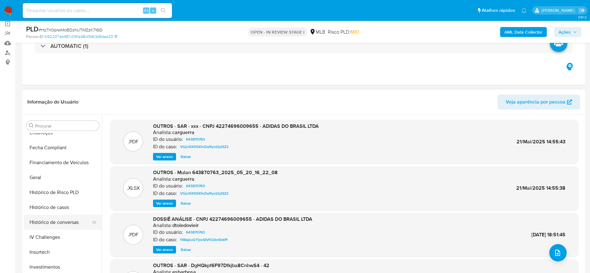
scroll to position [187, 0]
drag, startPoint x: 45, startPoint y: 169, endPoint x: 45, endPoint y: 166, distance: 3.7
click at [45, 166] on button "Geral" at bounding box center [60, 163] width 73 height 15
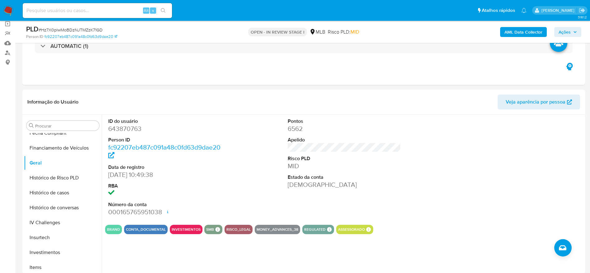
click at [562, 29] on span "Ações" at bounding box center [565, 32] width 12 height 10
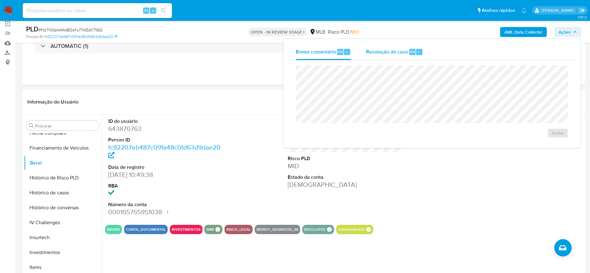
click at [396, 51] on span "Resolução do caso" at bounding box center [387, 51] width 42 height 7
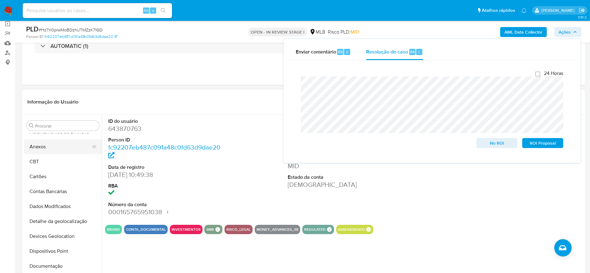
scroll to position [0, 0]
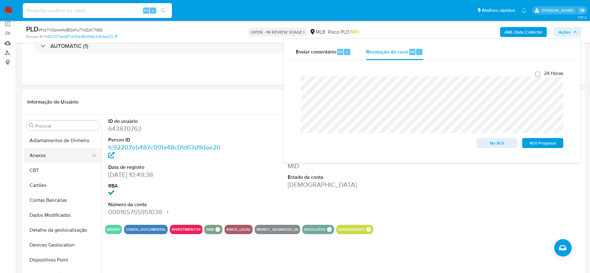
click at [51, 158] on button "Anexos" at bounding box center [60, 155] width 73 height 15
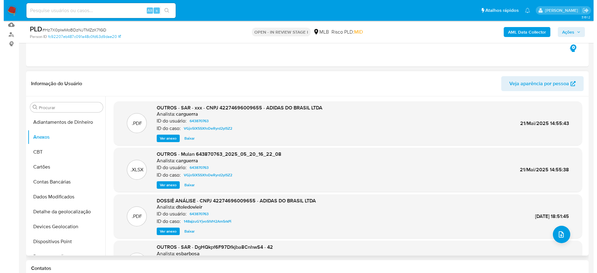
scroll to position [93, 0]
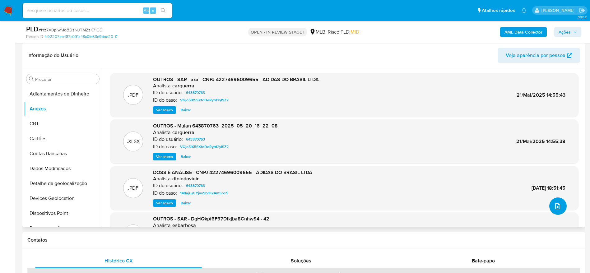
click at [550, 205] on button "upload-file" at bounding box center [557, 205] width 17 height 17
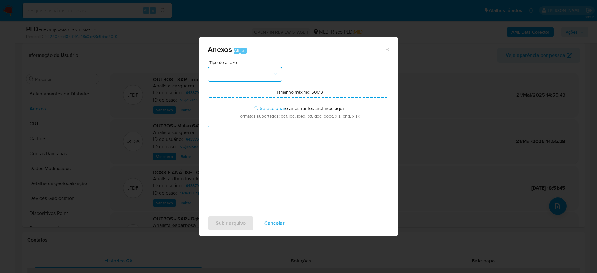
click at [239, 75] on button "button" at bounding box center [245, 74] width 75 height 15
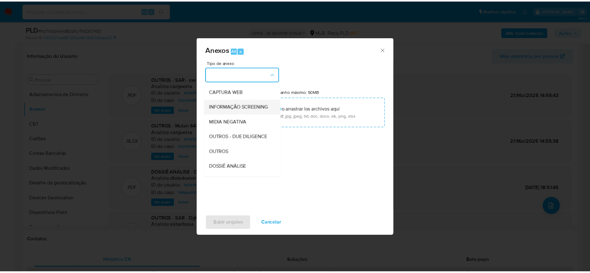
scroll to position [96, 0]
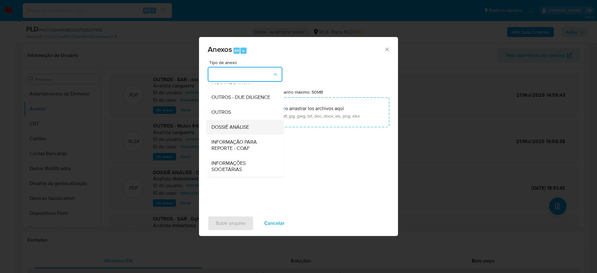
click at [232, 125] on span "DOSSIÊ ANÁLISE" at bounding box center [230, 127] width 38 height 6
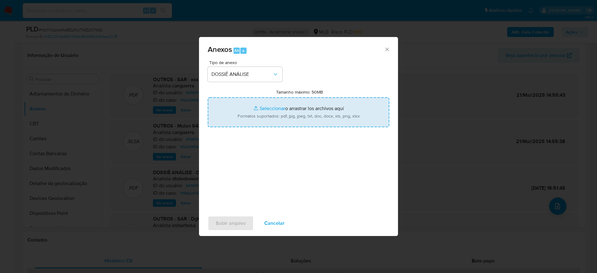
type input "C:\fakepath\Caselog Hz7X0plwMoBDzNJTMZzK71GD_2025_09_30_08_59_41.pdf"
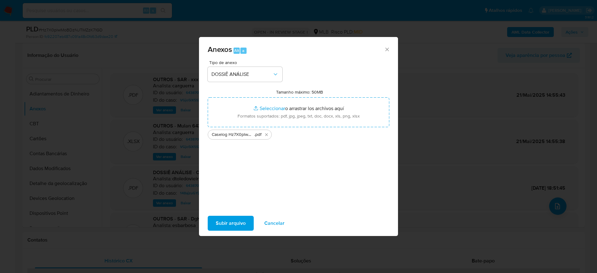
click at [233, 222] on span "Subir arquivo" at bounding box center [231, 223] width 30 height 14
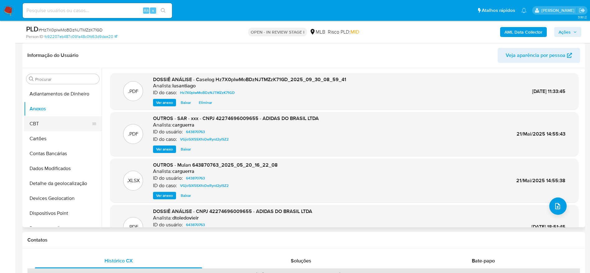
click at [58, 122] on button "CBT" at bounding box center [60, 123] width 73 height 15
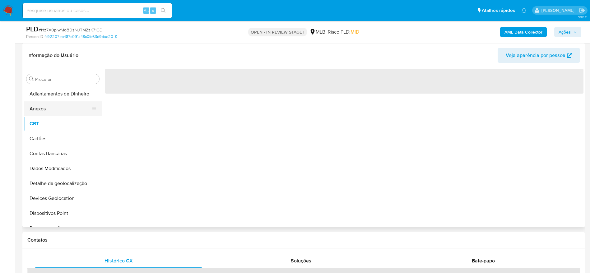
click at [49, 108] on button "Anexos" at bounding box center [60, 108] width 73 height 15
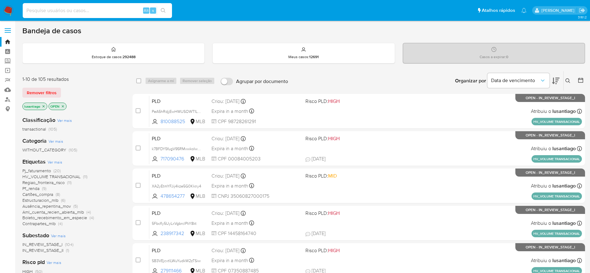
click at [58, 10] on input at bounding box center [97, 11] width 149 height 8
paste input "twCOMDSVEo7Ott7FAQycOujS"
type input "twCOMDSVEo7Ott7FAQycOujS"
click at [162, 10] on icon "search-icon" at bounding box center [163, 10] width 5 height 5
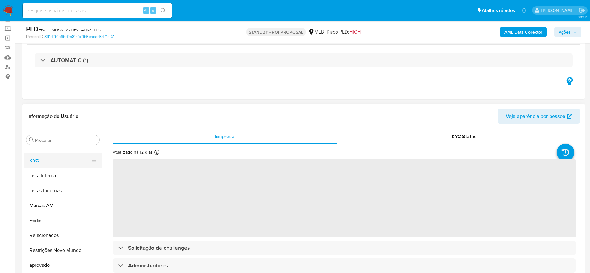
scroll to position [47, 0]
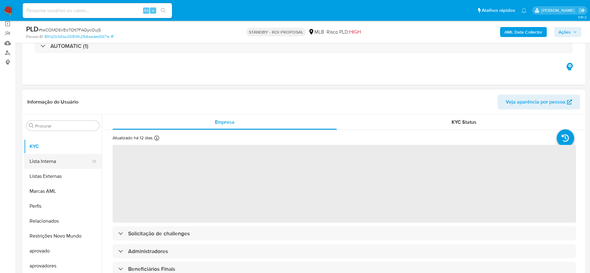
select select "10"
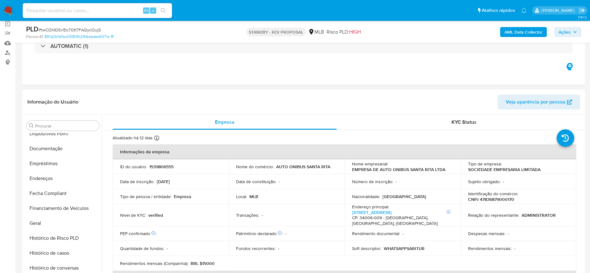
scroll to position [0, 0]
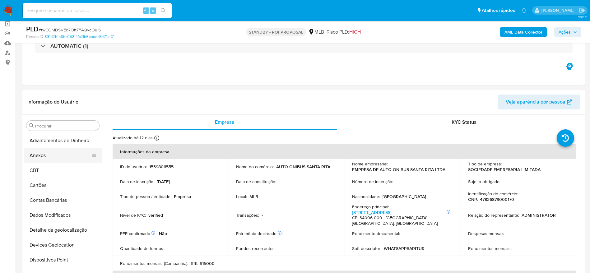
click at [55, 159] on button "Anexos" at bounding box center [60, 155] width 73 height 15
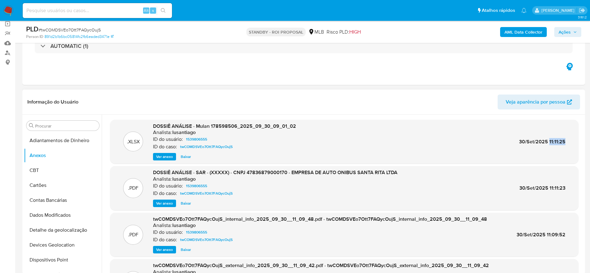
drag, startPoint x: 567, startPoint y: 142, endPoint x: 547, endPoint y: 143, distance: 19.3
click at [547, 143] on div ".XLSX DOSSIÊ ANÁLISE - Mulan 178598506_2025_09_30_09_01_02 Analista: lusantiago…" at bounding box center [344, 142] width 462 height 38
copy span "11:11:25"
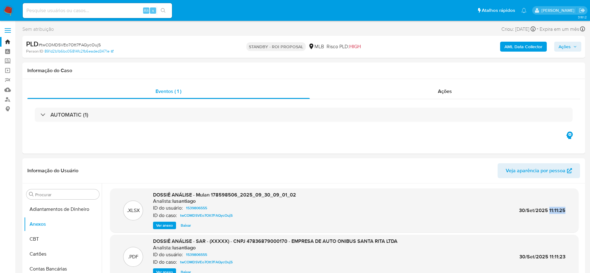
click at [8, 38] on link "Bandeja" at bounding box center [37, 42] width 74 height 10
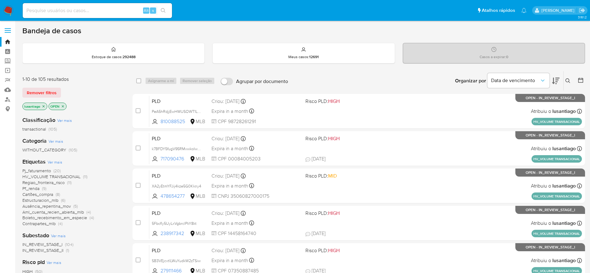
click at [30, 187] on span "Pf_renda" at bounding box center [30, 188] width 17 height 6
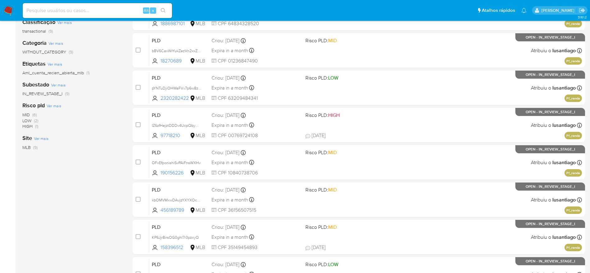
scroll to position [63, 0]
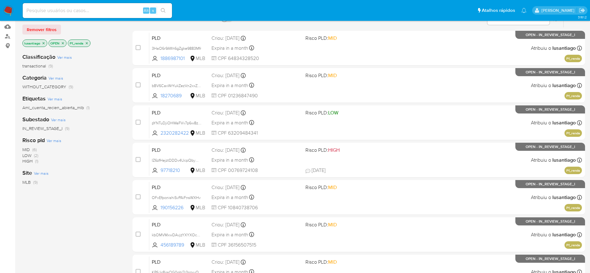
click at [86, 41] on icon "close-filter" at bounding box center [87, 43] width 4 height 4
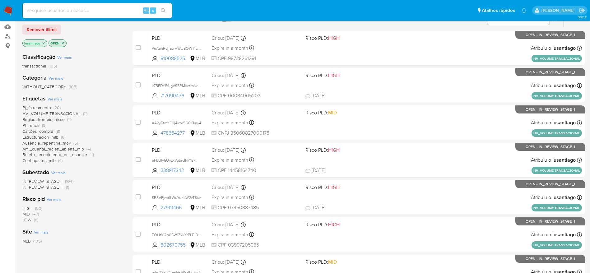
click at [33, 124] on span "Pf_renda" at bounding box center [30, 125] width 17 height 6
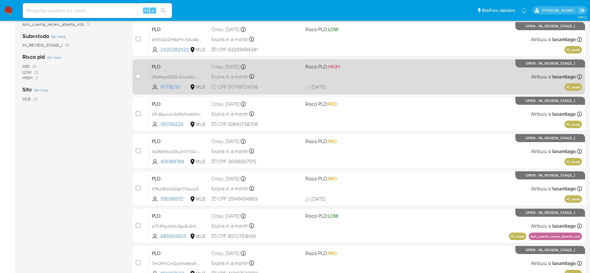
scroll to position [203, 0]
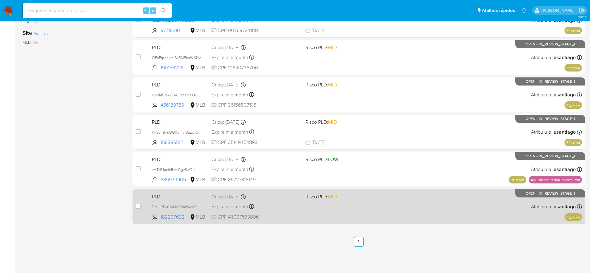
click at [276, 209] on div "Expira in a month Expira em [DATE] 00:20:42" at bounding box center [255, 206] width 89 height 8
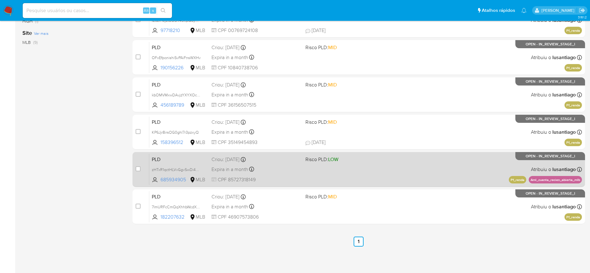
click at [290, 176] on div "PLD zHTxR1qctHLVvGgvSwDi4Woq 685934905 MLB Risco PLD: LOW Criou: [DATE] Criou: …" at bounding box center [365, 169] width 433 height 31
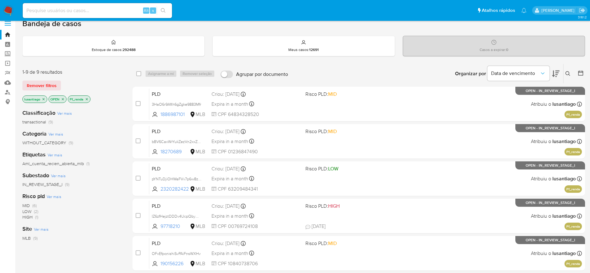
scroll to position [0, 0]
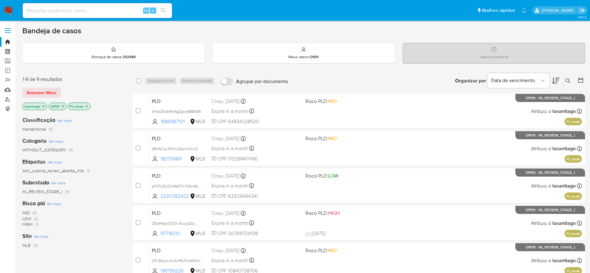
click at [87, 106] on icon "close-filter" at bounding box center [87, 106] width 2 height 2
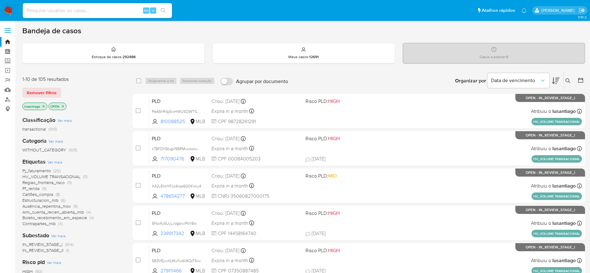
click at [43, 171] on span "Pj_faturamento" at bounding box center [36, 171] width 29 height 6
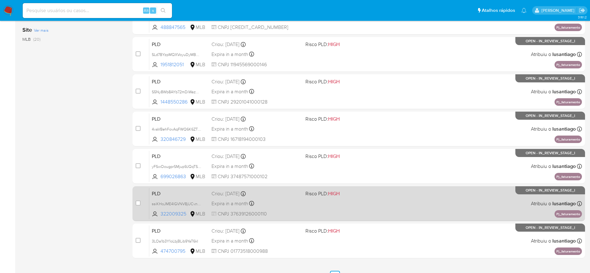
scroll to position [240, 0]
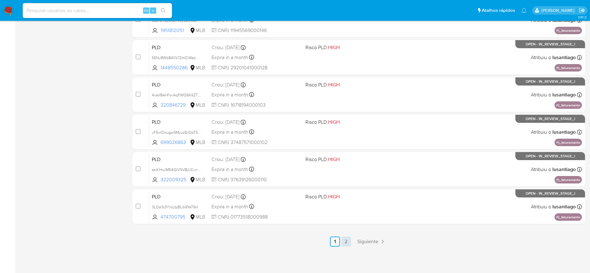
click at [345, 242] on link "2" at bounding box center [346, 242] width 10 height 10
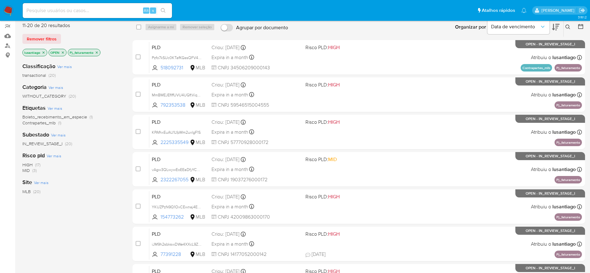
scroll to position [7, 0]
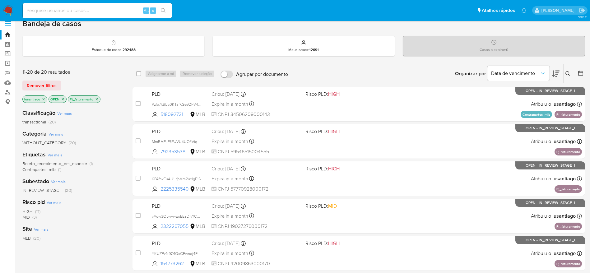
click at [96, 98] on icon "close-filter" at bounding box center [97, 99] width 4 height 4
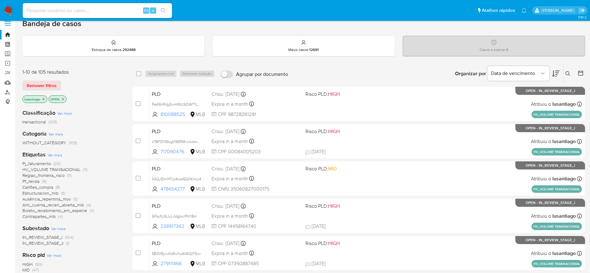
click at [68, 169] on span "HV_VOLUME TRANSACIONAL" at bounding box center [51, 169] width 58 height 6
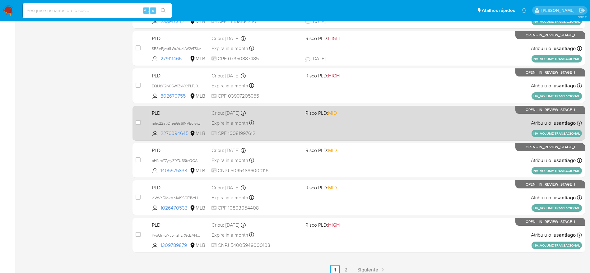
scroll to position [240, 0]
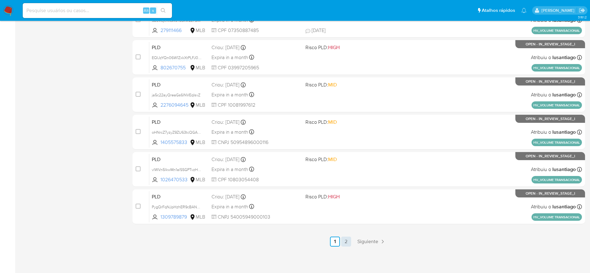
click at [347, 240] on link "2" at bounding box center [346, 242] width 10 height 10
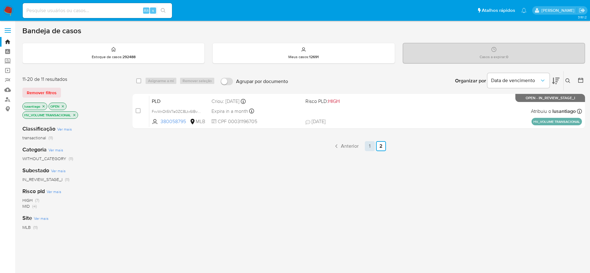
click at [370, 147] on link "1" at bounding box center [370, 146] width 10 height 10
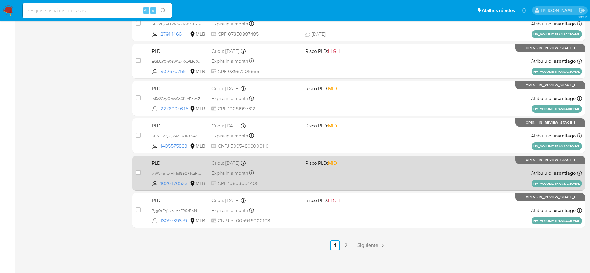
scroll to position [240, 0]
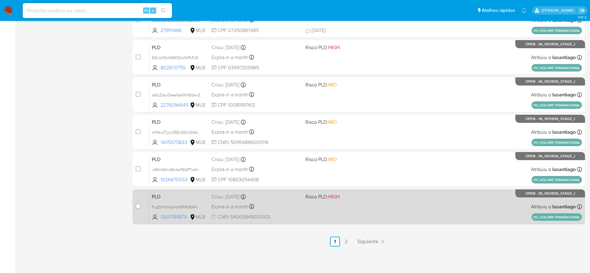
click at [282, 203] on div "Expira in a month Expira em 27/10/2025 17:20:27" at bounding box center [255, 206] width 89 height 8
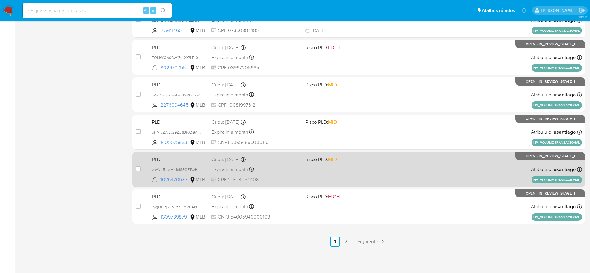
click at [286, 167] on div "Expira in a month Expira em 27/10/2025 17:20:35" at bounding box center [255, 169] width 89 height 8
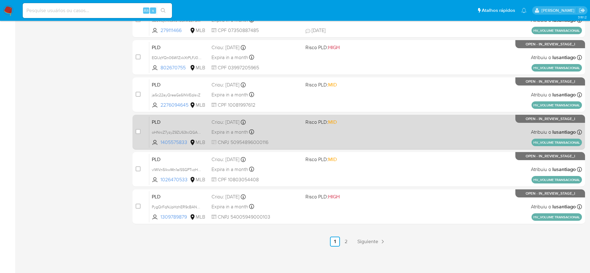
click at [288, 135] on div "Expira in a month Expira em 27/10/2025 17:20:57" at bounding box center [255, 132] width 89 height 8
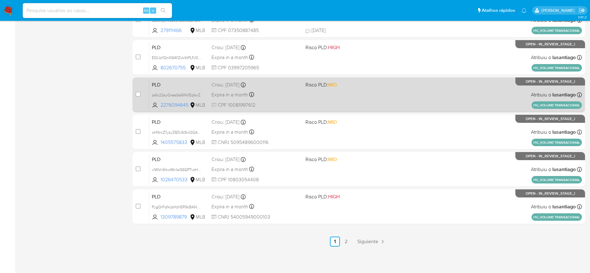
click at [278, 102] on span "CPF 10081997612" at bounding box center [255, 105] width 89 height 7
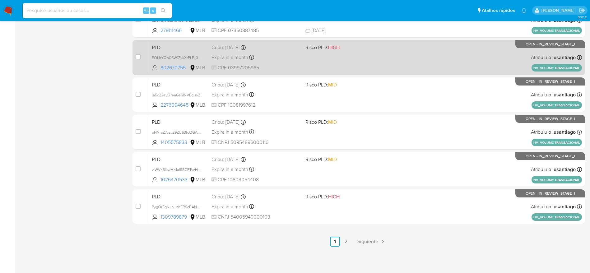
click at [266, 57] on div "Expira in a month Expira em 27/10/2025 17:21:10" at bounding box center [255, 57] width 89 height 8
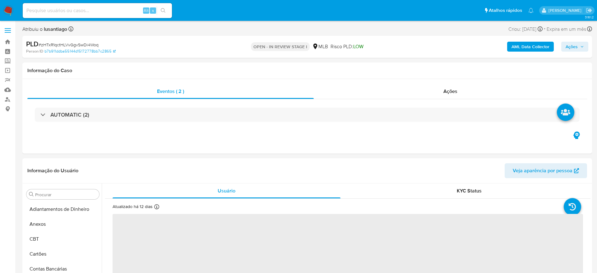
select select "10"
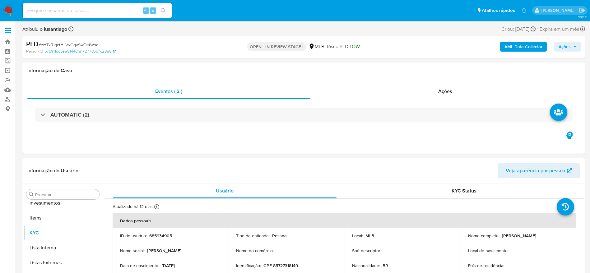
scroll to position [321, 0]
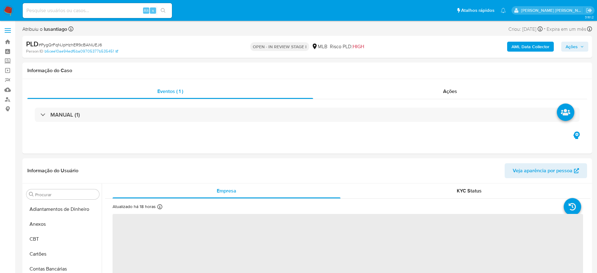
select select "10"
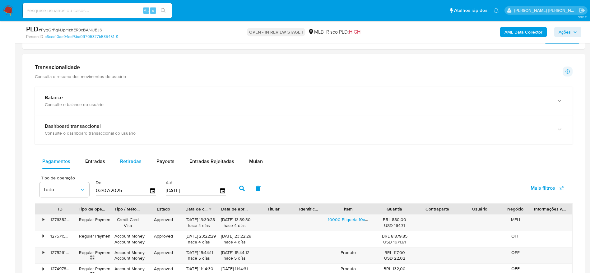
scroll to position [420, 0]
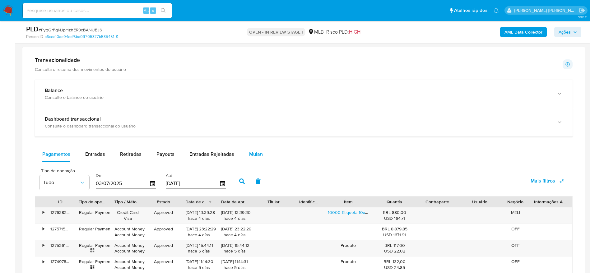
click at [262, 154] on button "Mulan" at bounding box center [256, 154] width 29 height 15
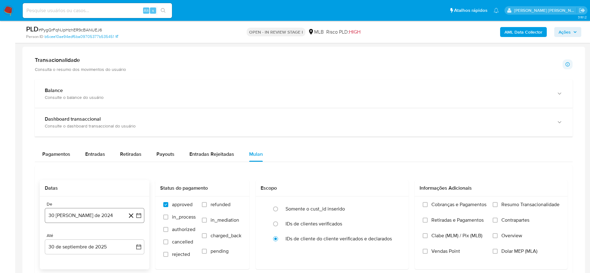
click at [89, 219] on button "30 [PERSON_NAME] de 2024" at bounding box center [95, 215] width 100 height 15
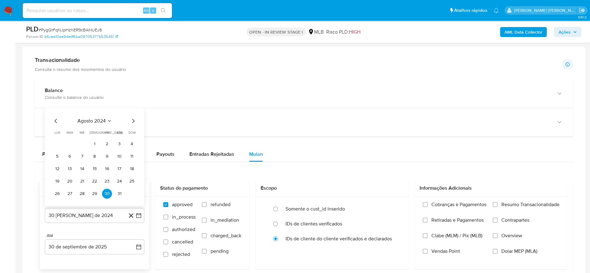
click at [101, 118] on span "agosto 2024" at bounding box center [91, 121] width 28 height 6
click at [134, 112] on icon "Año siguiente" at bounding box center [131, 113] width 7 height 7
click at [92, 170] on span "ago" at bounding box center [94, 171] width 8 height 5
click at [106, 144] on button "1" at bounding box center [107, 144] width 10 height 10
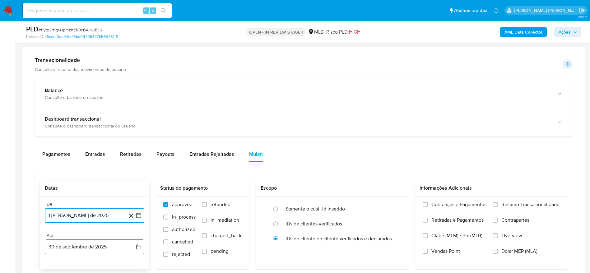
click at [92, 245] on button "30 de septiembre de 2025" at bounding box center [95, 246] width 100 height 15
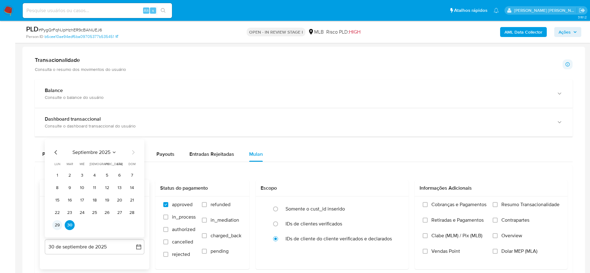
click at [58, 226] on button "29" at bounding box center [57, 225] width 10 height 10
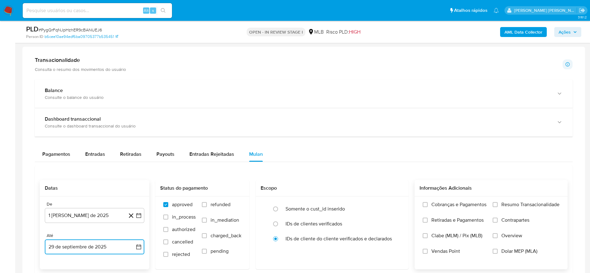
scroll to position [467, 0]
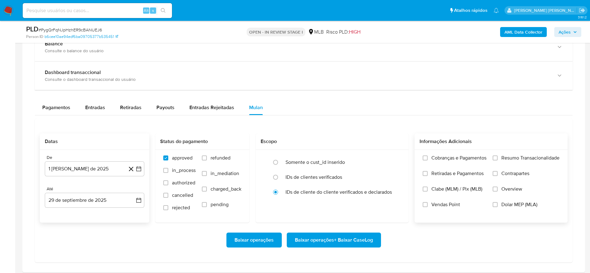
click at [533, 157] on span "Resumo Transacionalidade" at bounding box center [530, 158] width 58 height 6
click at [498, 157] on input "Resumo Transacionalidade" at bounding box center [495, 158] width 5 height 5
click at [335, 238] on span "Baixar operações + Baixar CaseLog" at bounding box center [334, 240] width 78 height 14
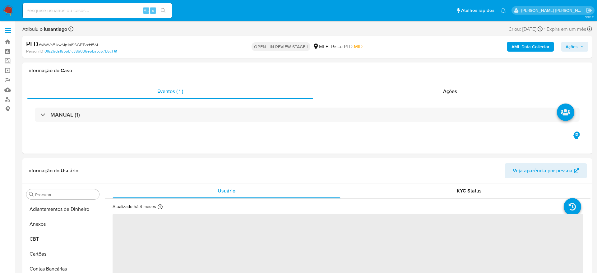
select select "10"
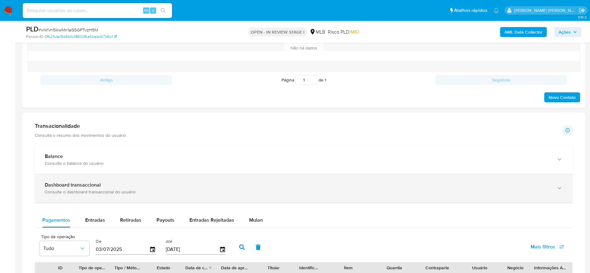
scroll to position [420, 0]
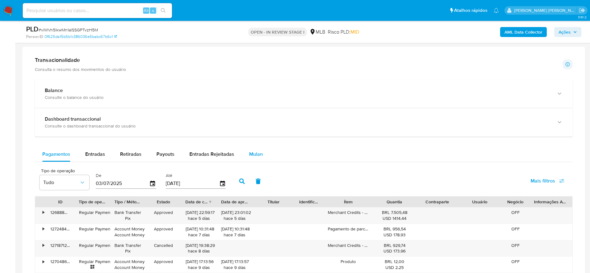
click at [246, 148] on button "Mulan" at bounding box center [256, 154] width 29 height 15
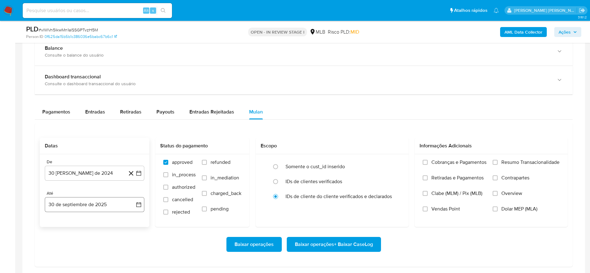
scroll to position [513, 0]
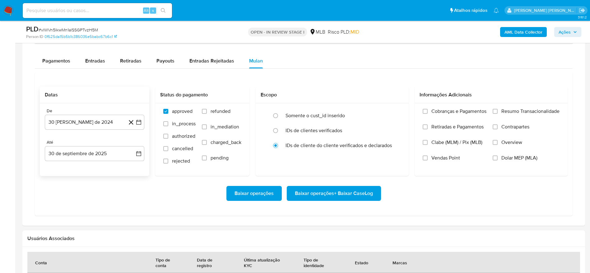
click at [81, 114] on div "De 30 de agosto de 2024 30-08-2024" at bounding box center [95, 118] width 100 height 21
click at [79, 119] on button "30 [PERSON_NAME] de 2024" at bounding box center [95, 122] width 100 height 15
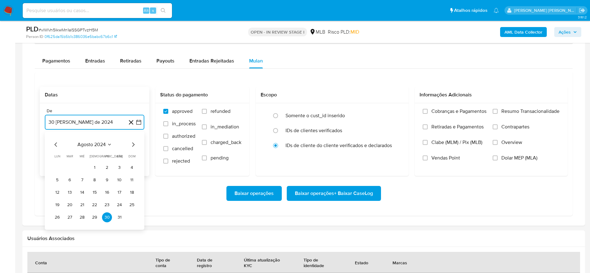
click at [93, 146] on span "agosto 2024" at bounding box center [91, 145] width 28 height 6
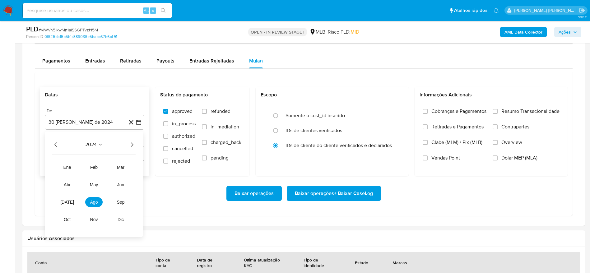
click at [134, 143] on icon "Año siguiente" at bounding box center [131, 144] width 7 height 7
click at [96, 201] on span "ago" at bounding box center [94, 202] width 8 height 5
click at [106, 168] on button "1" at bounding box center [107, 168] width 10 height 10
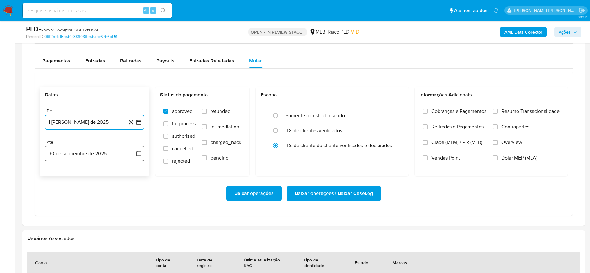
click at [99, 156] on button "30 de septiembre de 2025" at bounding box center [95, 153] width 100 height 15
click at [55, 249] on button "29" at bounding box center [57, 249] width 10 height 10
click at [507, 111] on span "Resumo Transacionalidade" at bounding box center [530, 111] width 58 height 6
click at [498, 111] on input "Resumo Transacionalidade" at bounding box center [495, 111] width 5 height 5
click at [299, 192] on span "Baixar operações + Baixar CaseLog" at bounding box center [334, 194] width 78 height 14
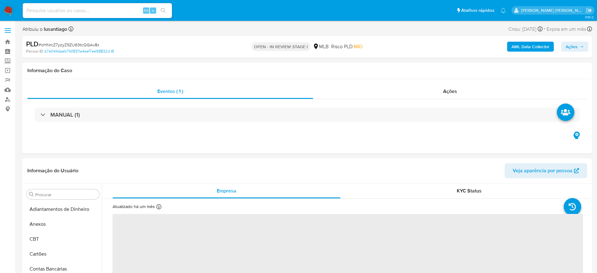
select select "10"
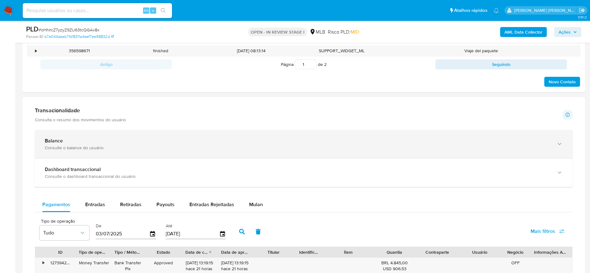
scroll to position [373, 0]
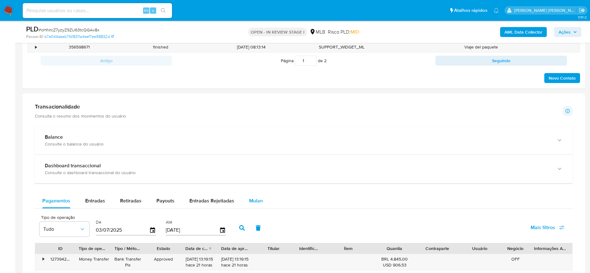
click at [258, 202] on span "Mulan" at bounding box center [256, 200] width 14 height 7
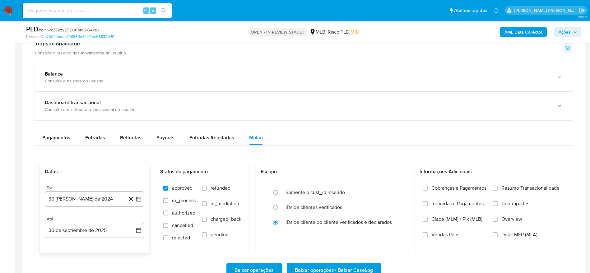
scroll to position [467, 0]
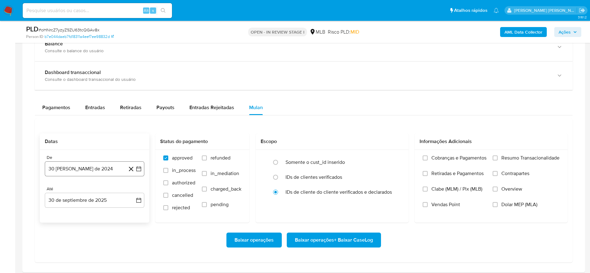
click at [83, 167] on button "30 [PERSON_NAME] de 2024" at bounding box center [95, 168] width 100 height 15
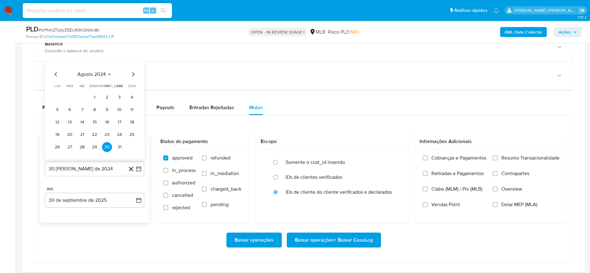
click at [97, 76] on span "agosto 2024" at bounding box center [91, 74] width 28 height 6
click at [131, 66] on icon "Año siguiente" at bounding box center [131, 66] width 7 height 7
click at [94, 125] on span "ago" at bounding box center [94, 124] width 8 height 5
click at [108, 93] on button "1" at bounding box center [107, 97] width 10 height 10
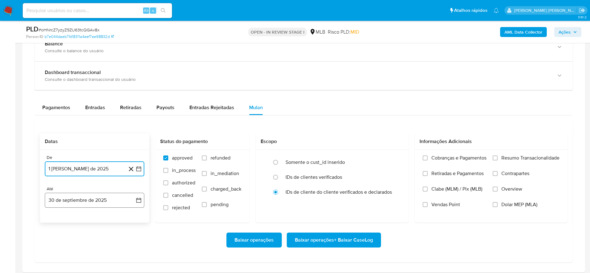
click at [94, 200] on button "30 de septiembre de 2025" at bounding box center [95, 200] width 100 height 15
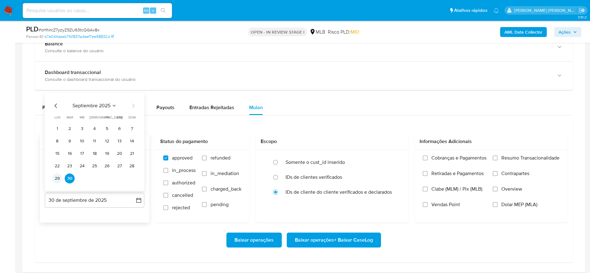
click at [58, 176] on button "29" at bounding box center [57, 179] width 10 height 10
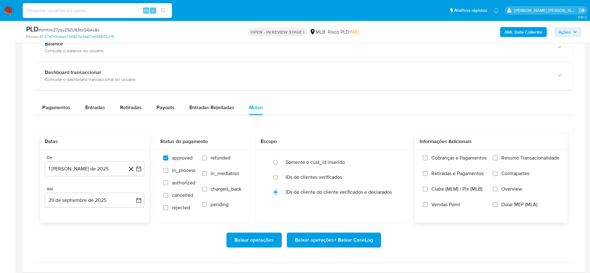
drag, startPoint x: 518, startPoint y: 157, endPoint x: 489, endPoint y: 168, distance: 31.0
click at [518, 156] on span "Resumo Transacionalidade" at bounding box center [530, 158] width 58 height 6
click at [498, 156] on input "Resumo Transacionalidade" at bounding box center [495, 158] width 5 height 5
click at [317, 239] on span "Baixar operações + Baixar CaseLog" at bounding box center [334, 240] width 78 height 14
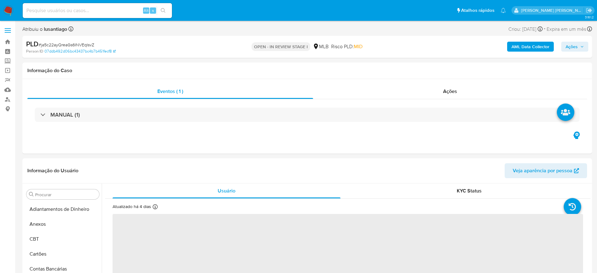
select select "10"
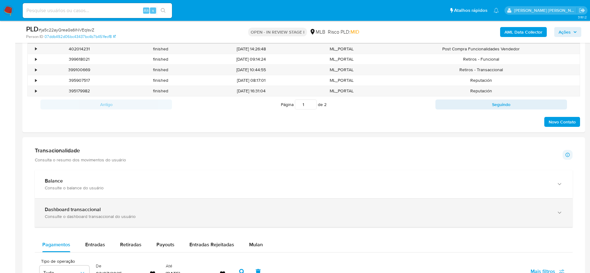
scroll to position [420, 0]
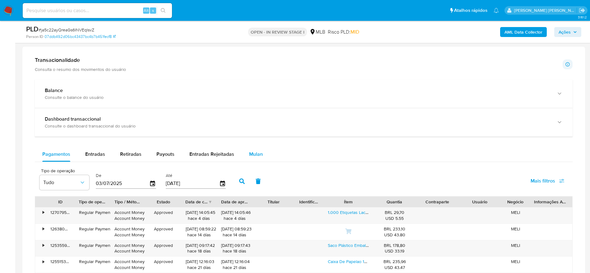
click at [253, 153] on span "Mulan" at bounding box center [256, 154] width 14 height 7
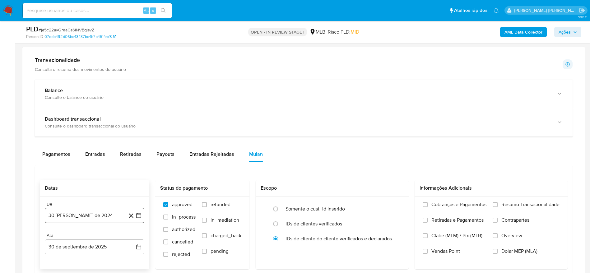
click at [89, 213] on button "30 [PERSON_NAME] de 2024" at bounding box center [95, 215] width 100 height 15
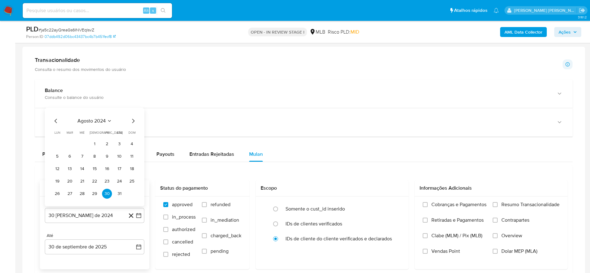
click at [104, 120] on span "agosto 2024" at bounding box center [91, 121] width 28 height 6
click at [132, 112] on icon "Año siguiente" at bounding box center [131, 113] width 7 height 7
click at [92, 171] on span "ago" at bounding box center [94, 171] width 8 height 5
click at [108, 142] on button "1" at bounding box center [107, 144] width 10 height 10
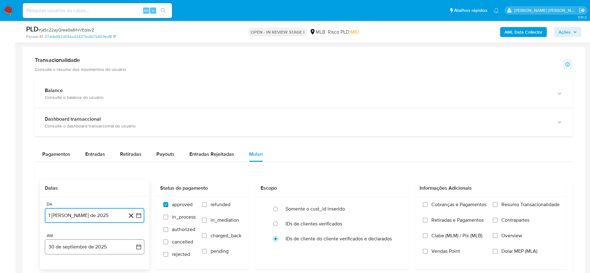
click at [77, 246] on button "30 de septiembre de 2025" at bounding box center [95, 246] width 100 height 15
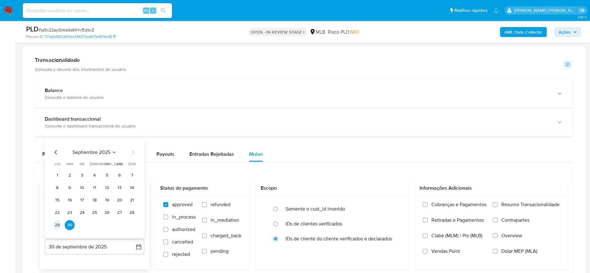
click at [57, 224] on button "29" at bounding box center [57, 225] width 10 height 10
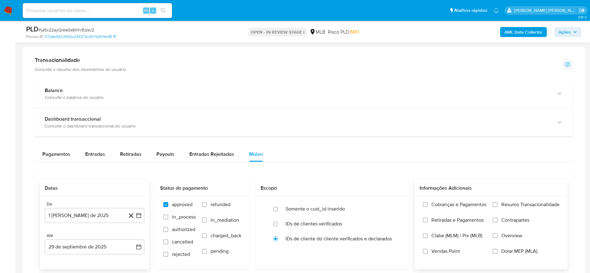
click at [536, 204] on span "Resumo Transacionalidade" at bounding box center [530, 205] width 58 height 6
click at [498, 204] on input "Resumo Transacionalidade" at bounding box center [495, 204] width 5 height 5
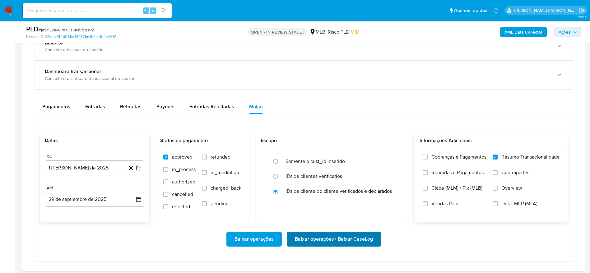
scroll to position [560, 0]
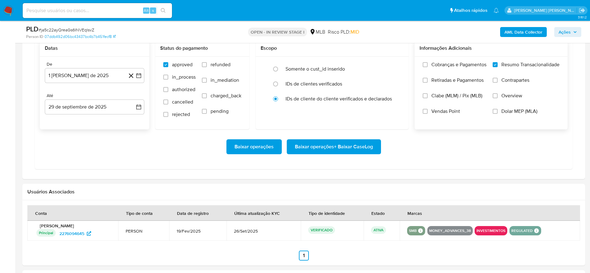
click at [321, 146] on span "Baixar operações + Baixar CaseLog" at bounding box center [334, 147] width 78 height 14
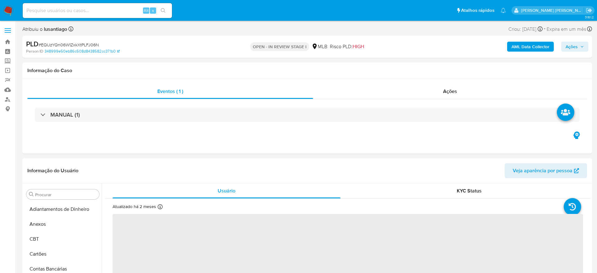
select select "10"
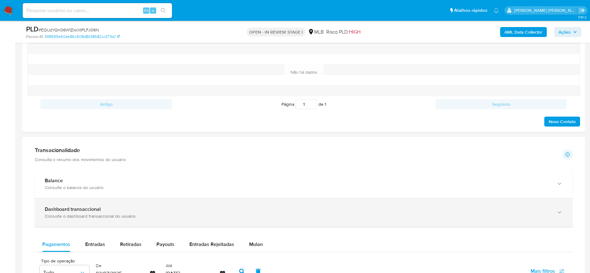
scroll to position [420, 0]
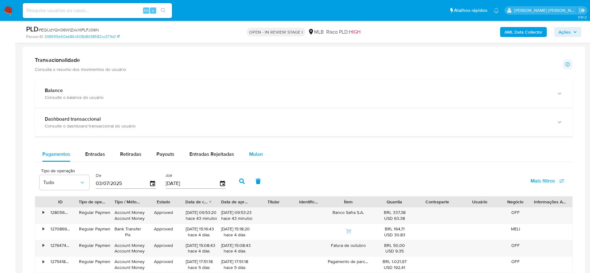
drag, startPoint x: 262, startPoint y: 154, endPoint x: 256, endPoint y: 156, distance: 5.7
click at [261, 155] on button "Mulan" at bounding box center [256, 154] width 29 height 15
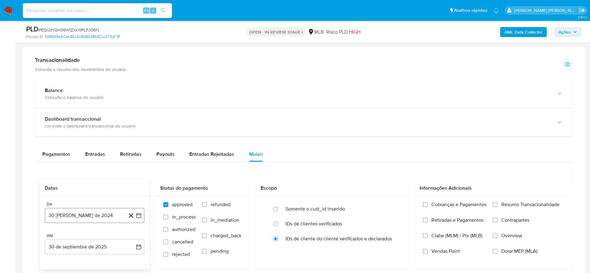
click at [53, 214] on button "30 [PERSON_NAME] de 2024" at bounding box center [95, 215] width 100 height 15
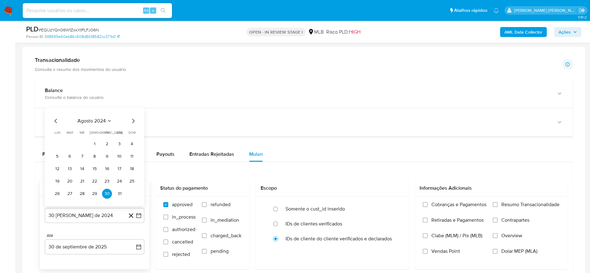
click at [93, 122] on span "agosto 2024" at bounding box center [91, 121] width 28 height 6
click at [132, 114] on icon "Año siguiente" at bounding box center [131, 113] width 7 height 7
click at [90, 172] on span "ago" at bounding box center [94, 171] width 8 height 5
click at [105, 143] on button "1" at bounding box center [107, 144] width 10 height 10
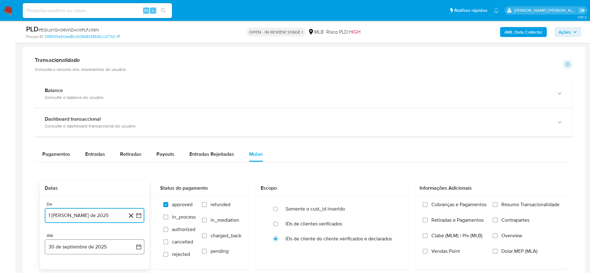
click at [85, 248] on button "30 de septiembre de 2025" at bounding box center [95, 246] width 100 height 15
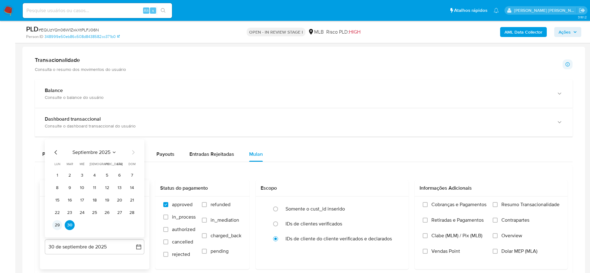
click at [58, 223] on button "29" at bounding box center [57, 225] width 10 height 10
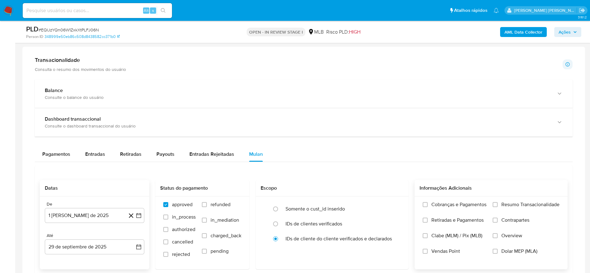
click at [515, 203] on span "Resumo Transacionalidade" at bounding box center [530, 205] width 58 height 6
click at [498, 203] on input "Resumo Transacionalidade" at bounding box center [495, 204] width 5 height 5
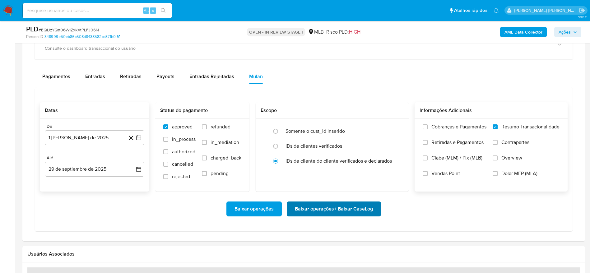
scroll to position [513, 0]
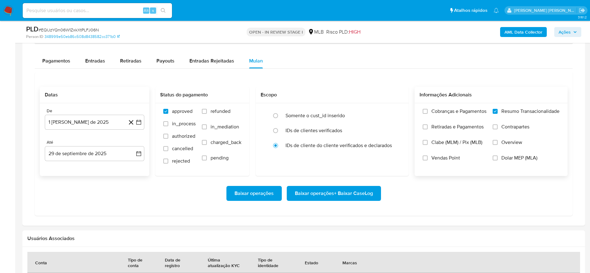
click at [348, 192] on span "Baixar operações + Baixar CaseLog" at bounding box center [334, 194] width 78 height 14
